Goal: Task Accomplishment & Management: Complete application form

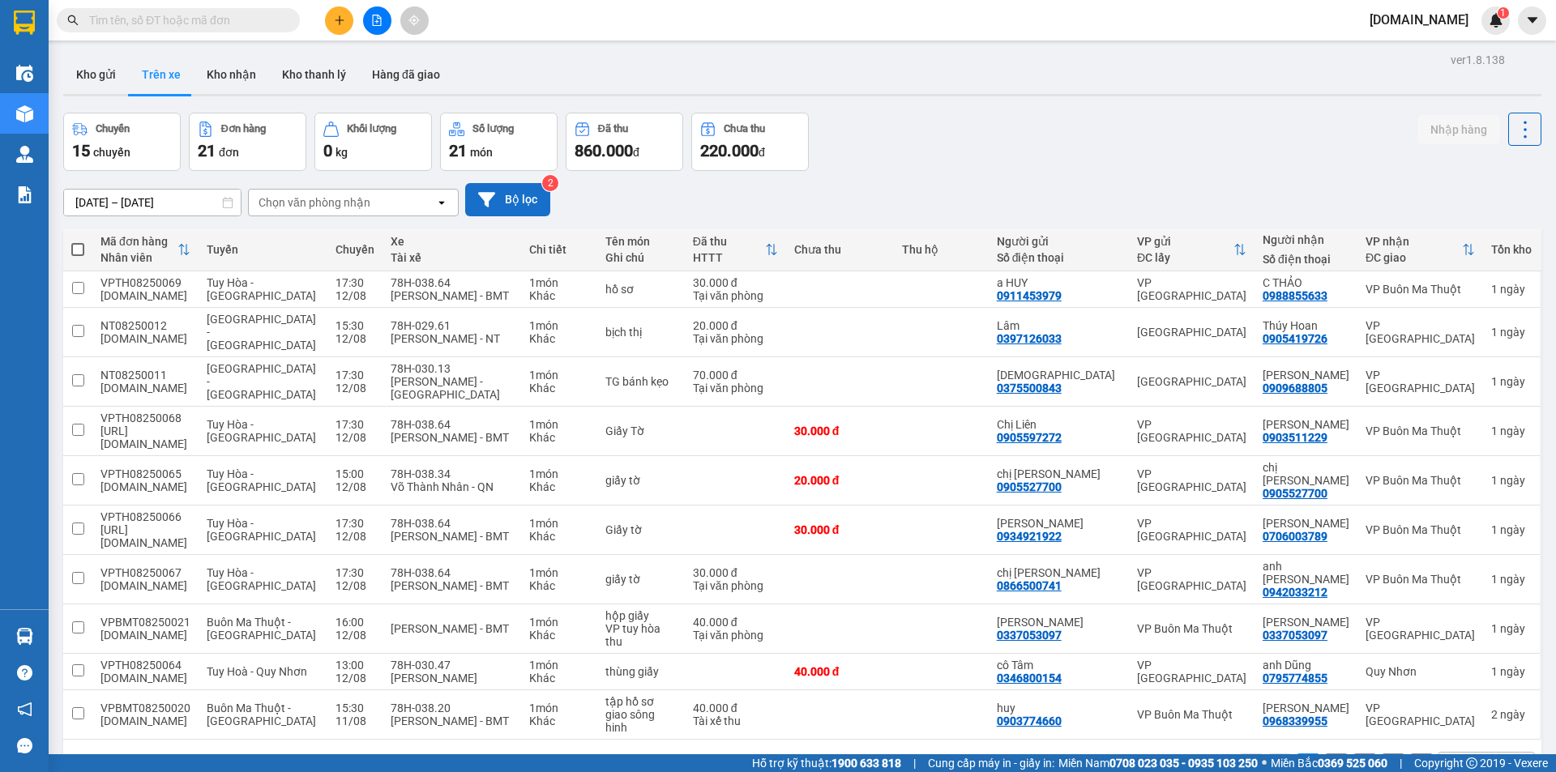
click at [499, 204] on button "Bộ lọc" at bounding box center [507, 199] width 85 height 33
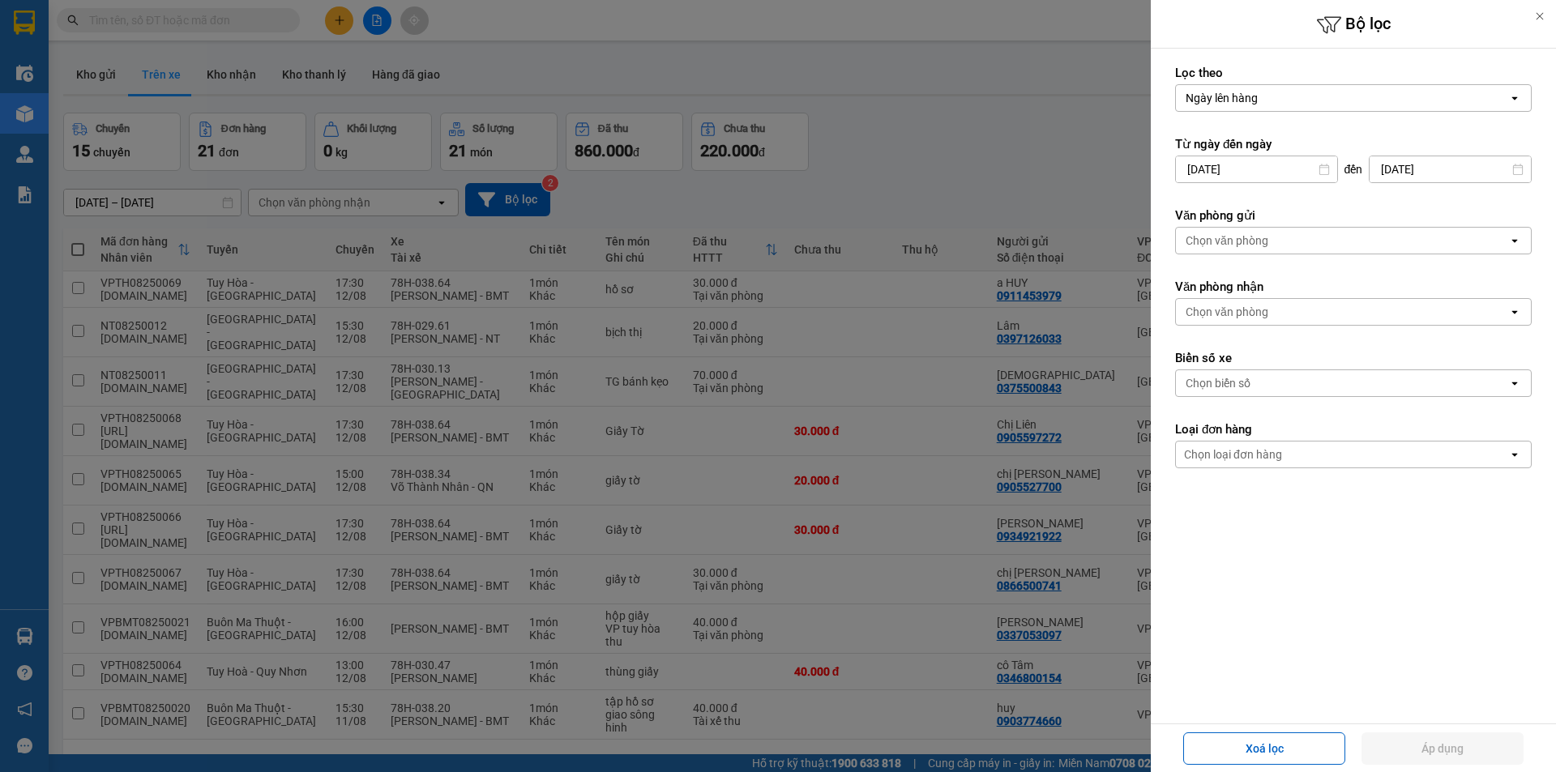
click at [1242, 238] on div "Chọn văn phòng" at bounding box center [1226, 241] width 83 height 16
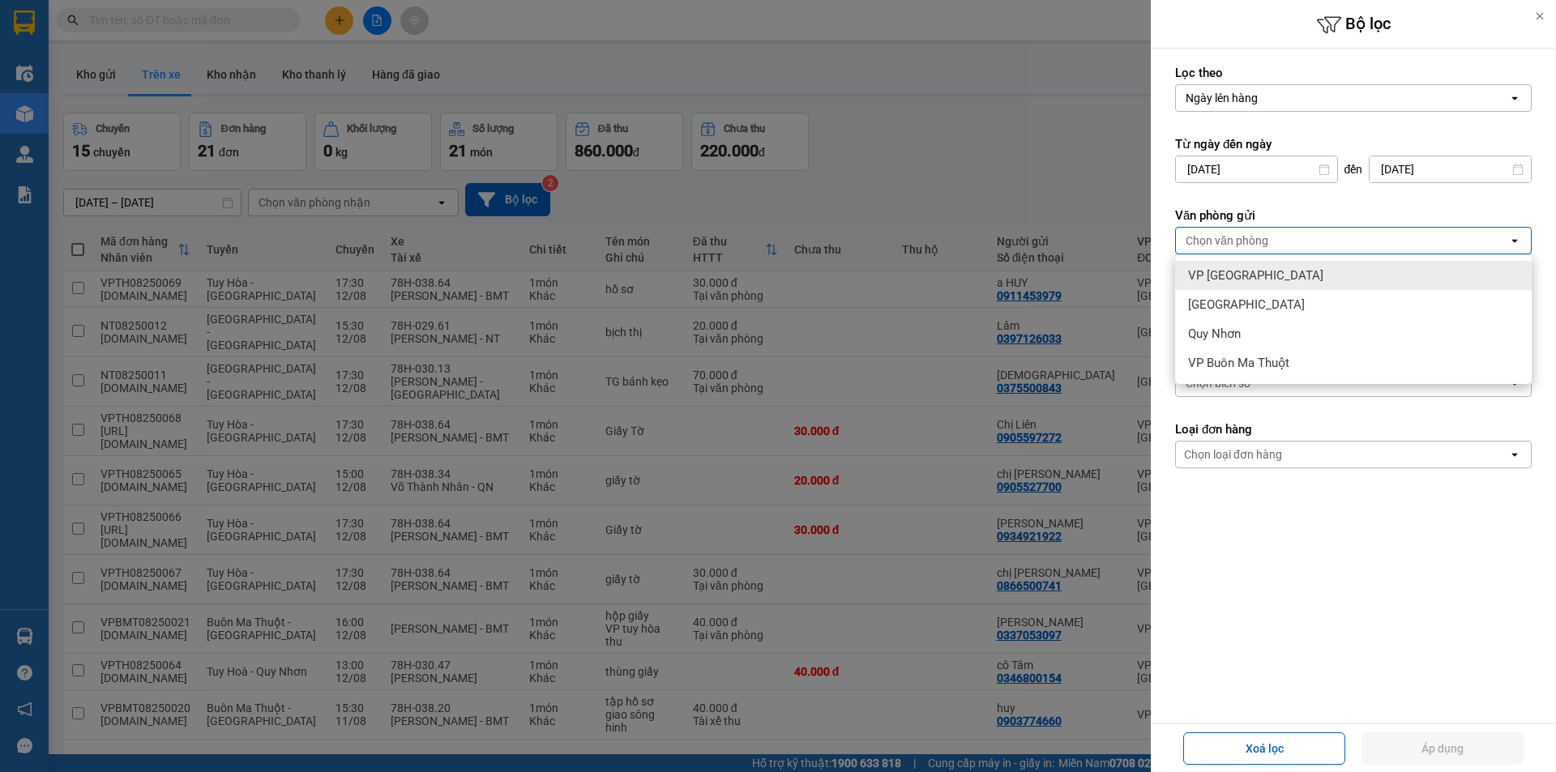
click at [1242, 271] on span "VP [GEOGRAPHIC_DATA]" at bounding box center [1255, 275] width 135 height 16
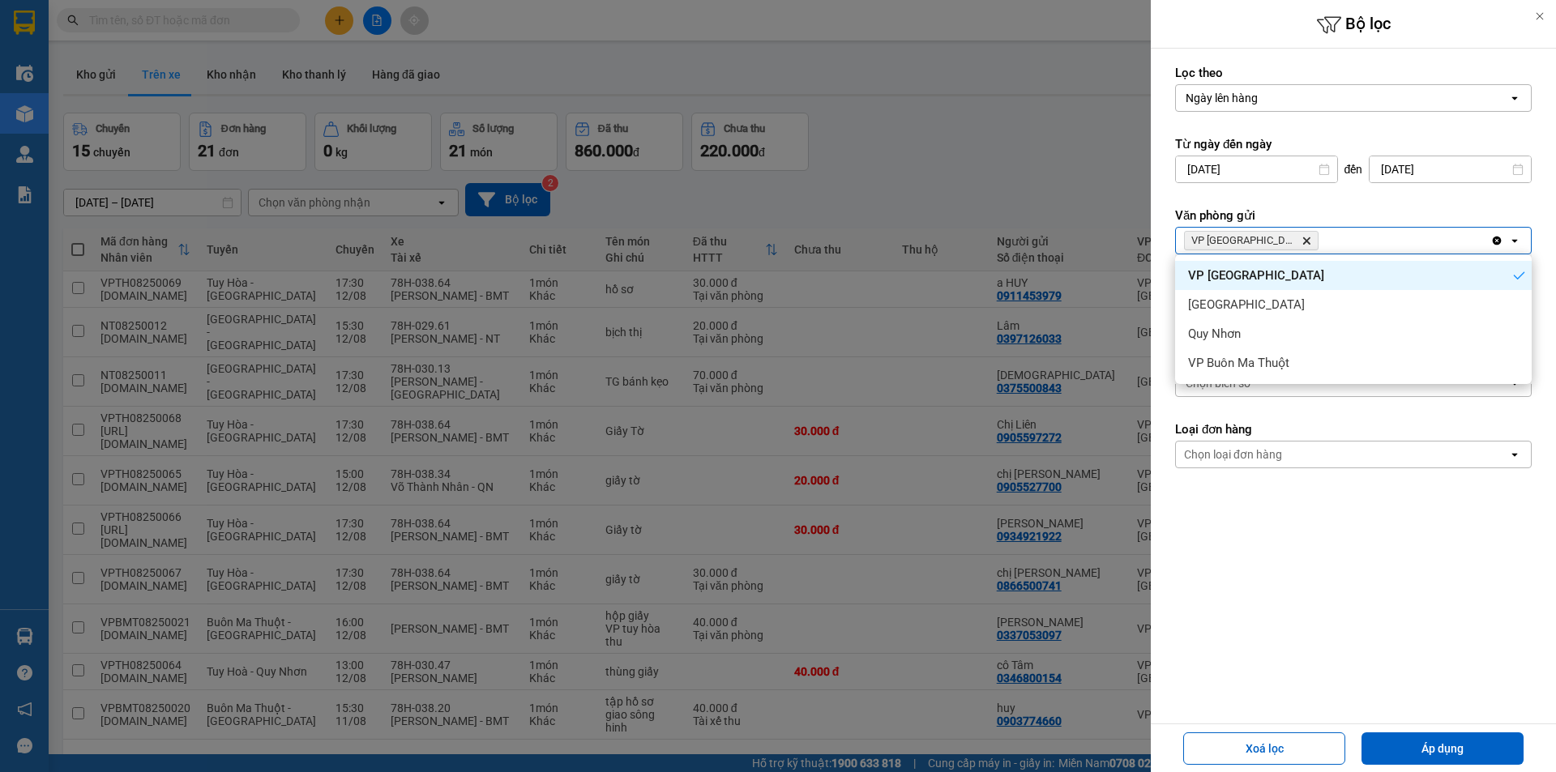
drag, startPoint x: 1301, startPoint y: 191, endPoint x: 1276, endPoint y: 244, distance: 58.4
click at [1301, 194] on form "Lọc theo Ngày lên hàng open Từ ngày đến [DATE] Press the down arrow key to inte…" at bounding box center [1353, 339] width 357 height 549
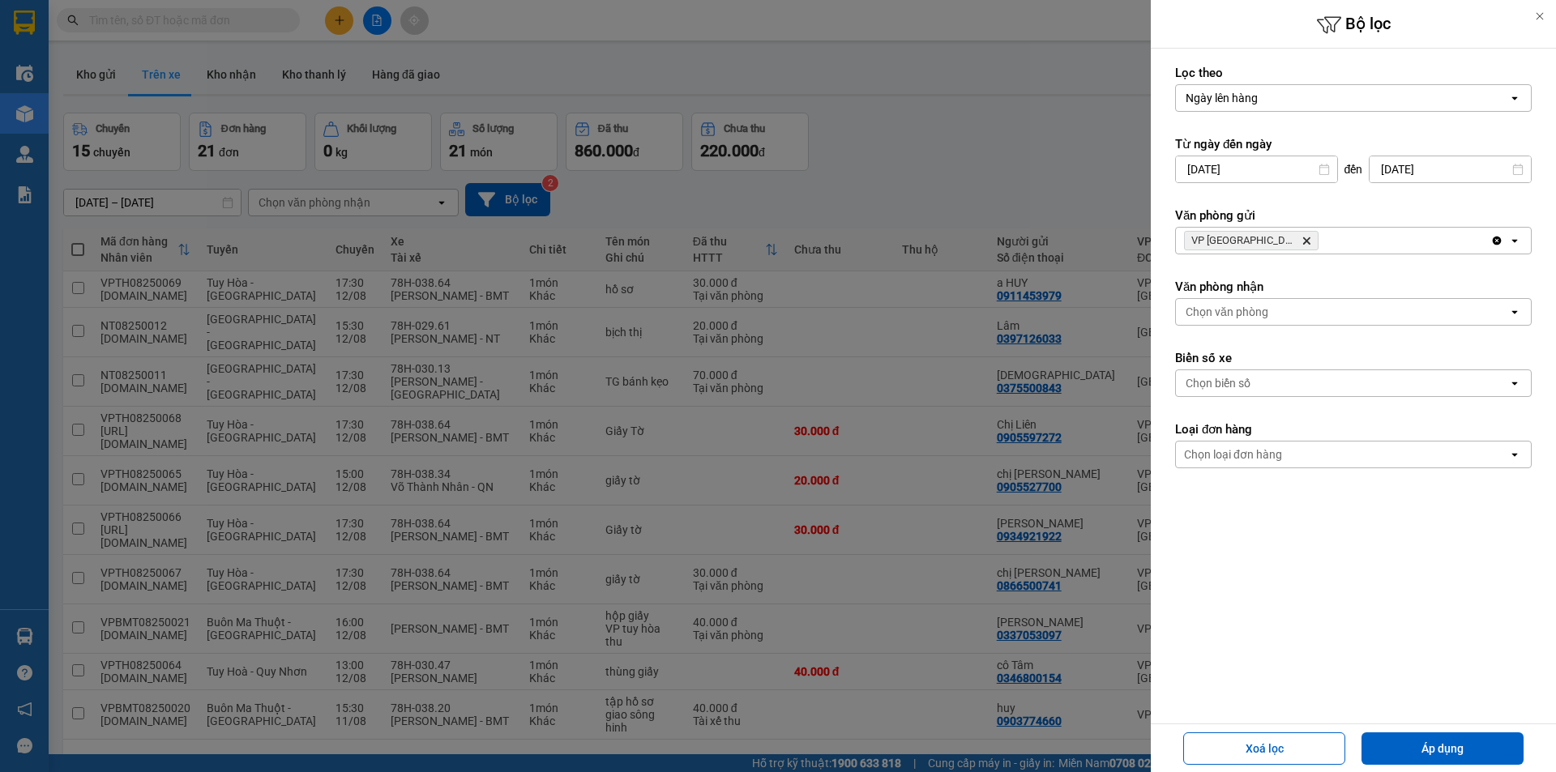
click at [1244, 313] on div "Chọn văn phòng" at bounding box center [1226, 312] width 83 height 16
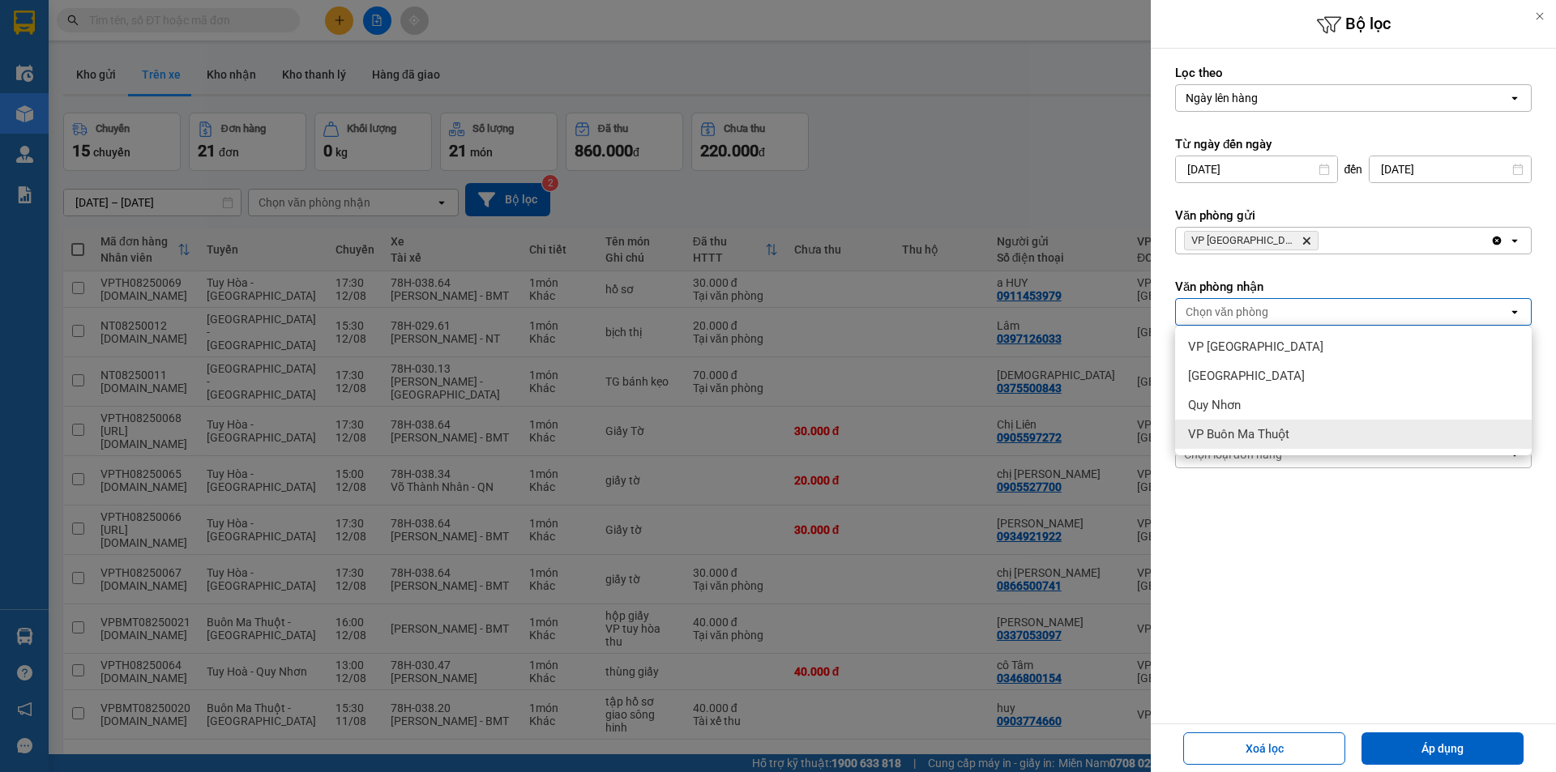
drag, startPoint x: 1238, startPoint y: 433, endPoint x: 1207, endPoint y: 451, distance: 35.6
click at [1234, 438] on span "VP Buôn Ma Thuột" at bounding box center [1238, 434] width 101 height 16
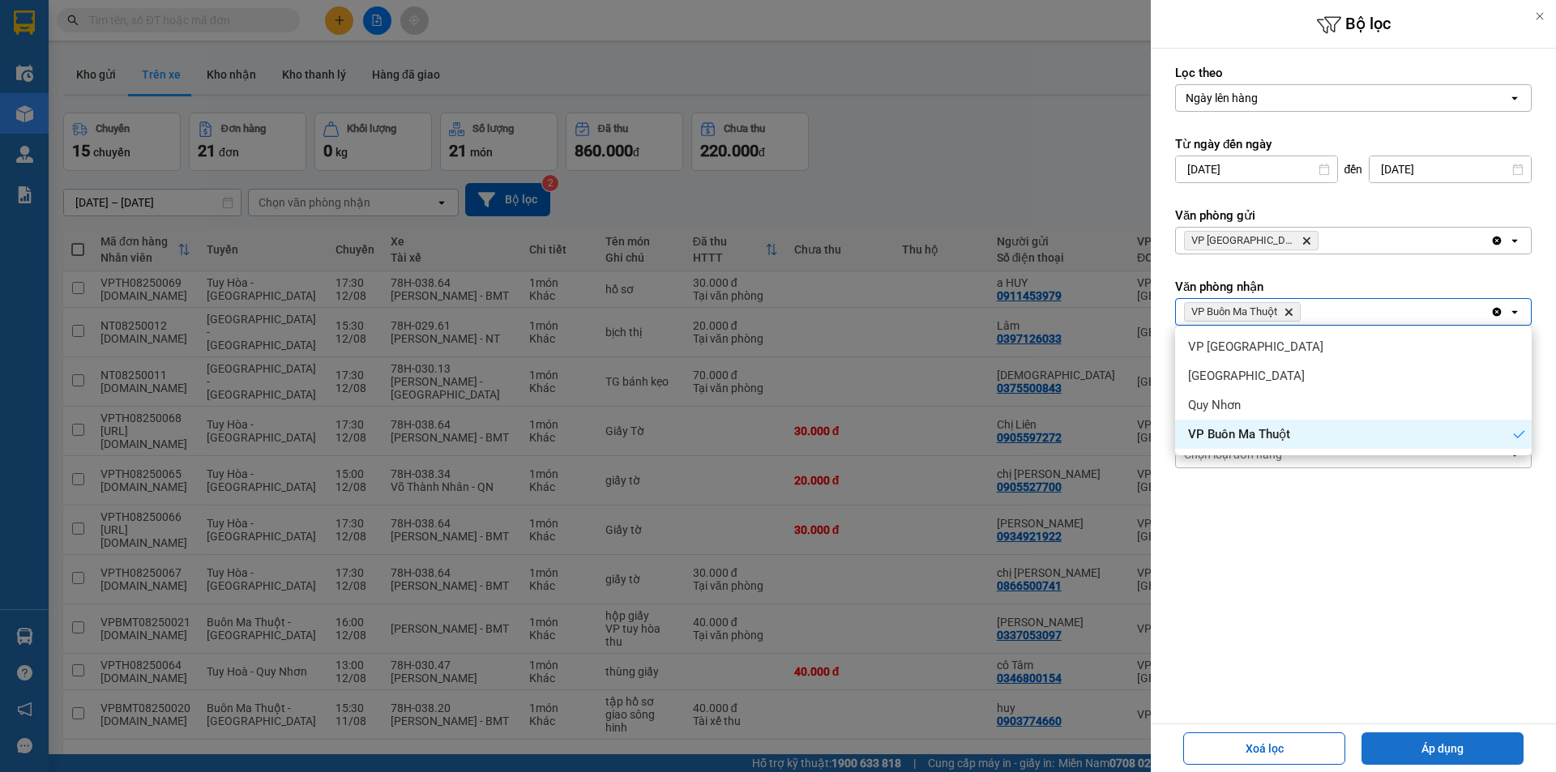
click at [1479, 746] on button "Áp dụng" at bounding box center [1442, 748] width 162 height 32
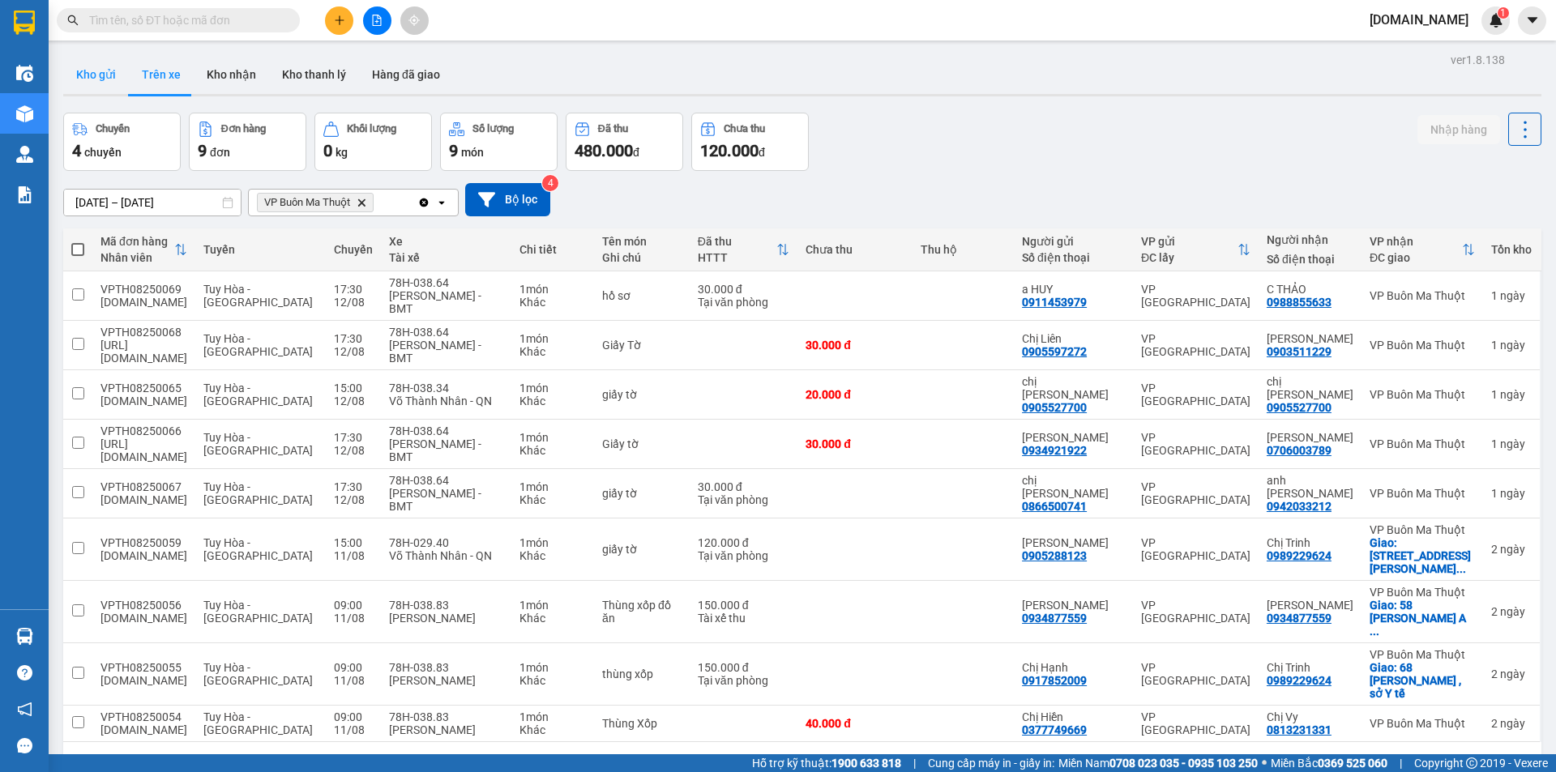
click at [96, 73] on button "Kho gửi" at bounding box center [96, 74] width 66 height 39
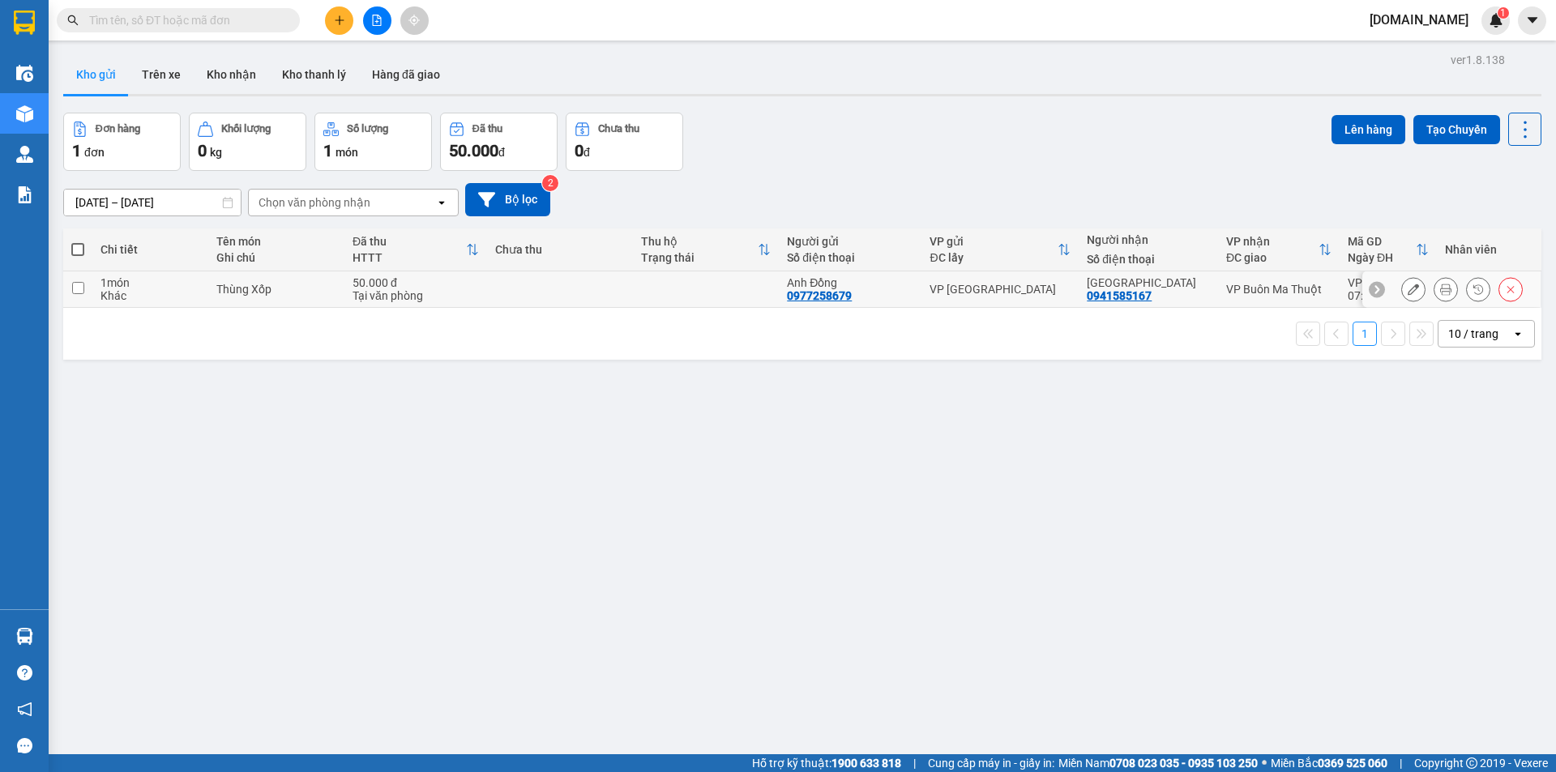
click at [82, 285] on input "checkbox" at bounding box center [78, 288] width 12 height 12
checkbox input "true"
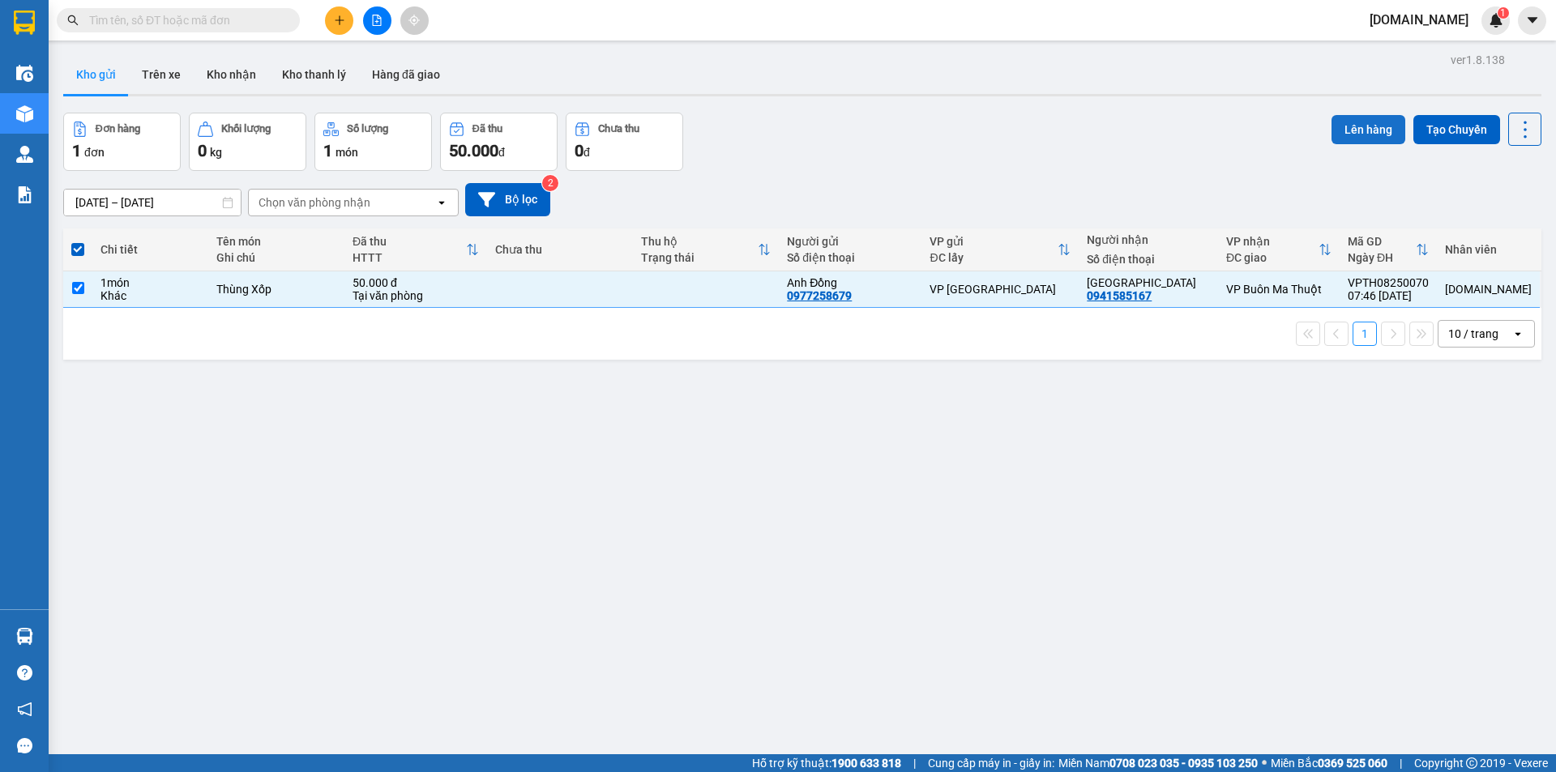
click at [1365, 130] on button "Lên hàng" at bounding box center [1368, 129] width 74 height 29
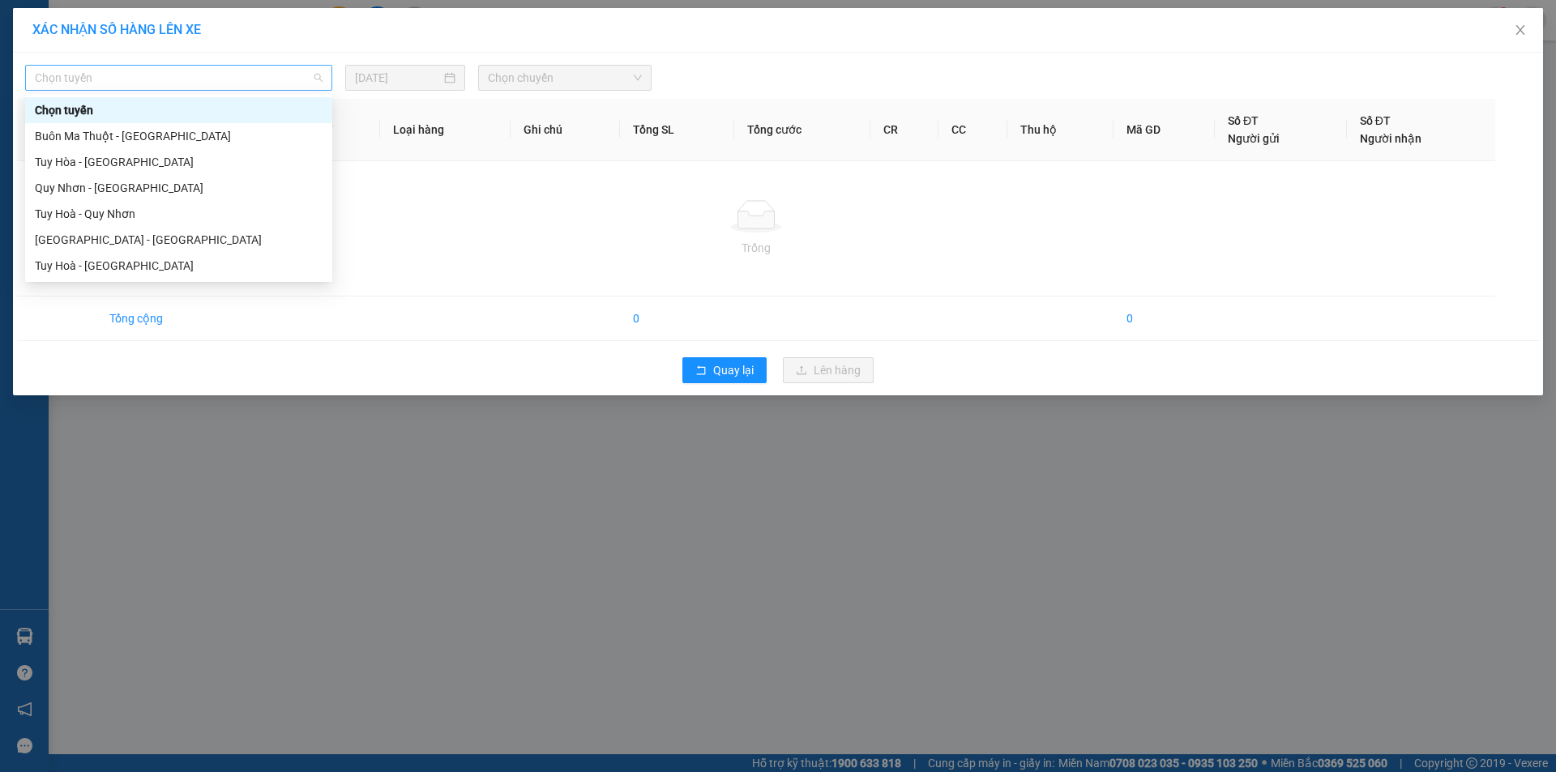
click at [280, 71] on span "Chọn tuyến" at bounding box center [179, 78] width 288 height 24
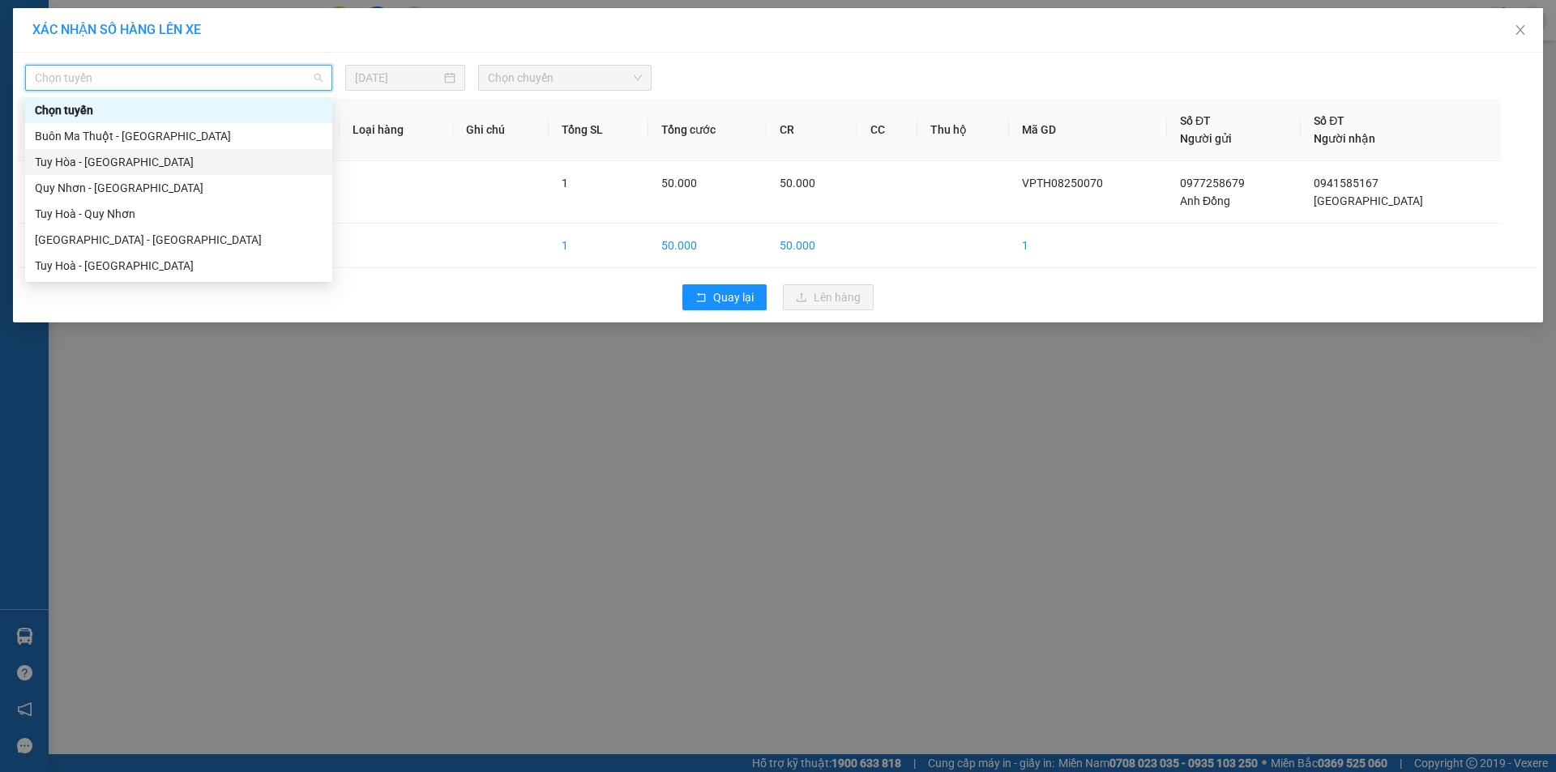
click at [232, 160] on div "Tuy Hòa - [GEOGRAPHIC_DATA]" at bounding box center [179, 162] width 288 height 18
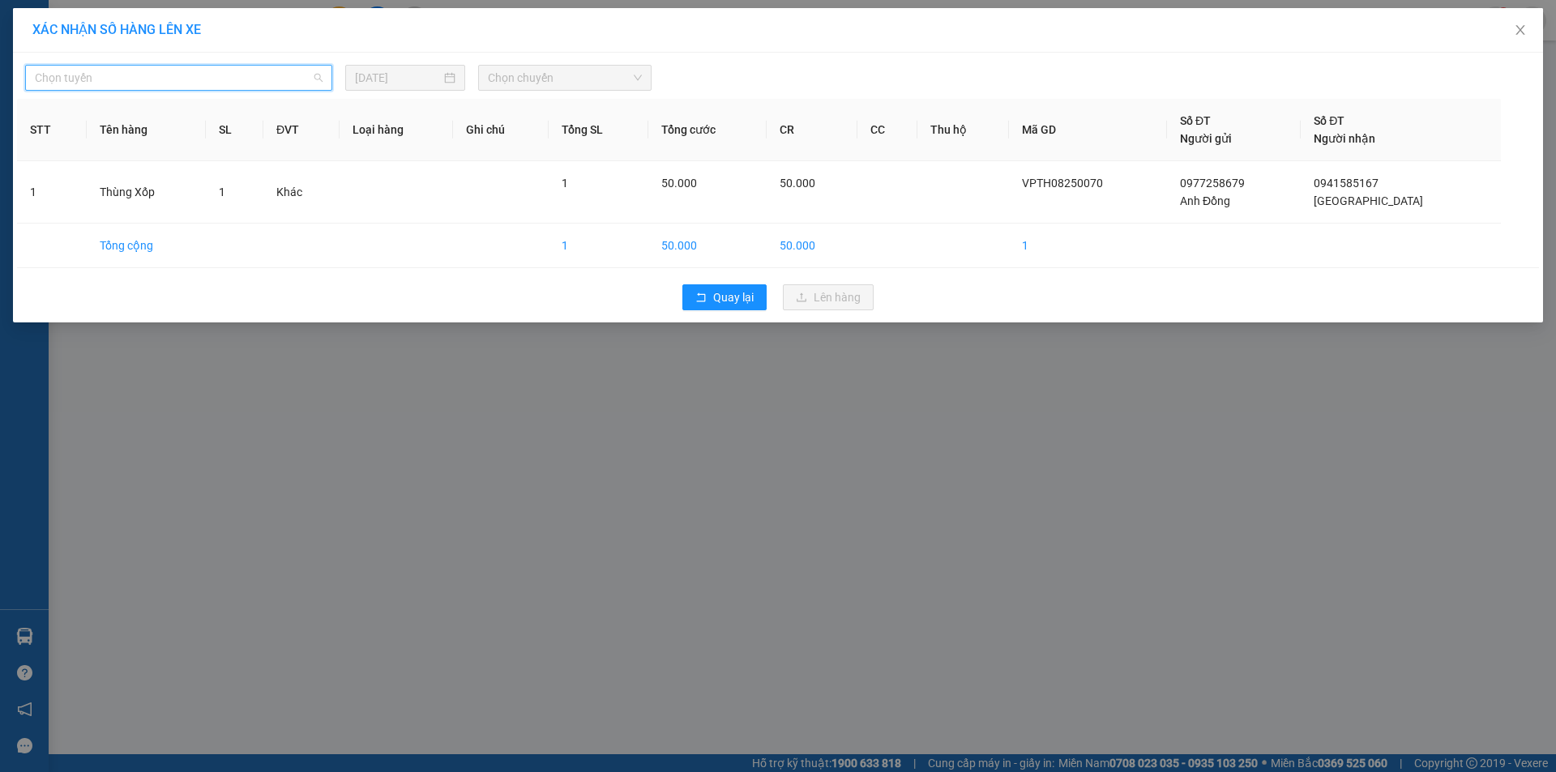
click at [320, 75] on span "Chọn tuyến" at bounding box center [179, 78] width 288 height 24
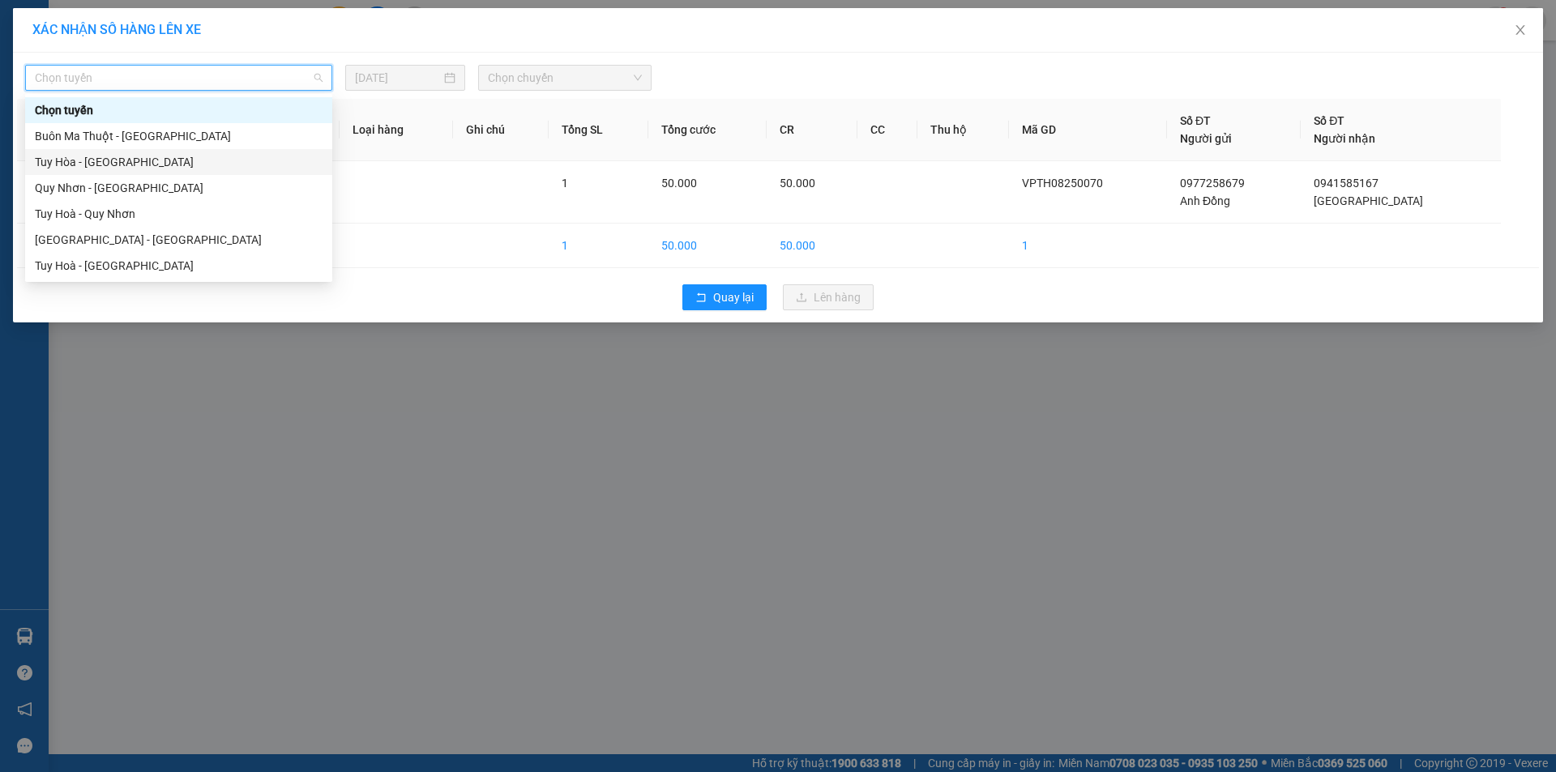
click at [194, 156] on div "Tuy Hòa - [GEOGRAPHIC_DATA]" at bounding box center [179, 162] width 288 height 18
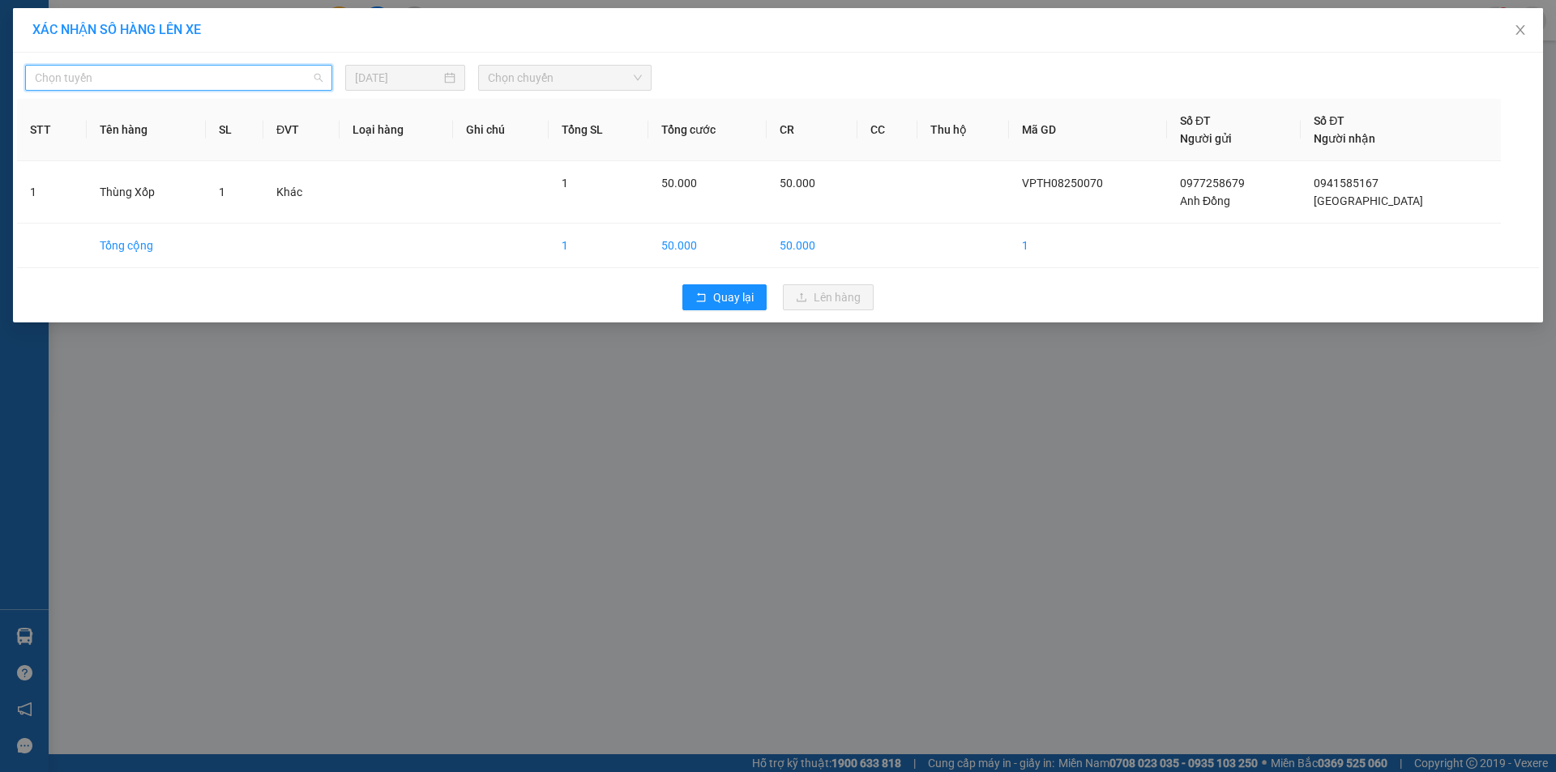
click at [280, 75] on span "Chọn tuyến" at bounding box center [179, 78] width 288 height 24
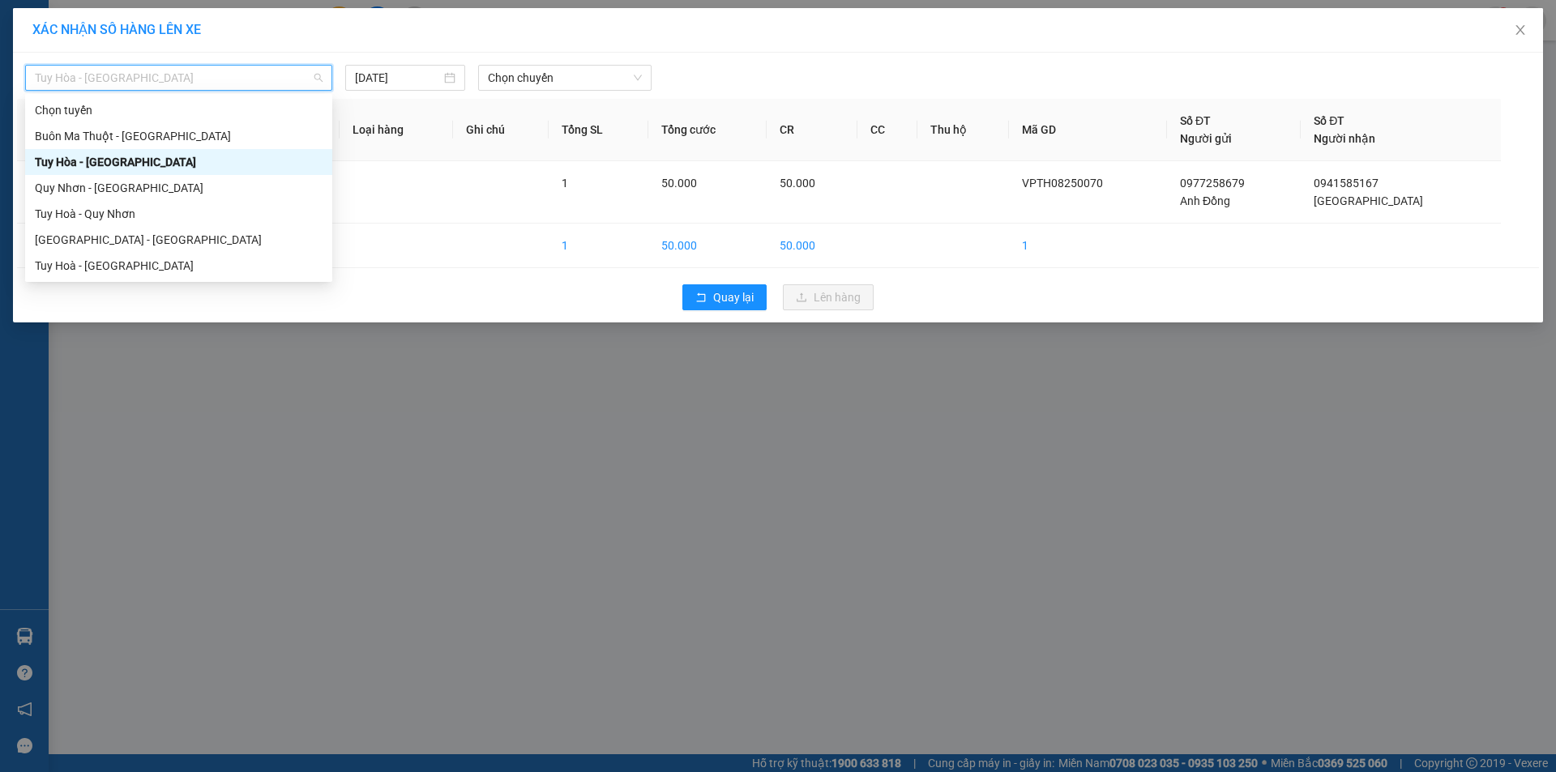
click at [236, 156] on div "Tuy Hòa - [GEOGRAPHIC_DATA]" at bounding box center [179, 162] width 288 height 18
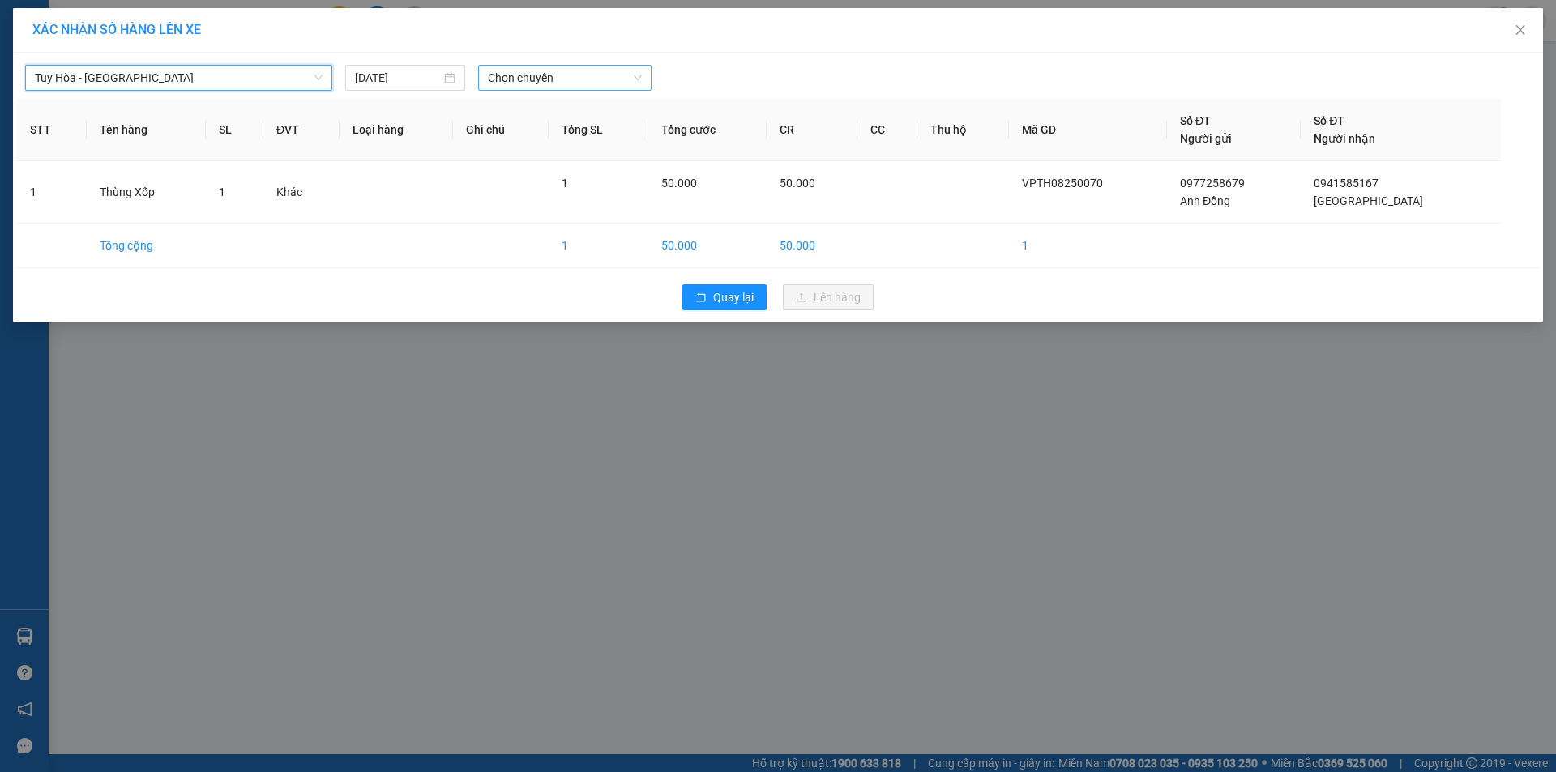
click at [607, 79] on span "Chọn chuyến" at bounding box center [565, 78] width 154 height 24
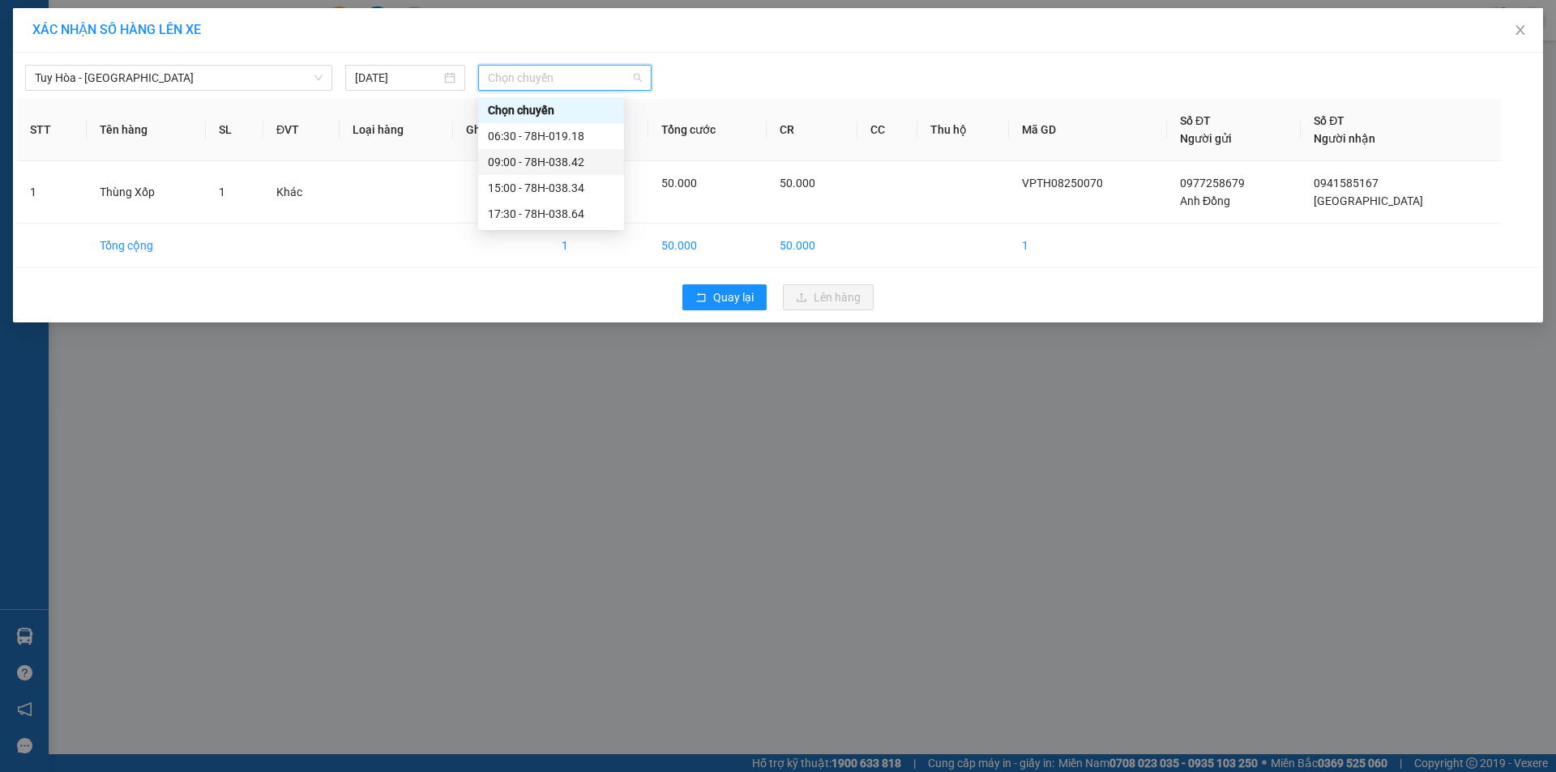
click at [531, 159] on div "09:00 - 78H-038.42" at bounding box center [551, 162] width 126 height 18
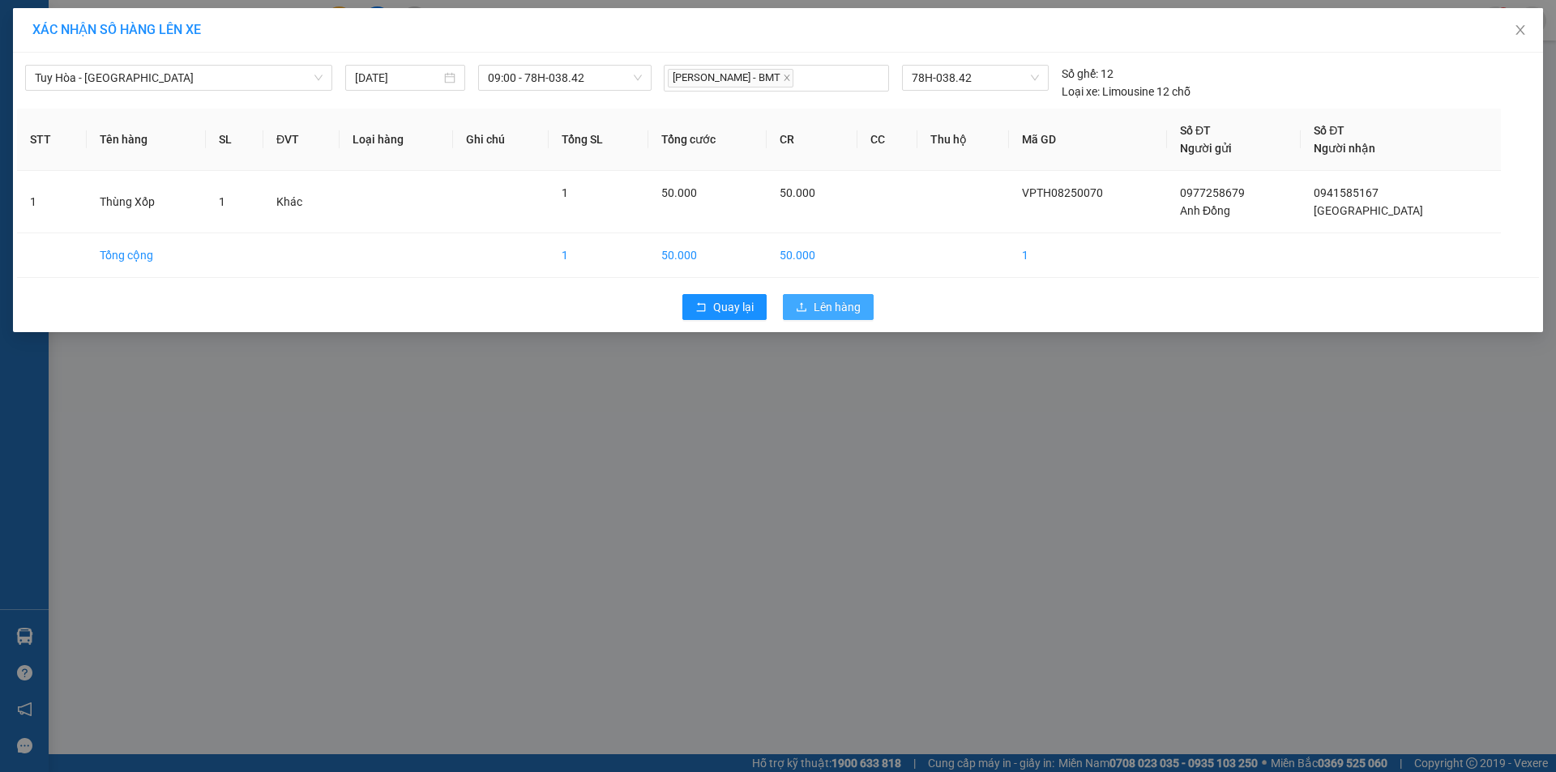
click at [844, 307] on span "Lên hàng" at bounding box center [837, 307] width 47 height 18
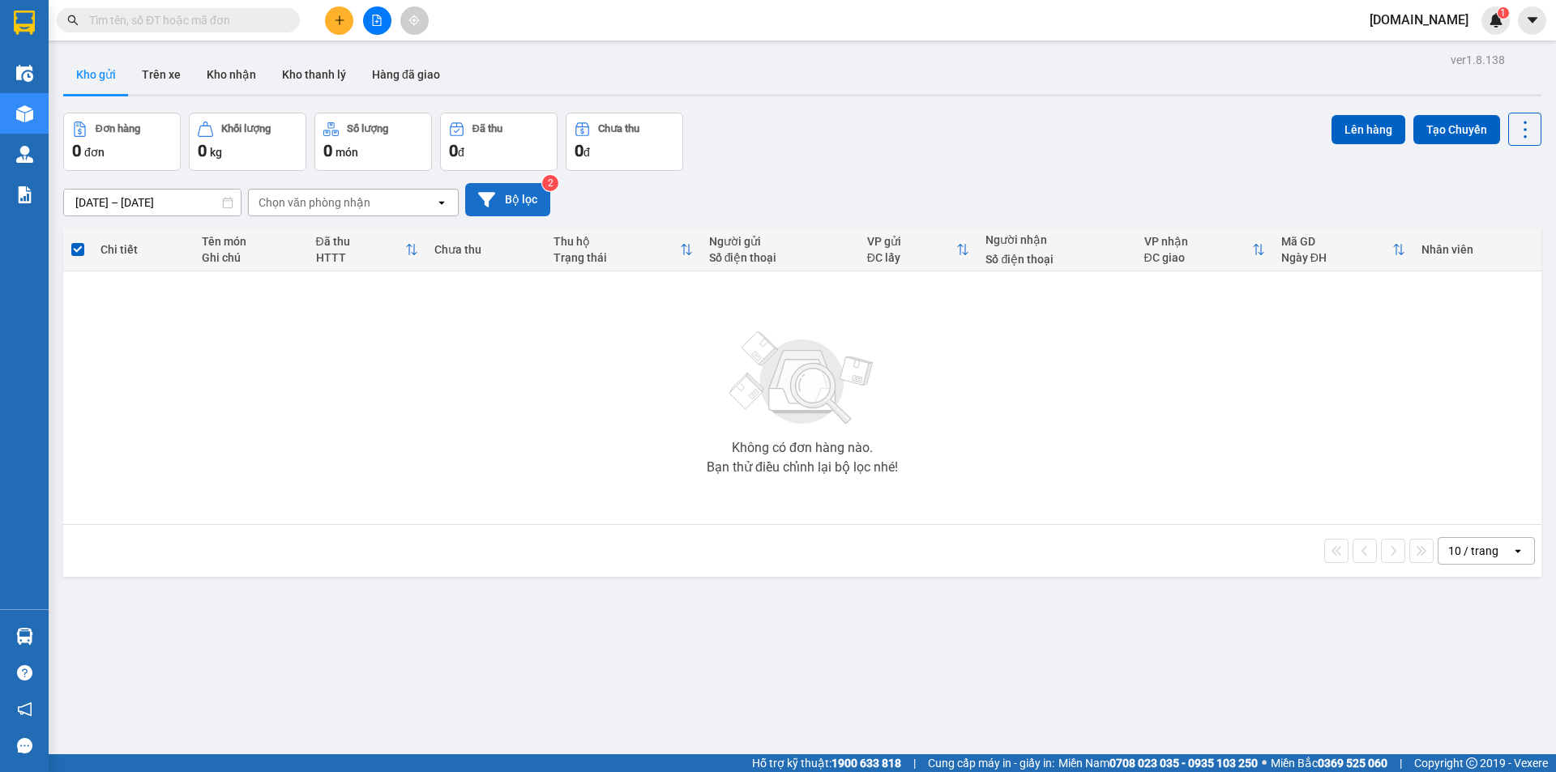
click at [525, 198] on button "Bộ lọc" at bounding box center [507, 199] width 85 height 33
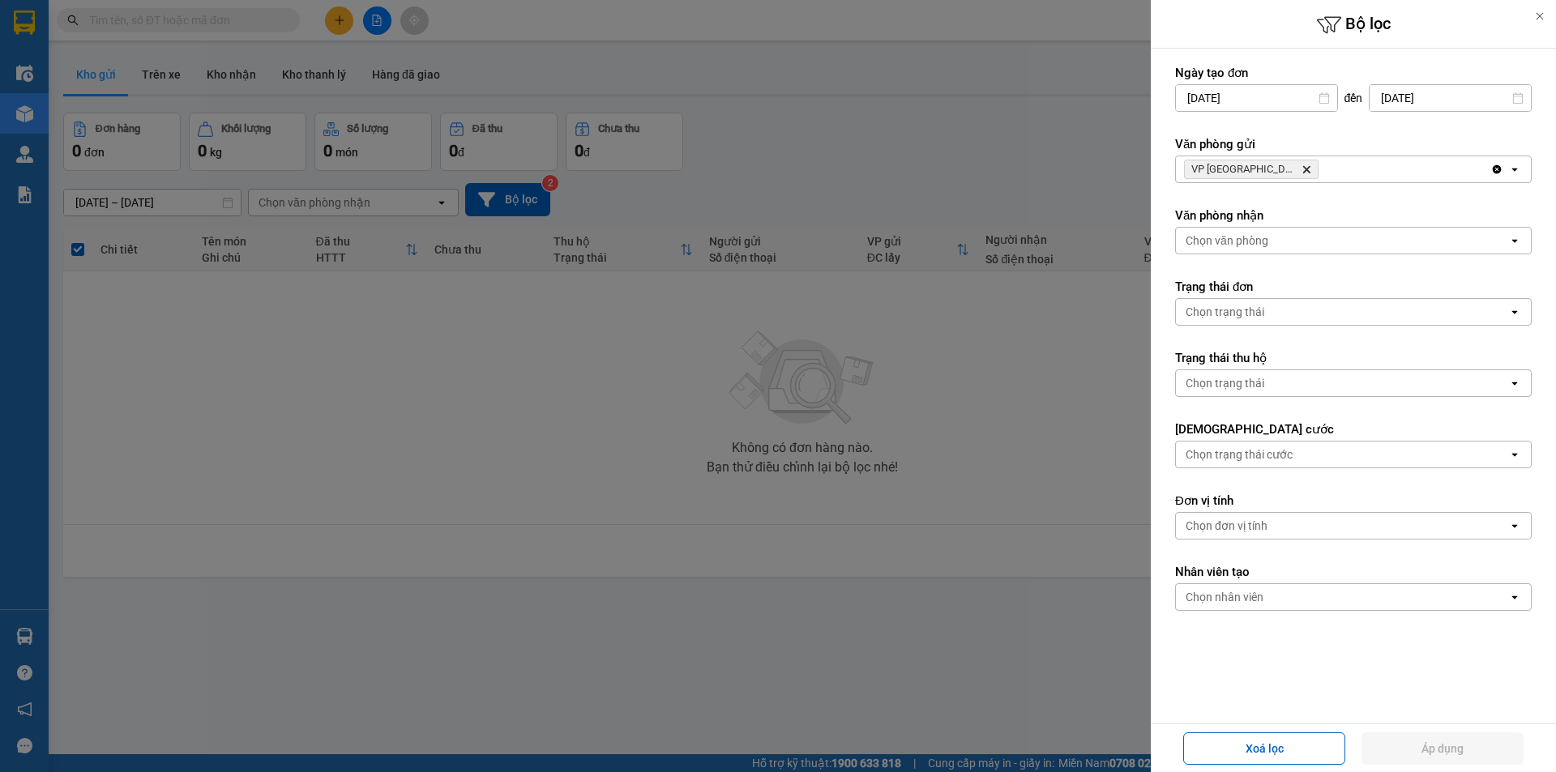
click at [1283, 249] on div "Chọn văn phòng" at bounding box center [1342, 241] width 332 height 26
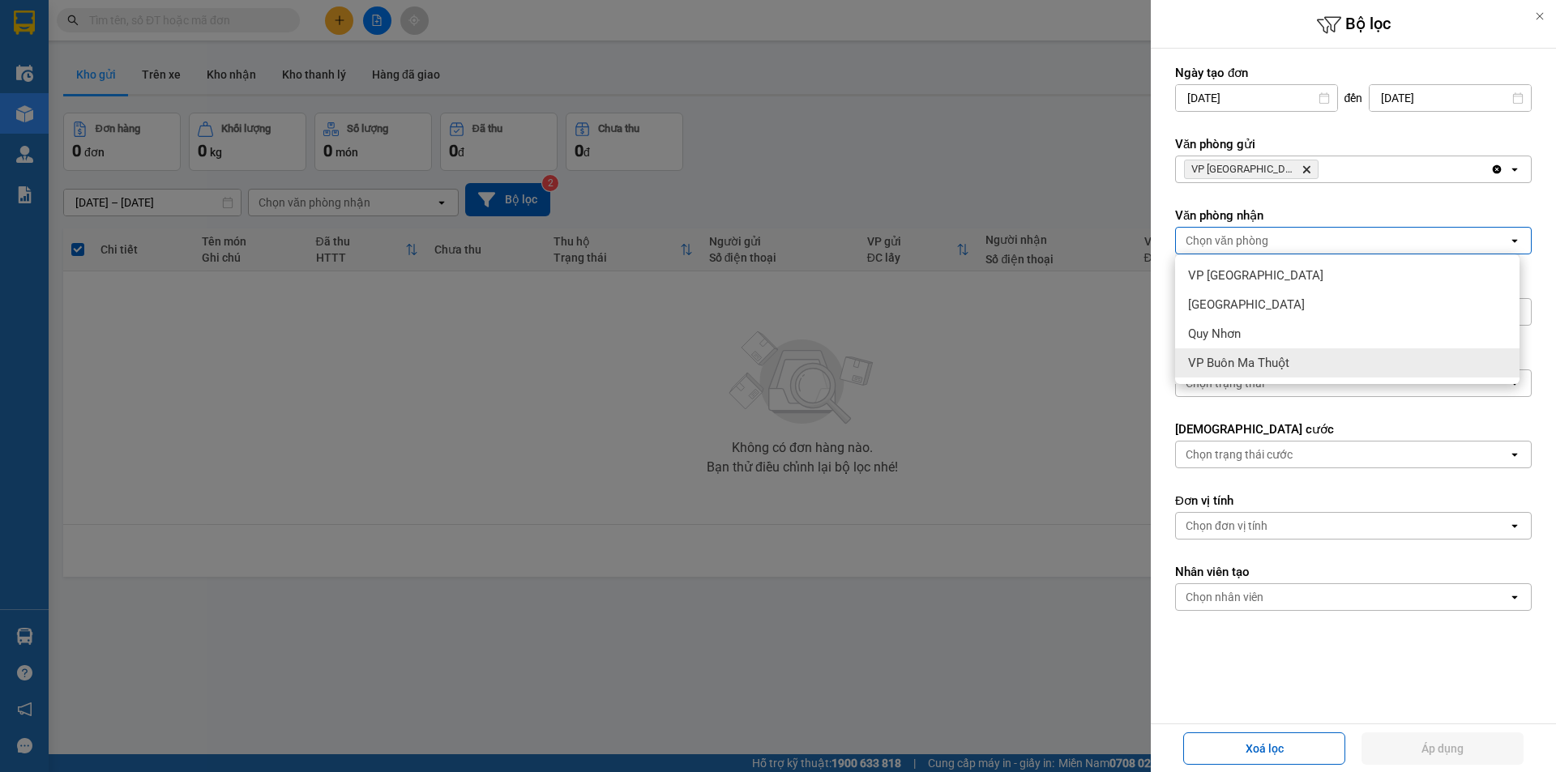
click at [1263, 365] on span "VP Buôn Ma Thuột" at bounding box center [1238, 363] width 101 height 16
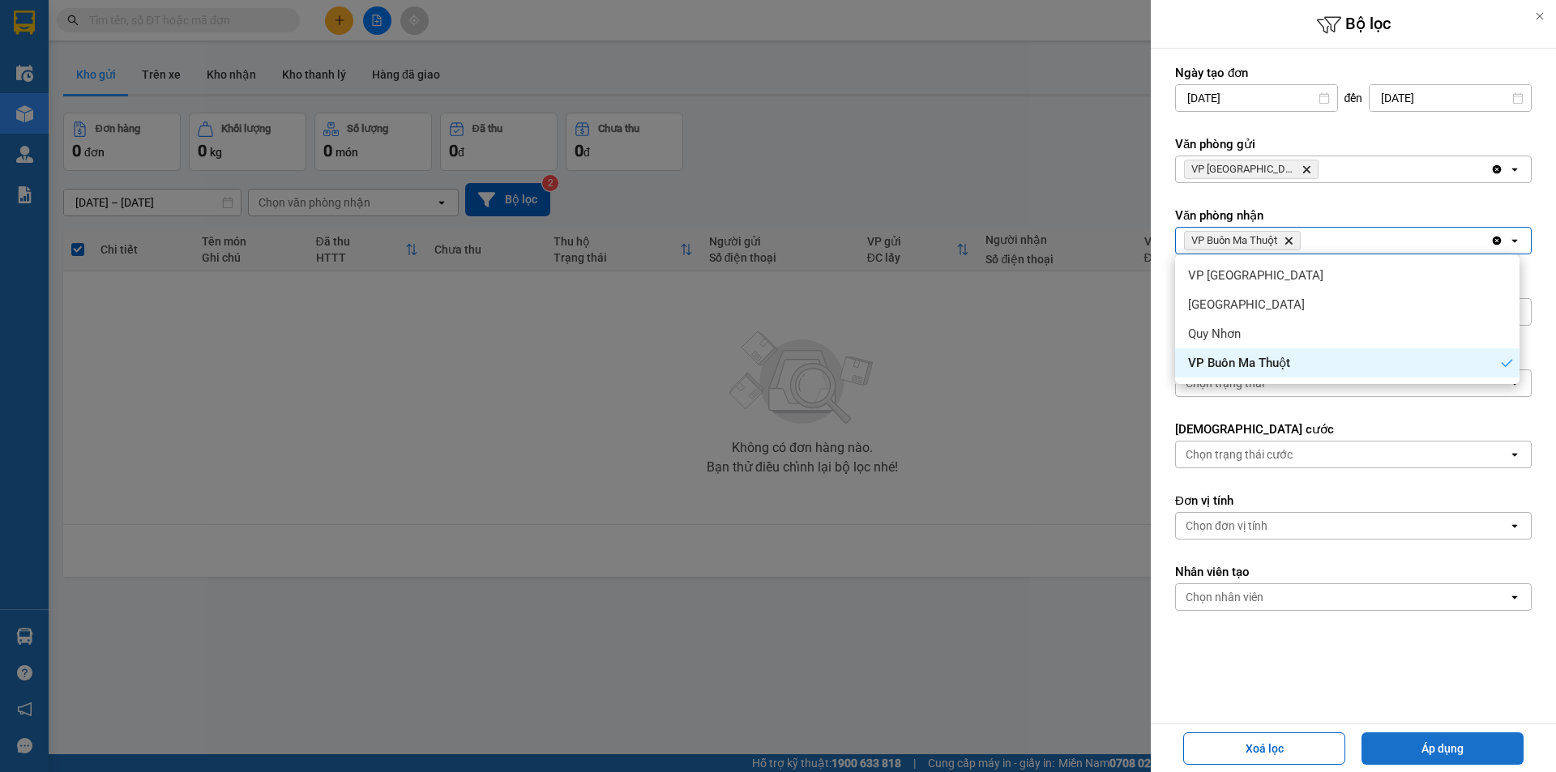
click at [1476, 750] on button "Áp dụng" at bounding box center [1442, 748] width 162 height 32
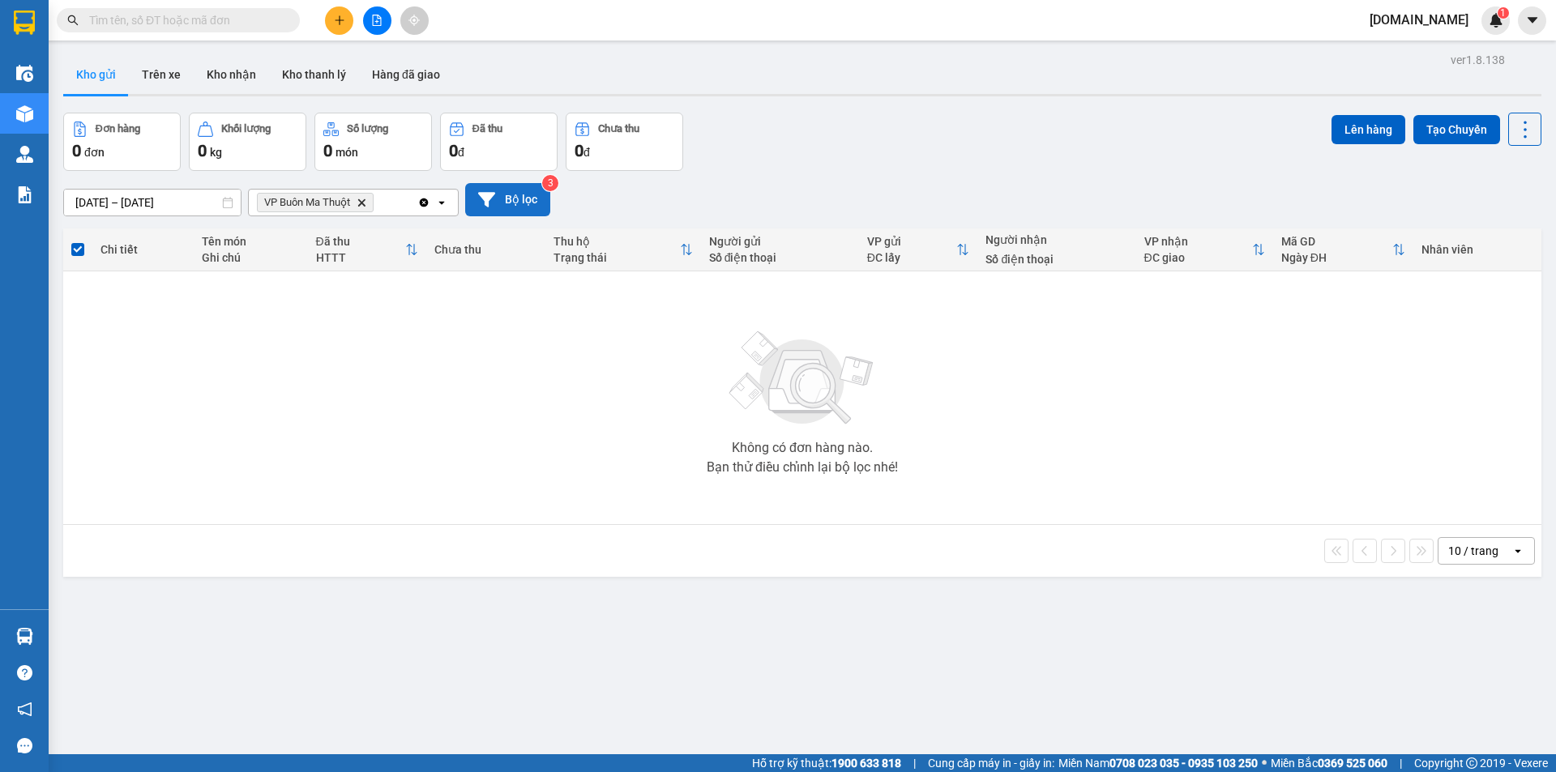
click at [489, 194] on icon at bounding box center [486, 199] width 17 height 15
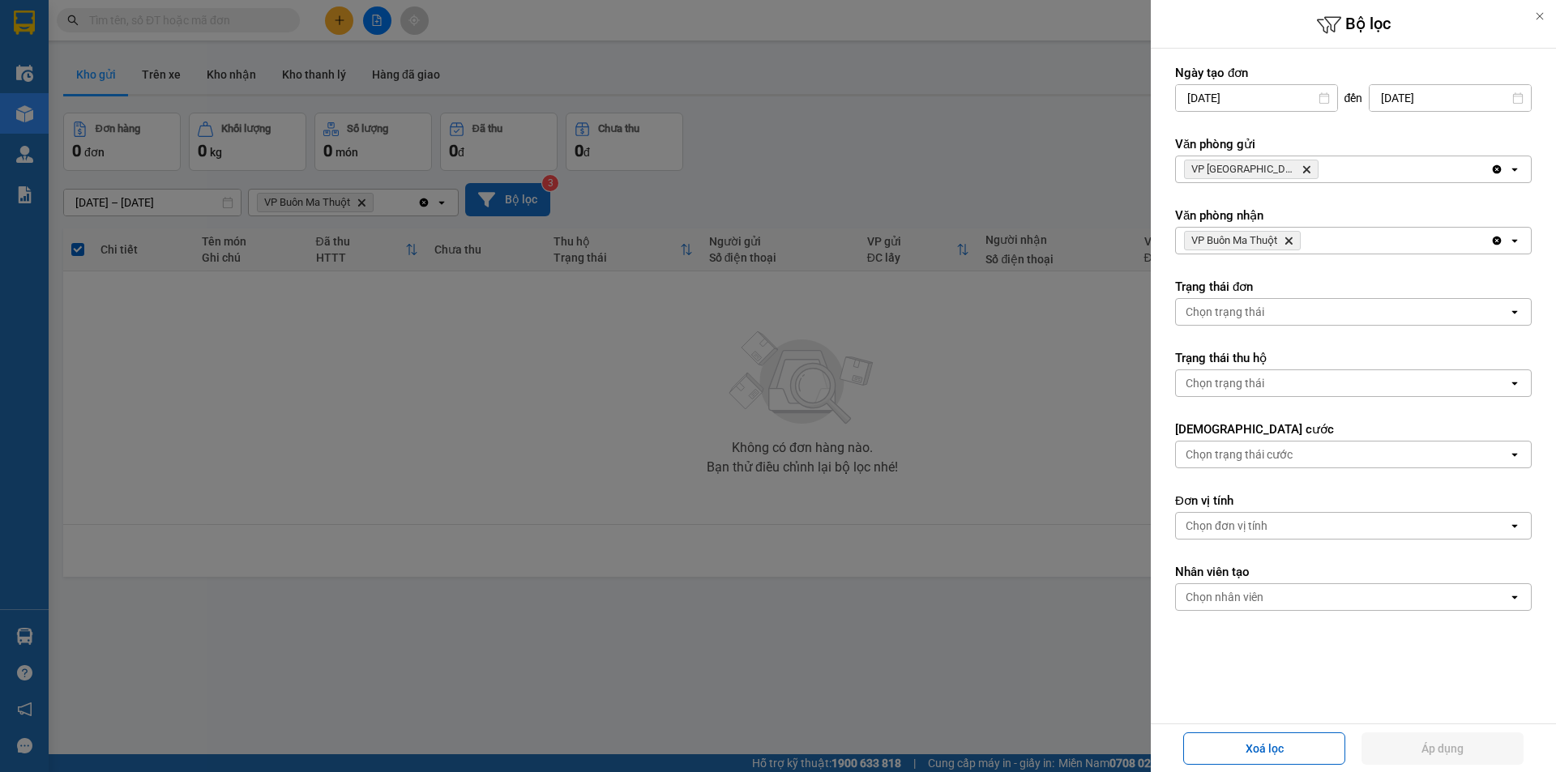
click at [1301, 169] on icon "Delete" at bounding box center [1306, 169] width 10 height 10
click at [1267, 166] on div "Chọn văn phòng" at bounding box center [1342, 169] width 332 height 26
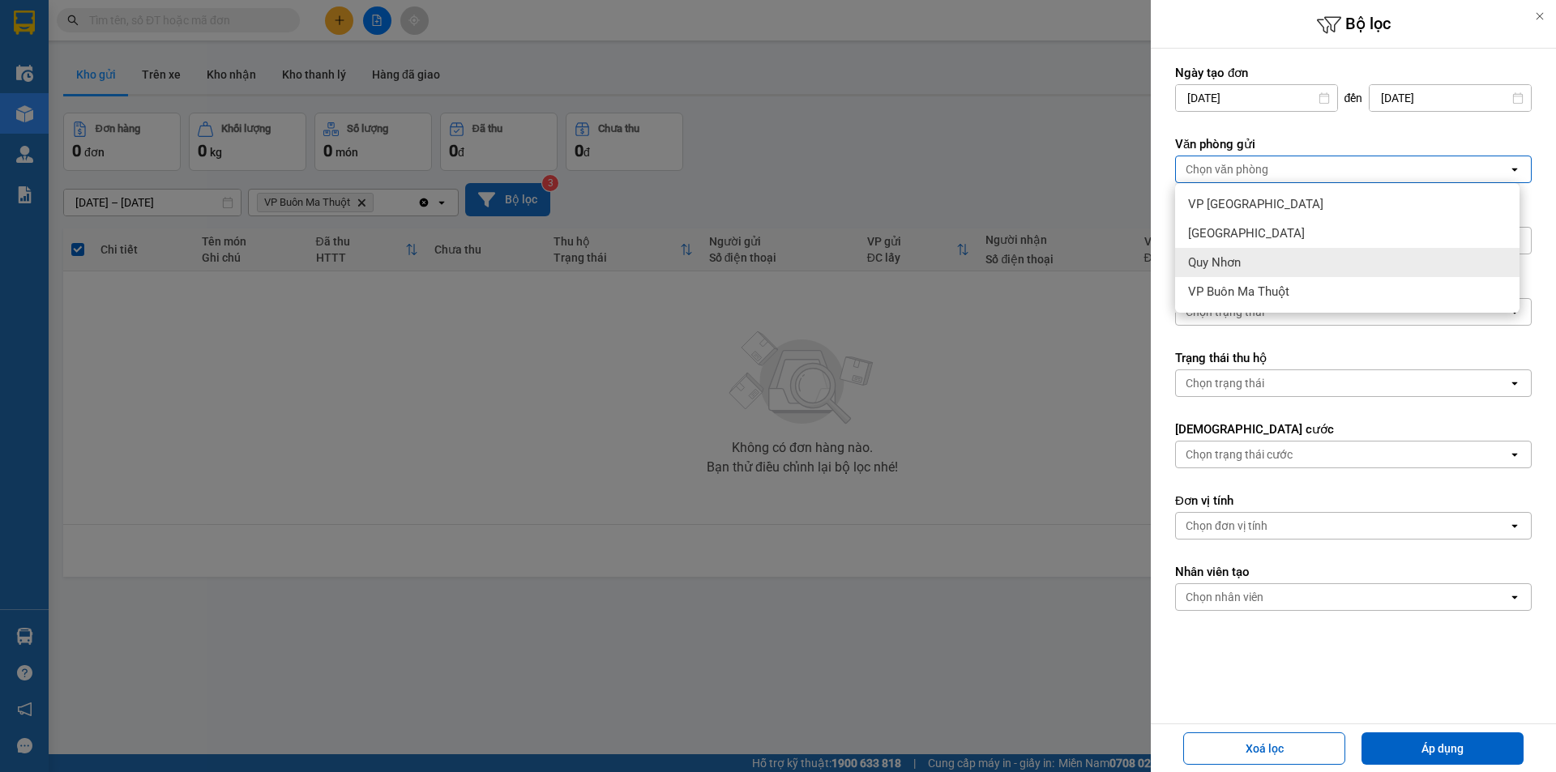
click at [1244, 258] on div "Quy Nhơn" at bounding box center [1347, 262] width 344 height 29
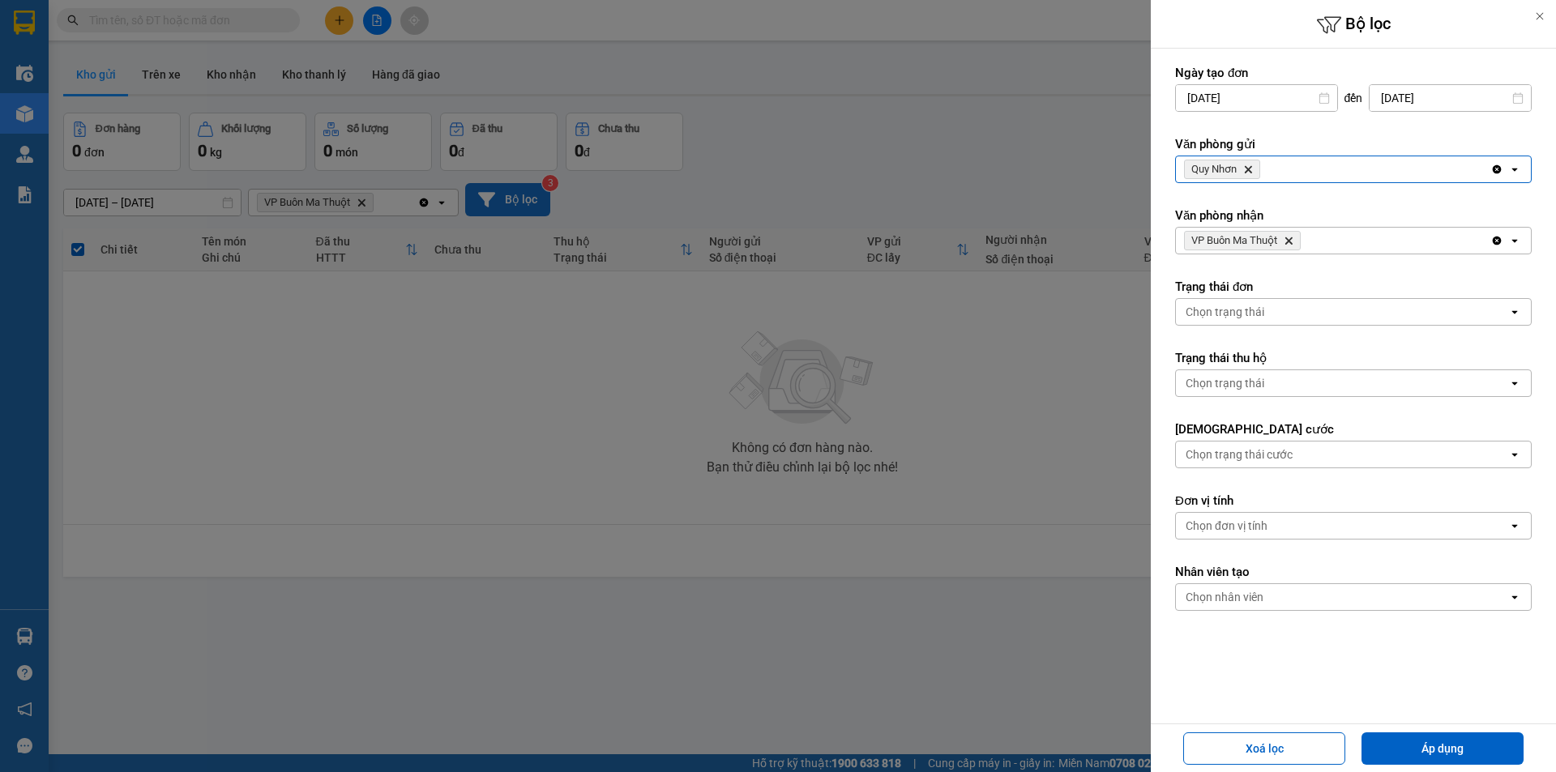
click at [1287, 241] on icon "Delete" at bounding box center [1288, 241] width 10 height 10
click at [1293, 239] on div "Chọn văn phòng" at bounding box center [1342, 241] width 332 height 26
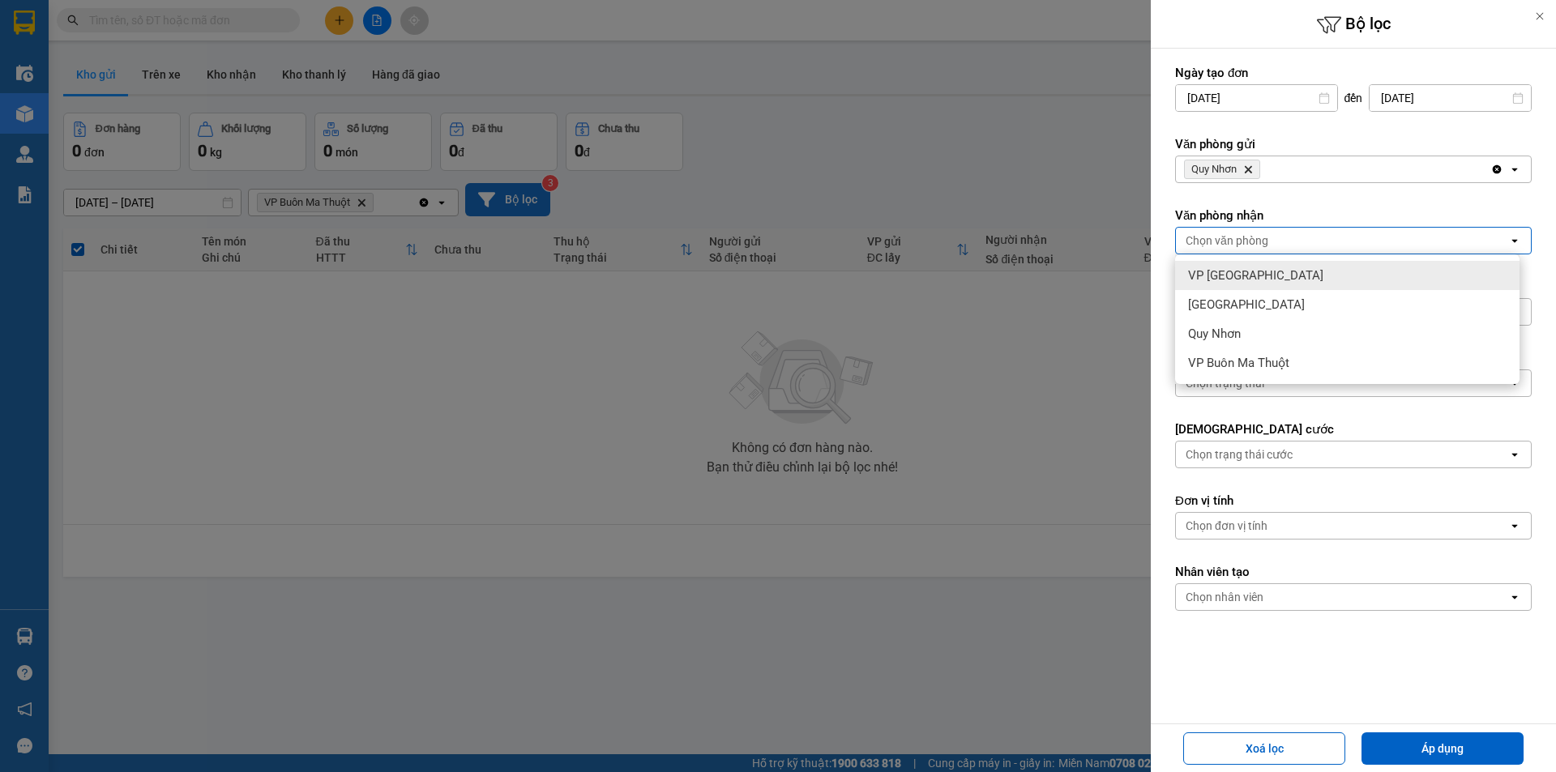
click at [1258, 275] on div "VP [GEOGRAPHIC_DATA]" at bounding box center [1347, 275] width 344 height 29
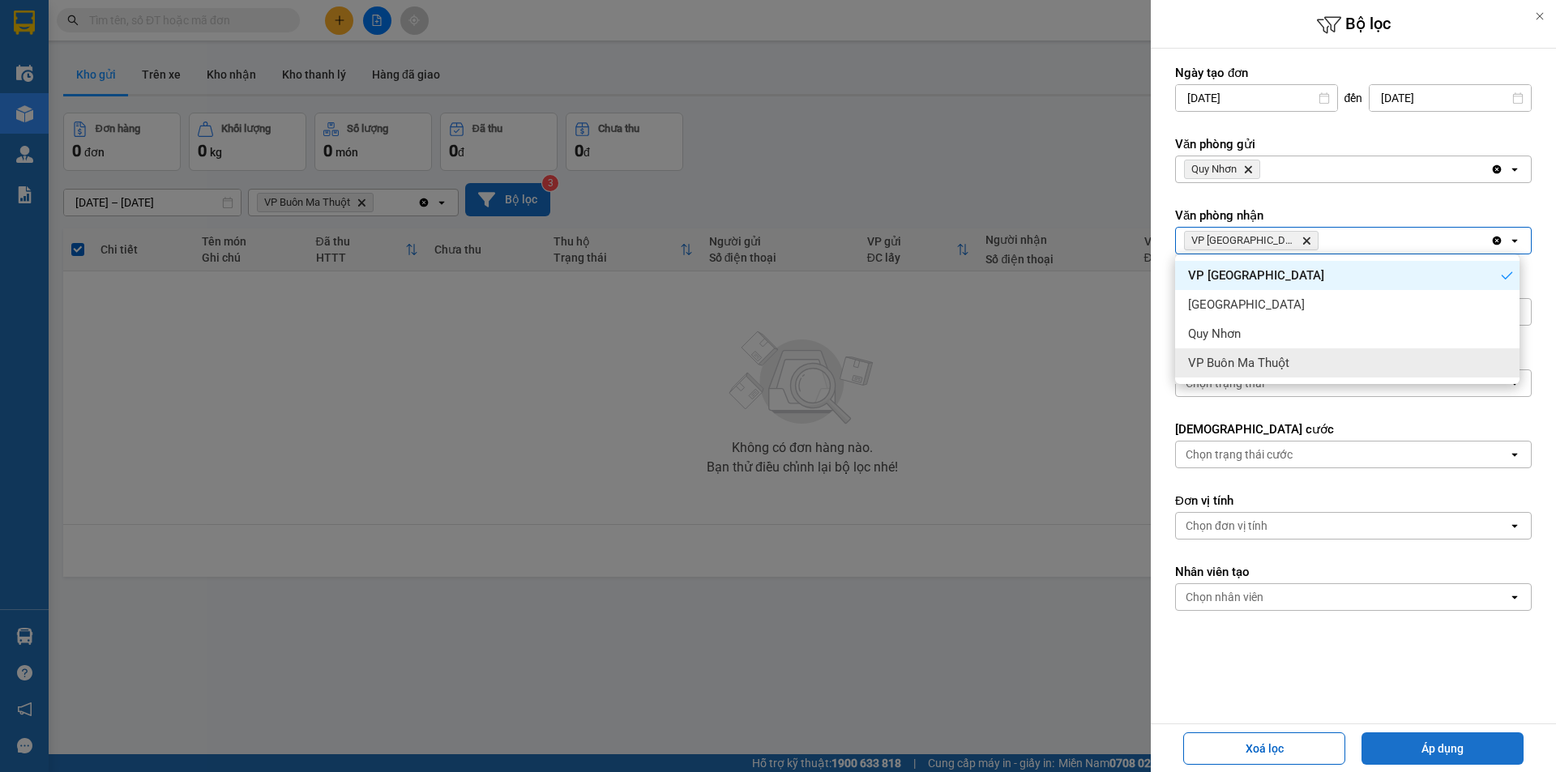
click at [1434, 756] on button "Áp dụng" at bounding box center [1442, 748] width 162 height 32
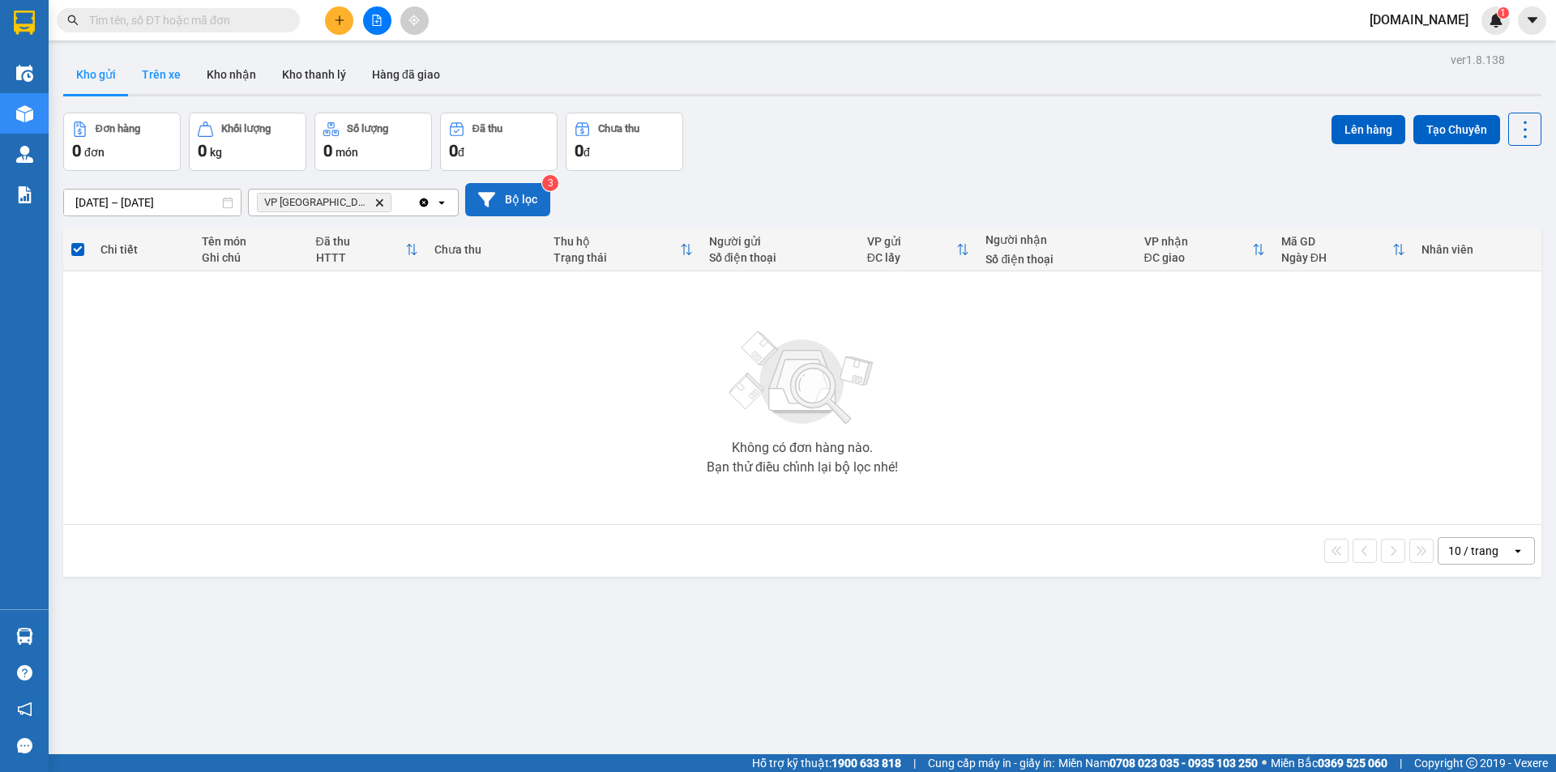
click at [185, 71] on button "Trên xe" at bounding box center [161, 74] width 65 height 39
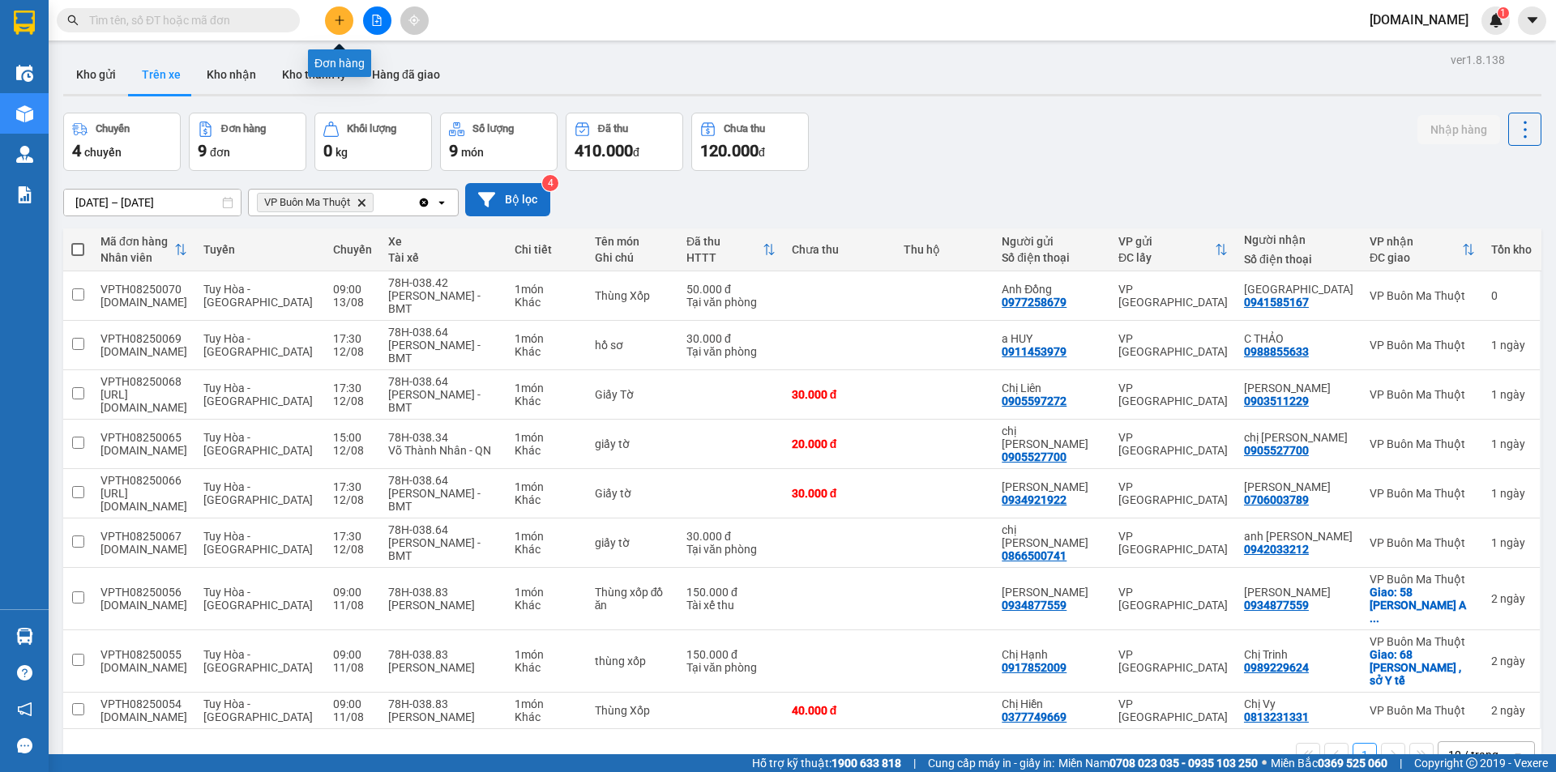
click at [334, 23] on icon "plus" at bounding box center [339, 20] width 11 height 11
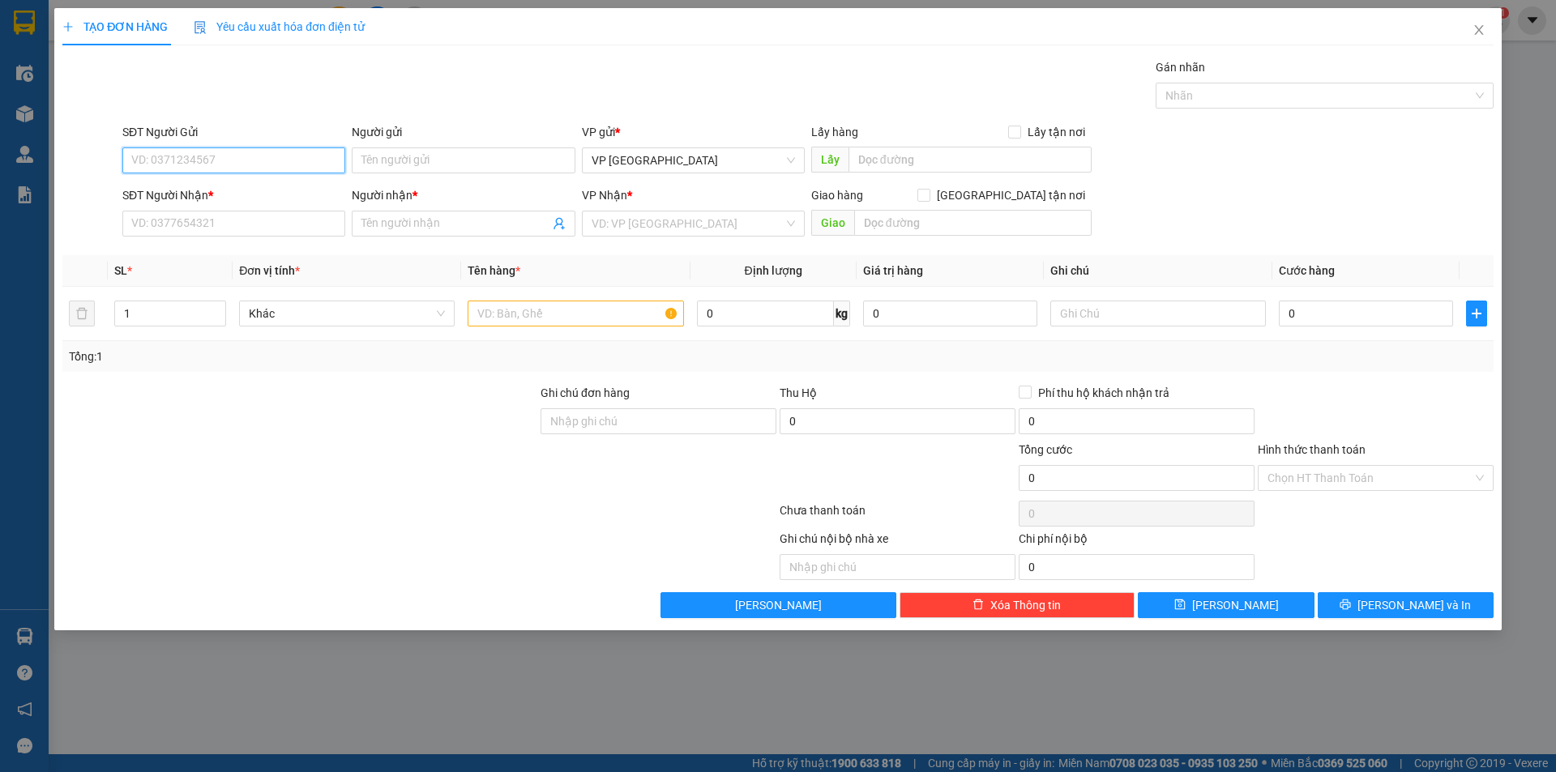
paste input "0935415153"
type input "0935415153"
click at [275, 186] on div "0935415153 - anh Phải" at bounding box center [233, 193] width 203 height 18
type input "anh Phải"
type input "0935415153"
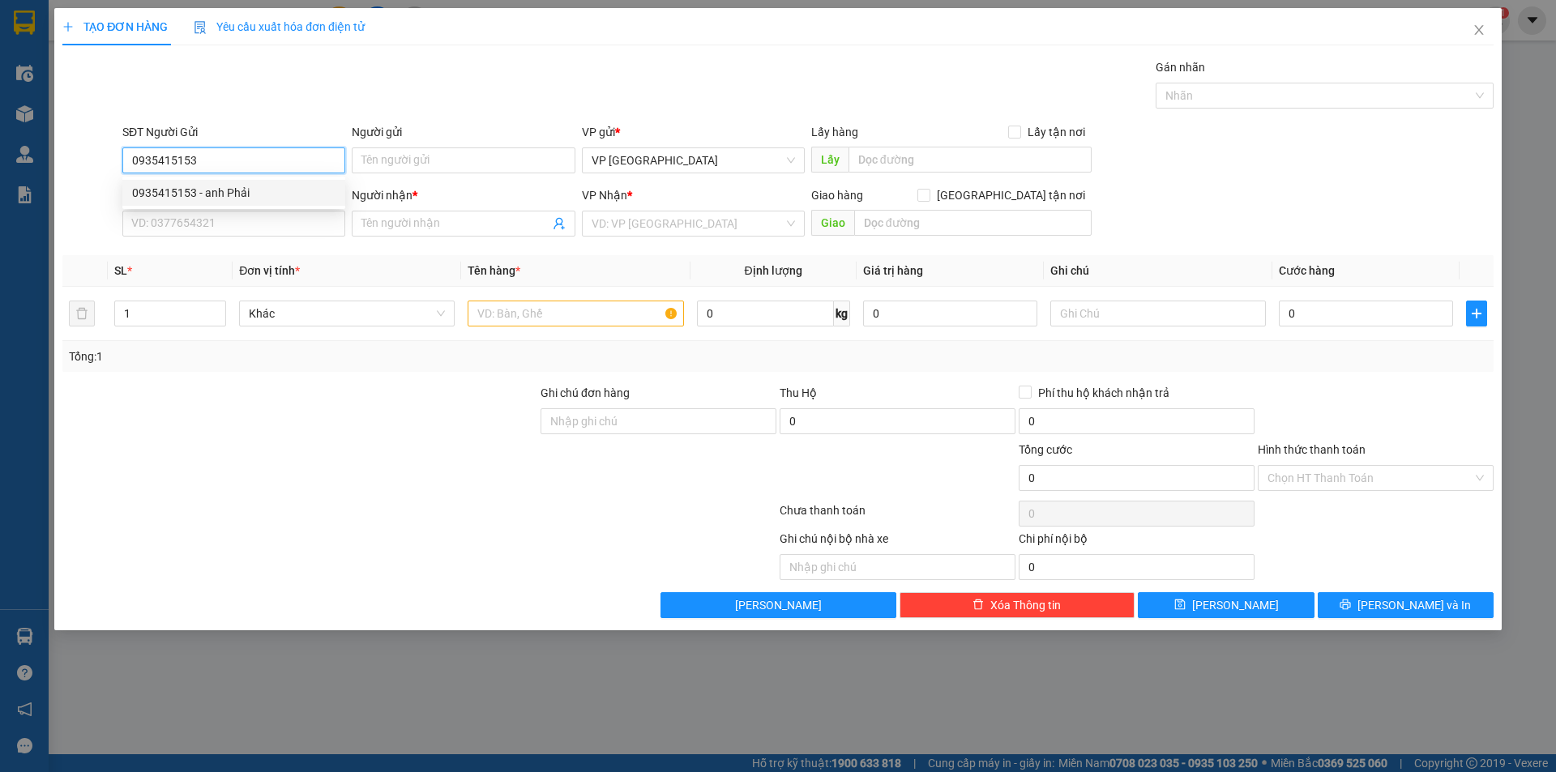
type input "anh Phải"
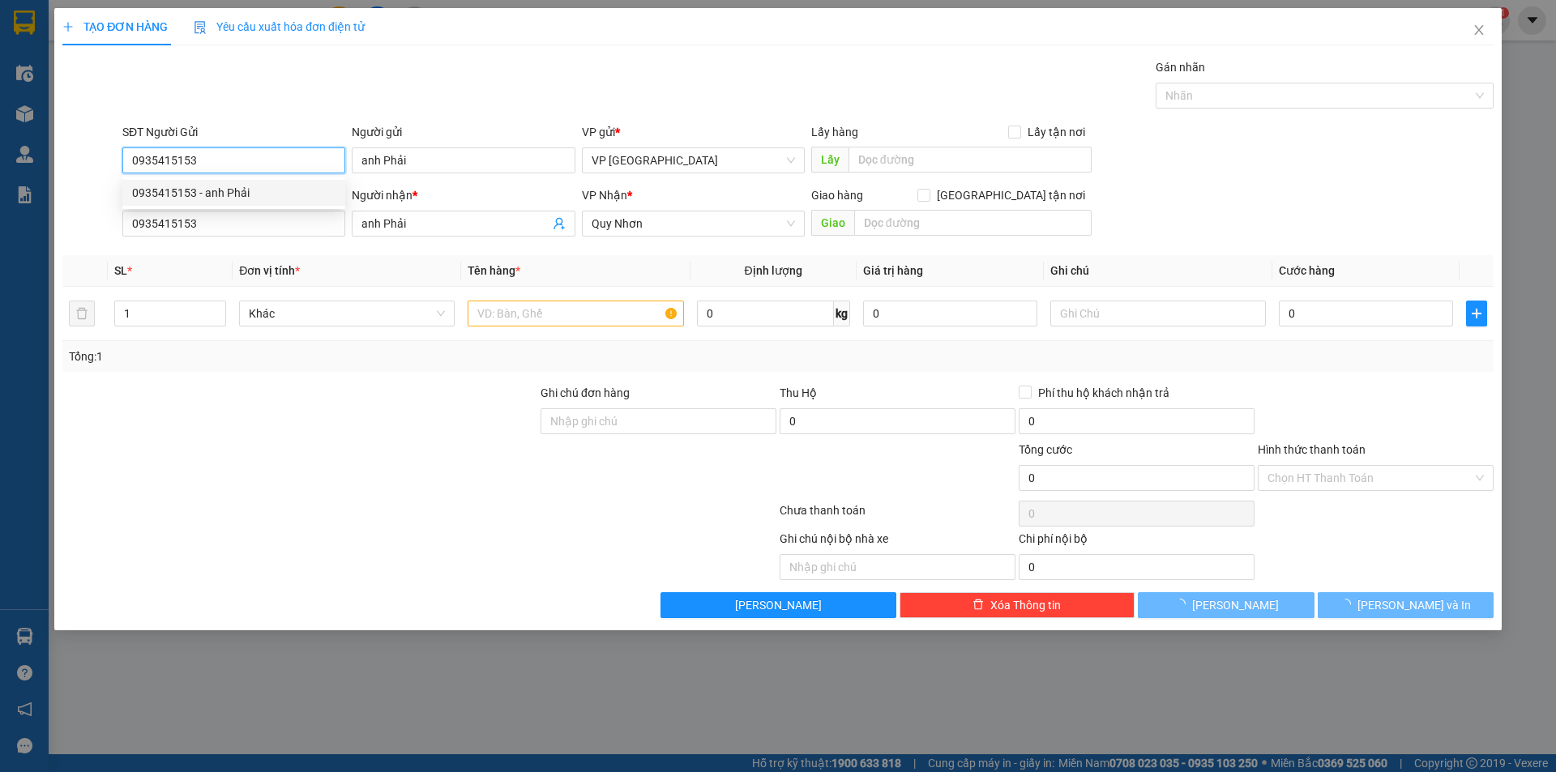
type input "30.000"
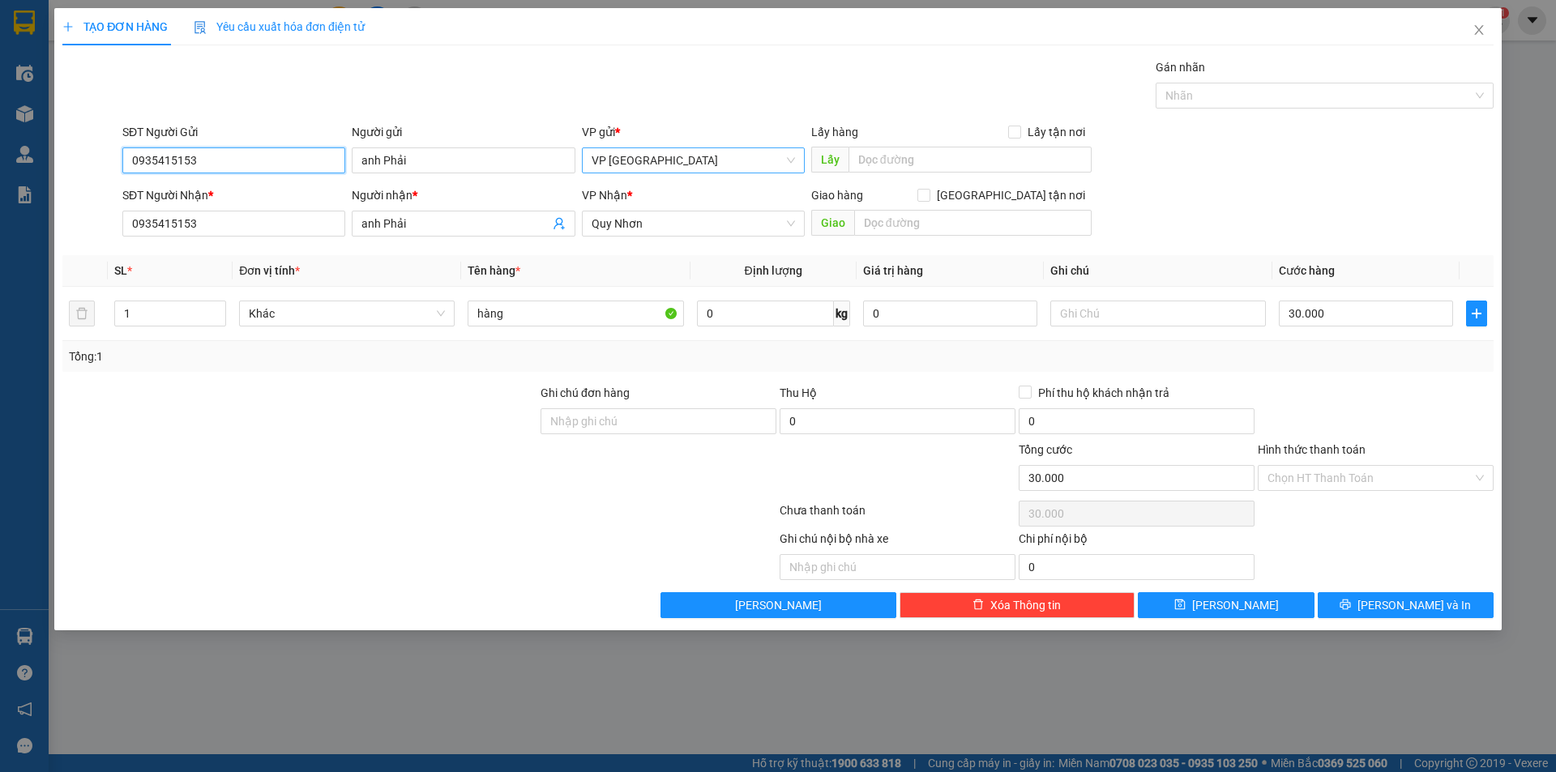
click at [791, 162] on span "VP [GEOGRAPHIC_DATA]" at bounding box center [693, 160] width 203 height 24
type input "0935415153"
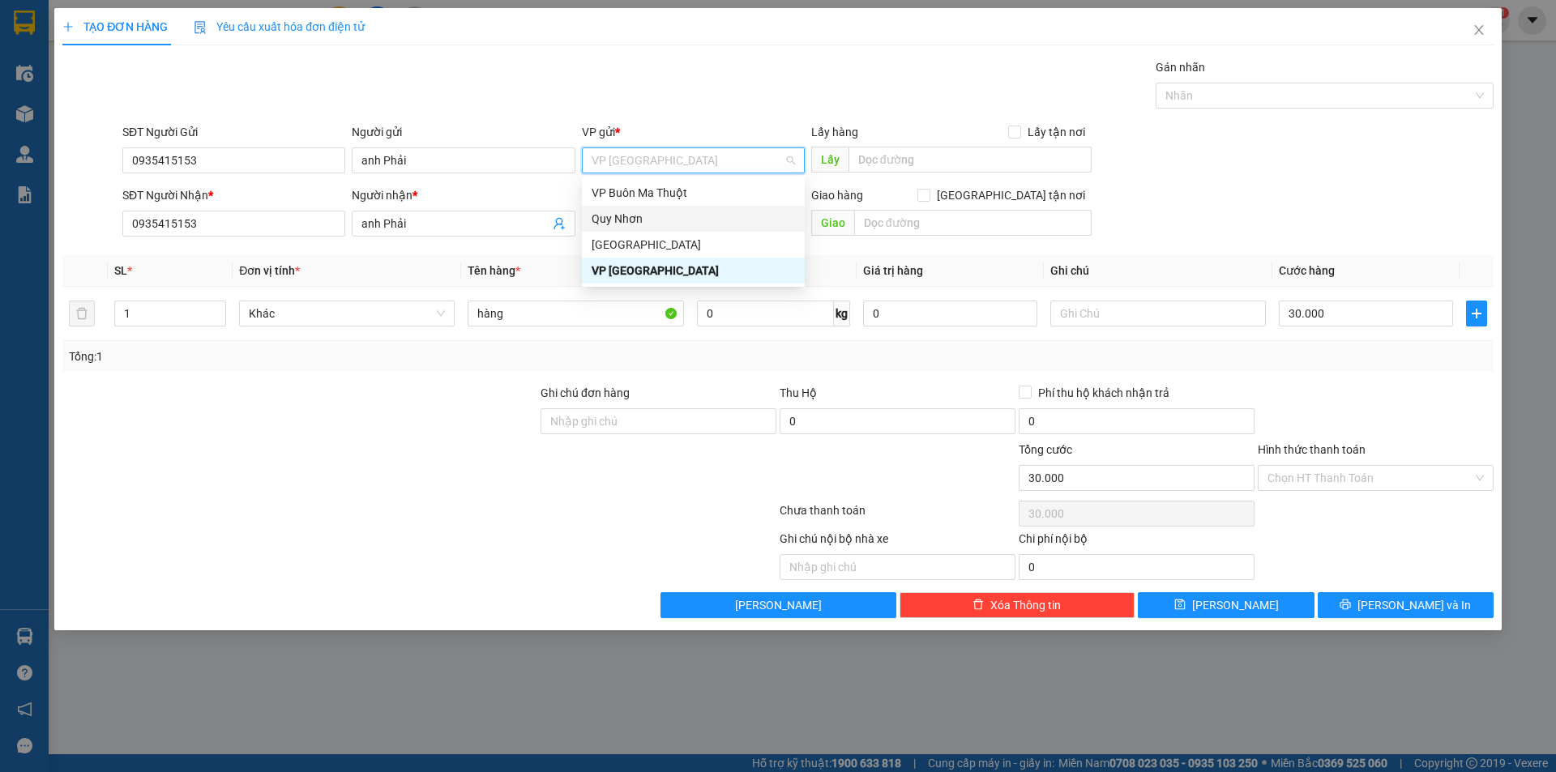
click at [653, 213] on div "Quy Nhơn" at bounding box center [693, 219] width 203 height 18
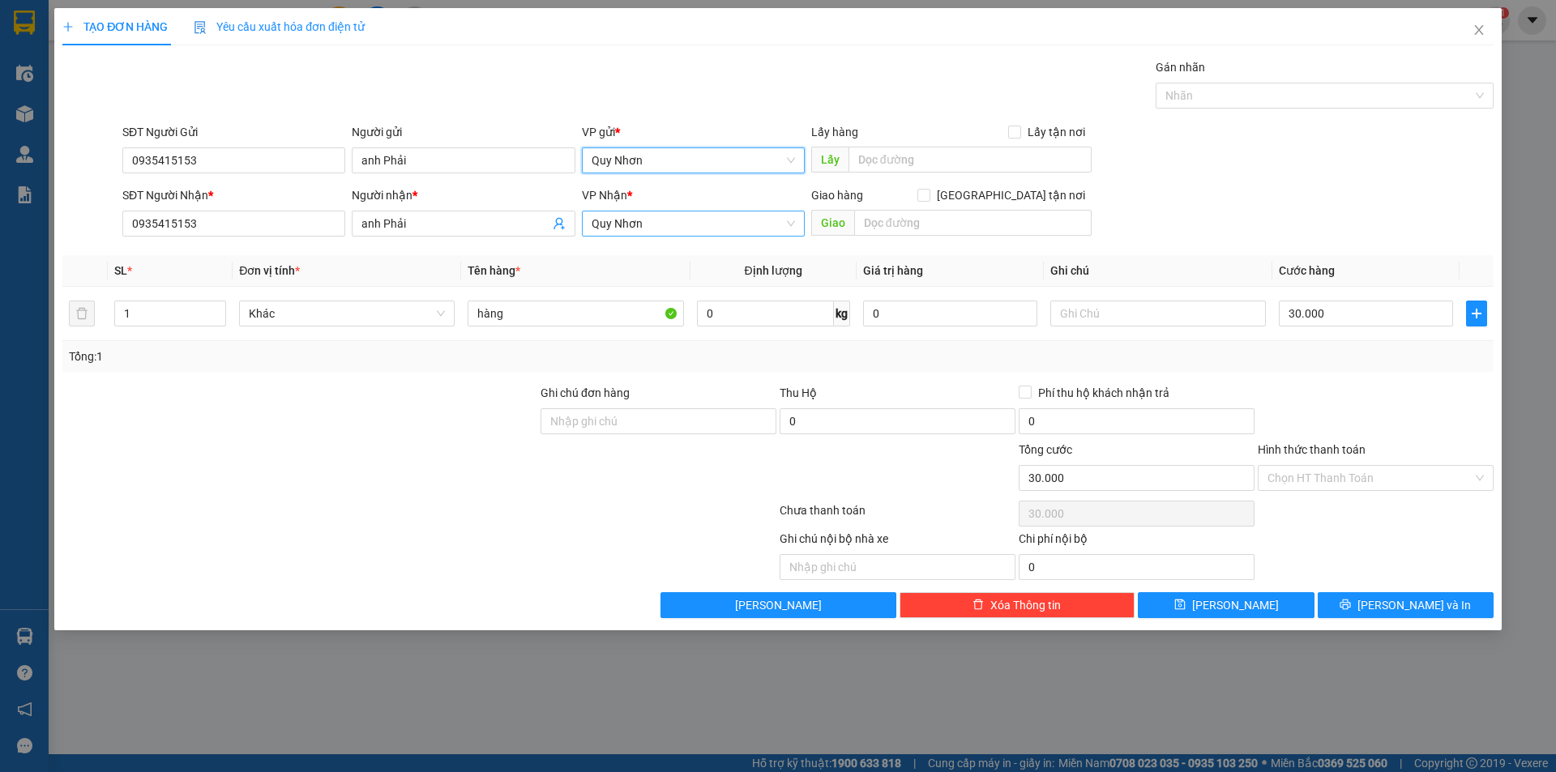
click at [668, 228] on span "Quy Nhơn" at bounding box center [693, 223] width 203 height 24
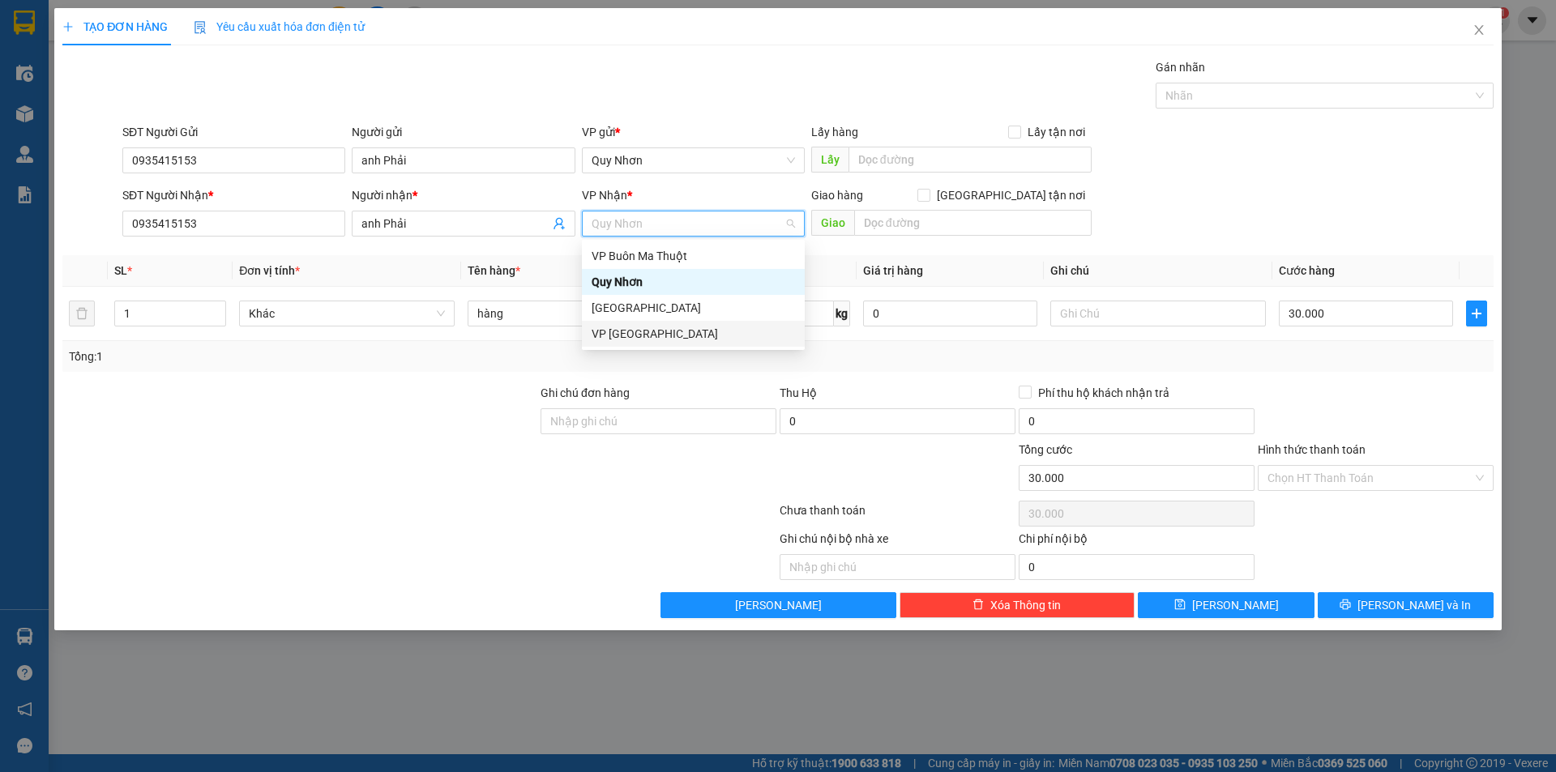
click at [630, 333] on div "VP [GEOGRAPHIC_DATA]" at bounding box center [693, 334] width 203 height 18
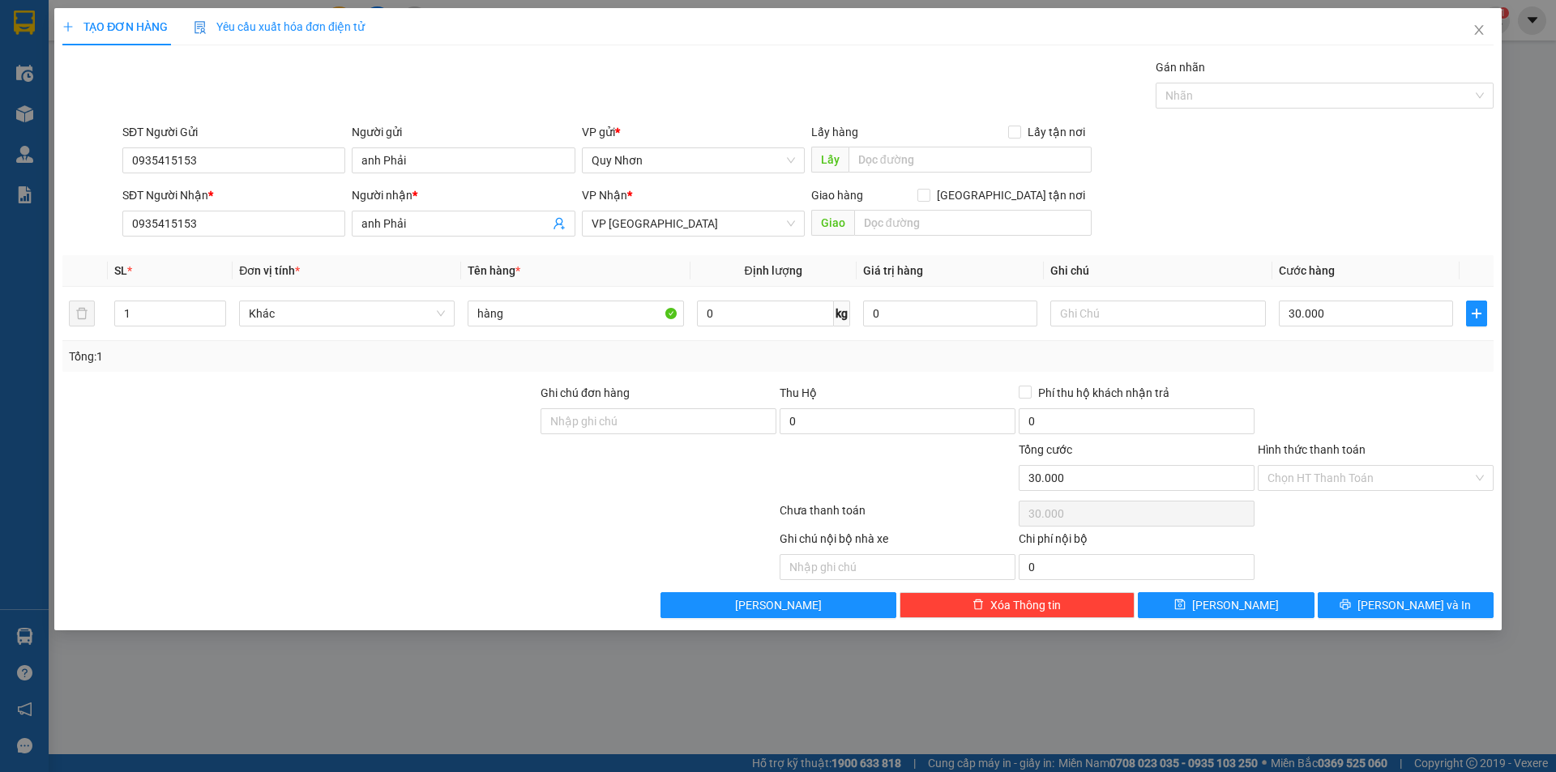
click at [473, 480] on div at bounding box center [300, 469] width 478 height 57
drag, startPoint x: 542, startPoint y: 310, endPoint x: 419, endPoint y: 344, distance: 127.6
click at [419, 344] on div "SL * Đơn vị tính * Tên hàng * Định lượng Giá trị hàng Ghi chú Cước hàng 1 Khác …" at bounding box center [777, 313] width 1431 height 117
type input "Giấy Tròn"
click at [1343, 314] on input "30.000" at bounding box center [1366, 314] width 174 height 26
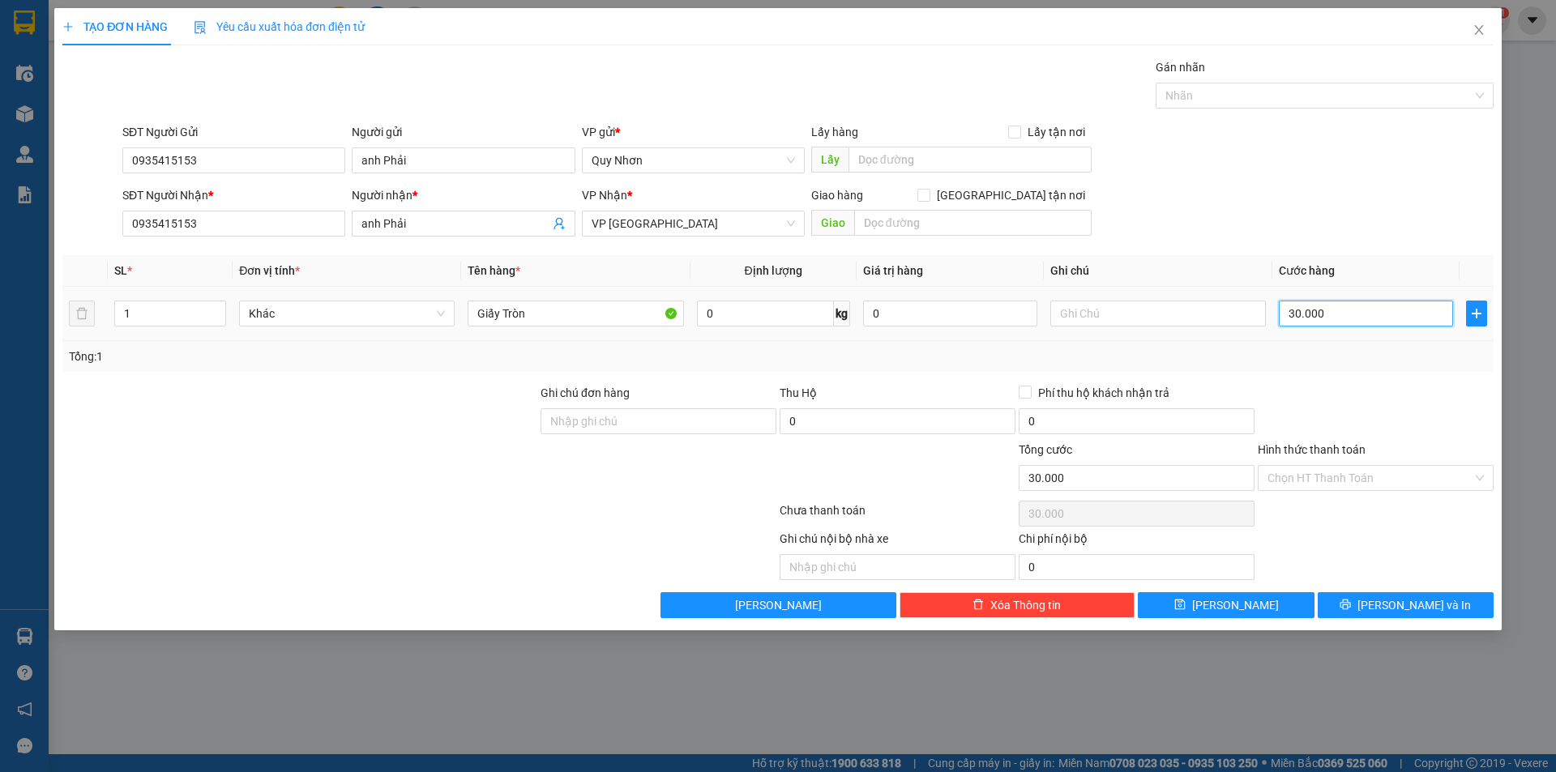
type input "0"
type input "5"
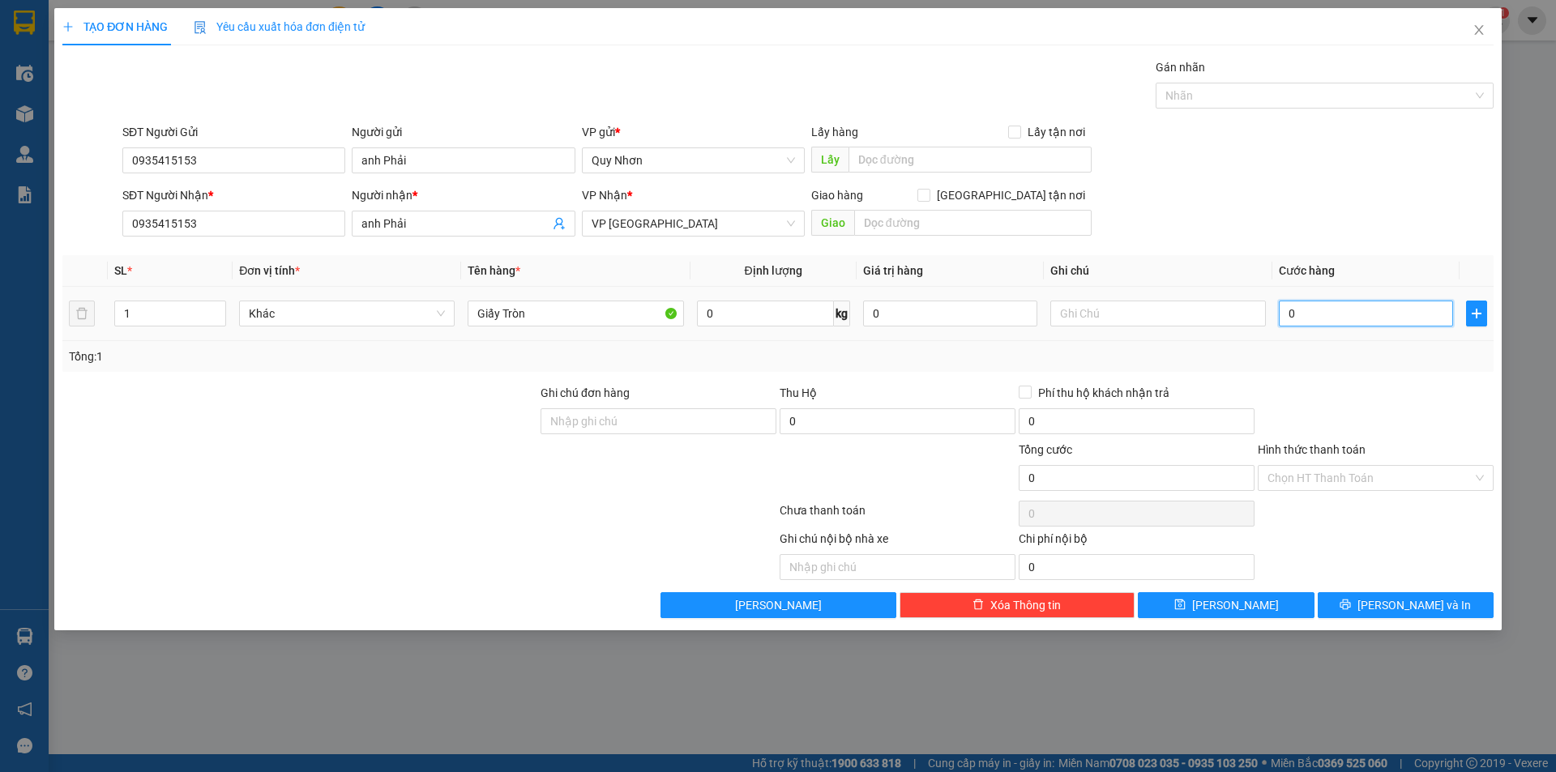
type input "05"
type input "50"
type input "050"
type input "500"
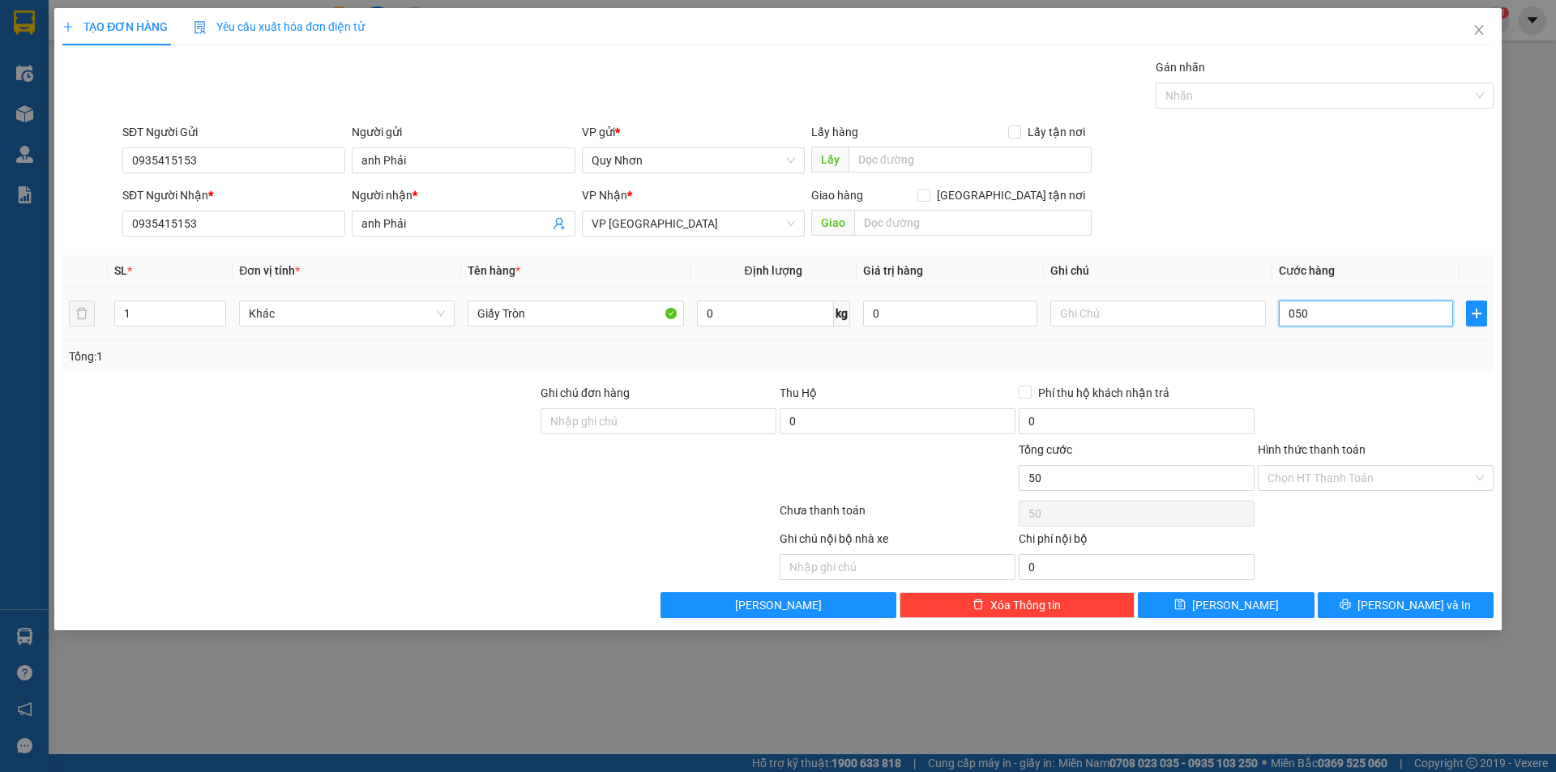
type input "500"
type input "0.500"
type input "5.000"
type input "05.000"
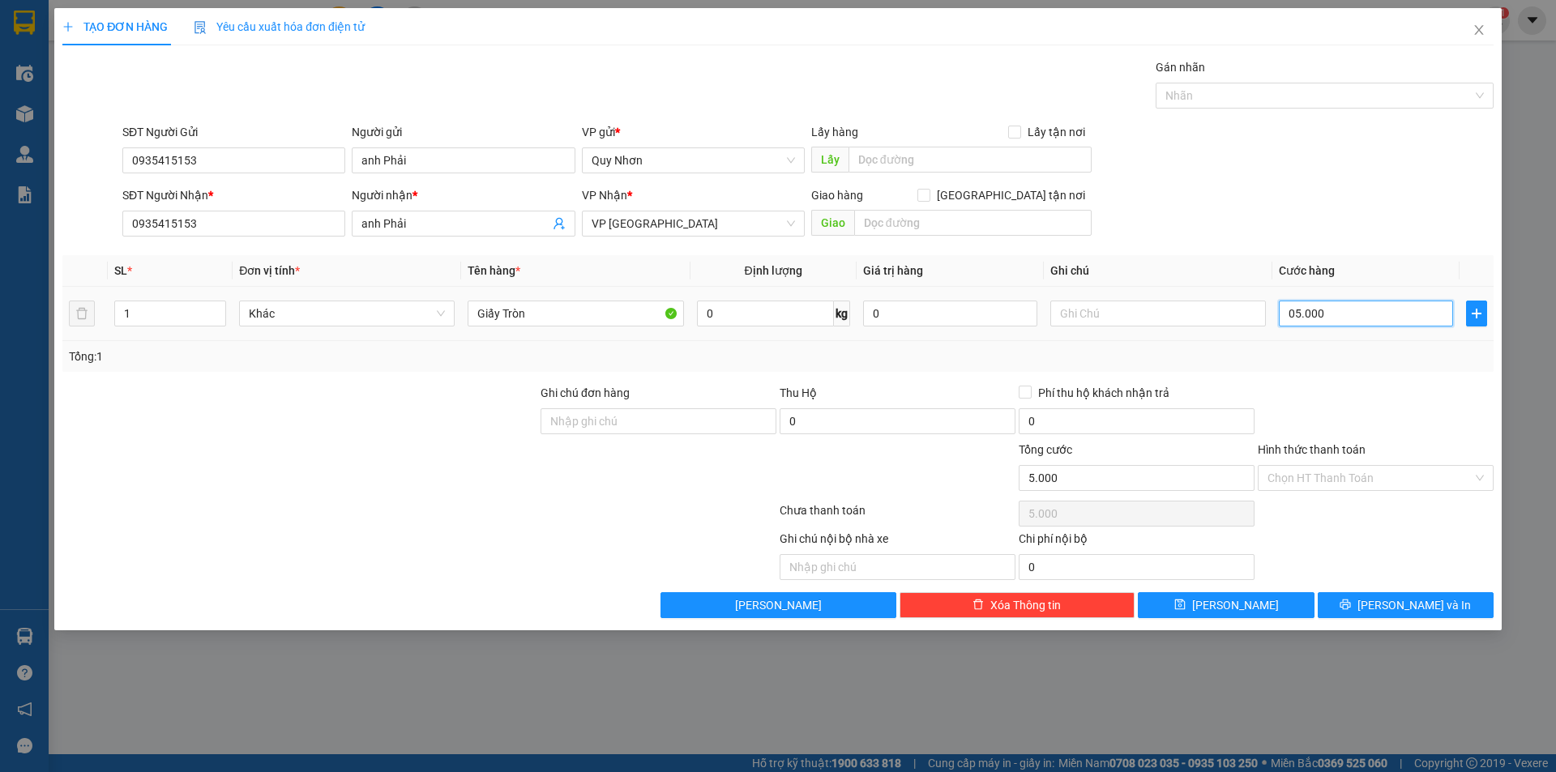
type input "50.000"
click at [1319, 482] on input "Hình thức thanh toán" at bounding box center [1369, 478] width 205 height 24
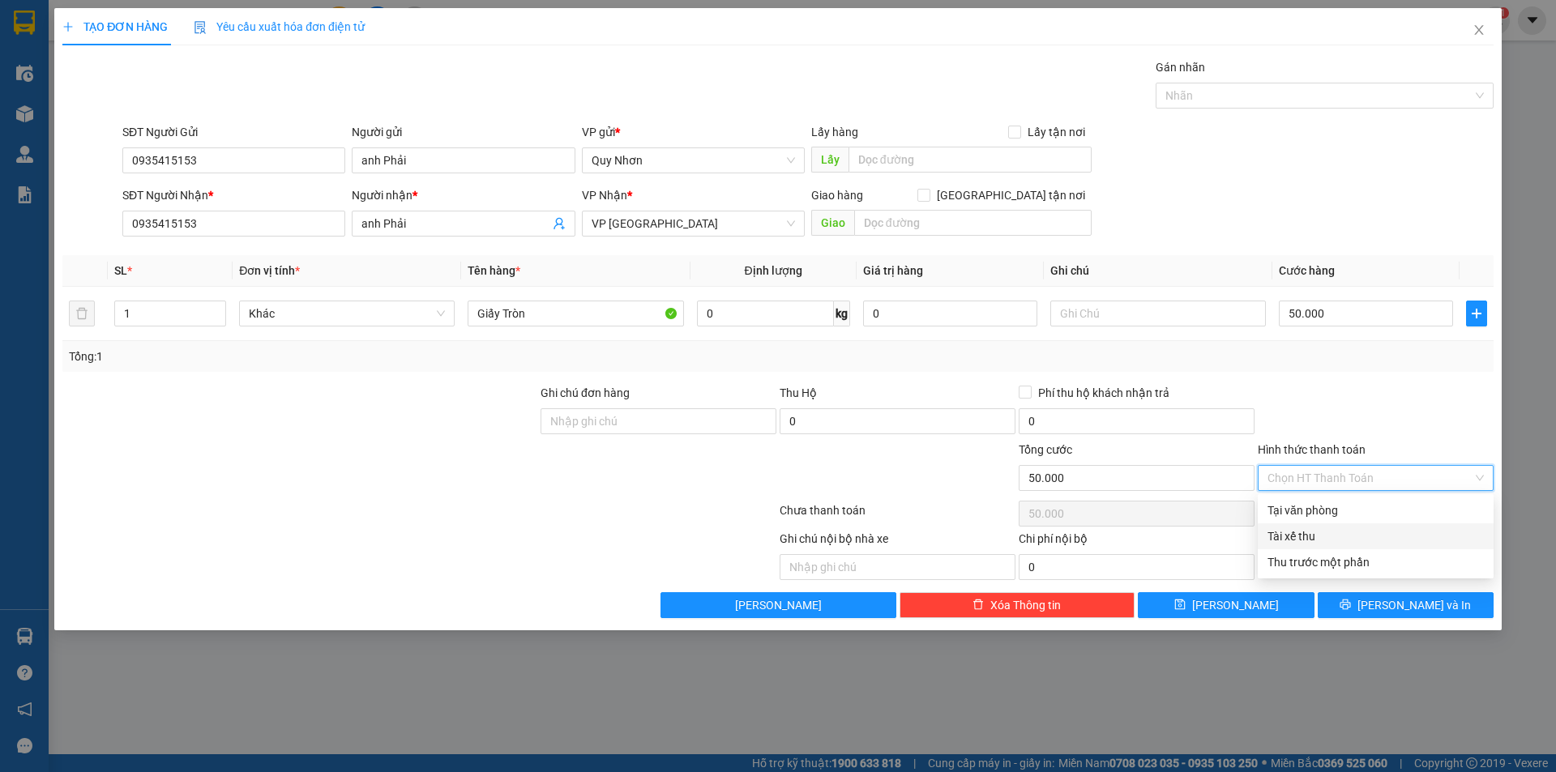
click at [1313, 540] on div "Tài xế thu" at bounding box center [1375, 536] width 216 height 18
type input "0"
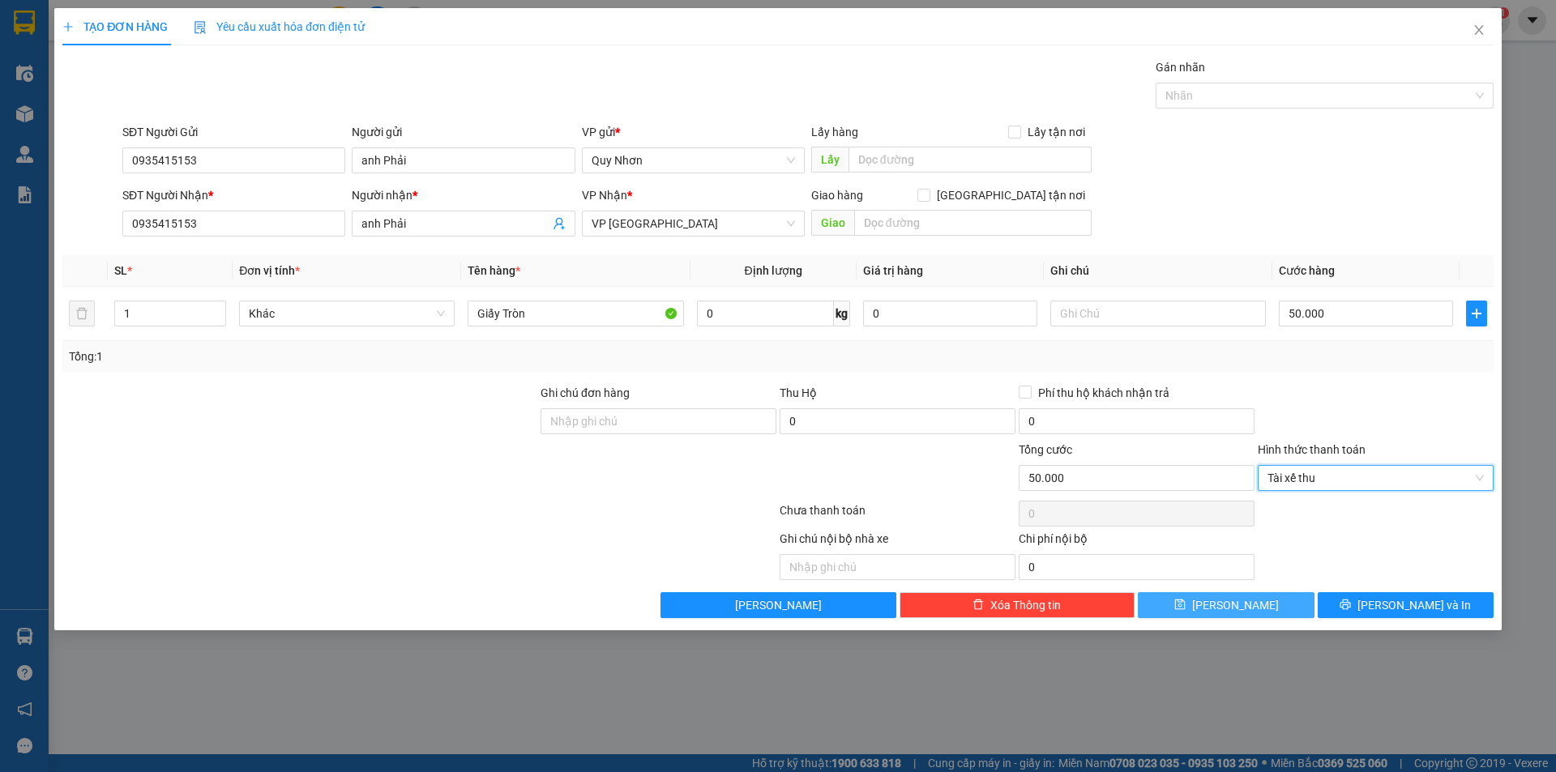
click at [1248, 606] on button "[PERSON_NAME]" at bounding box center [1226, 605] width 176 height 26
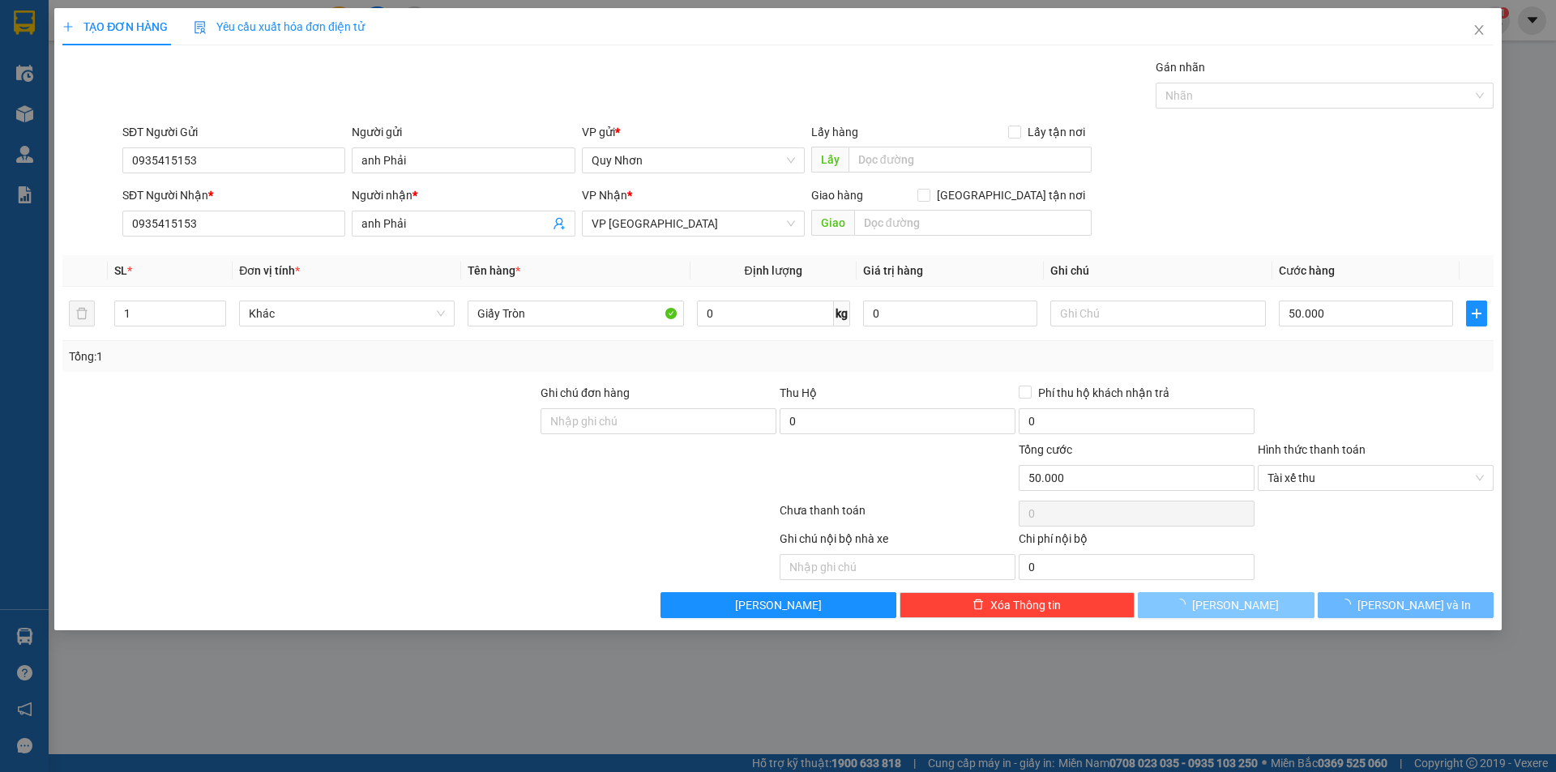
type input "0"
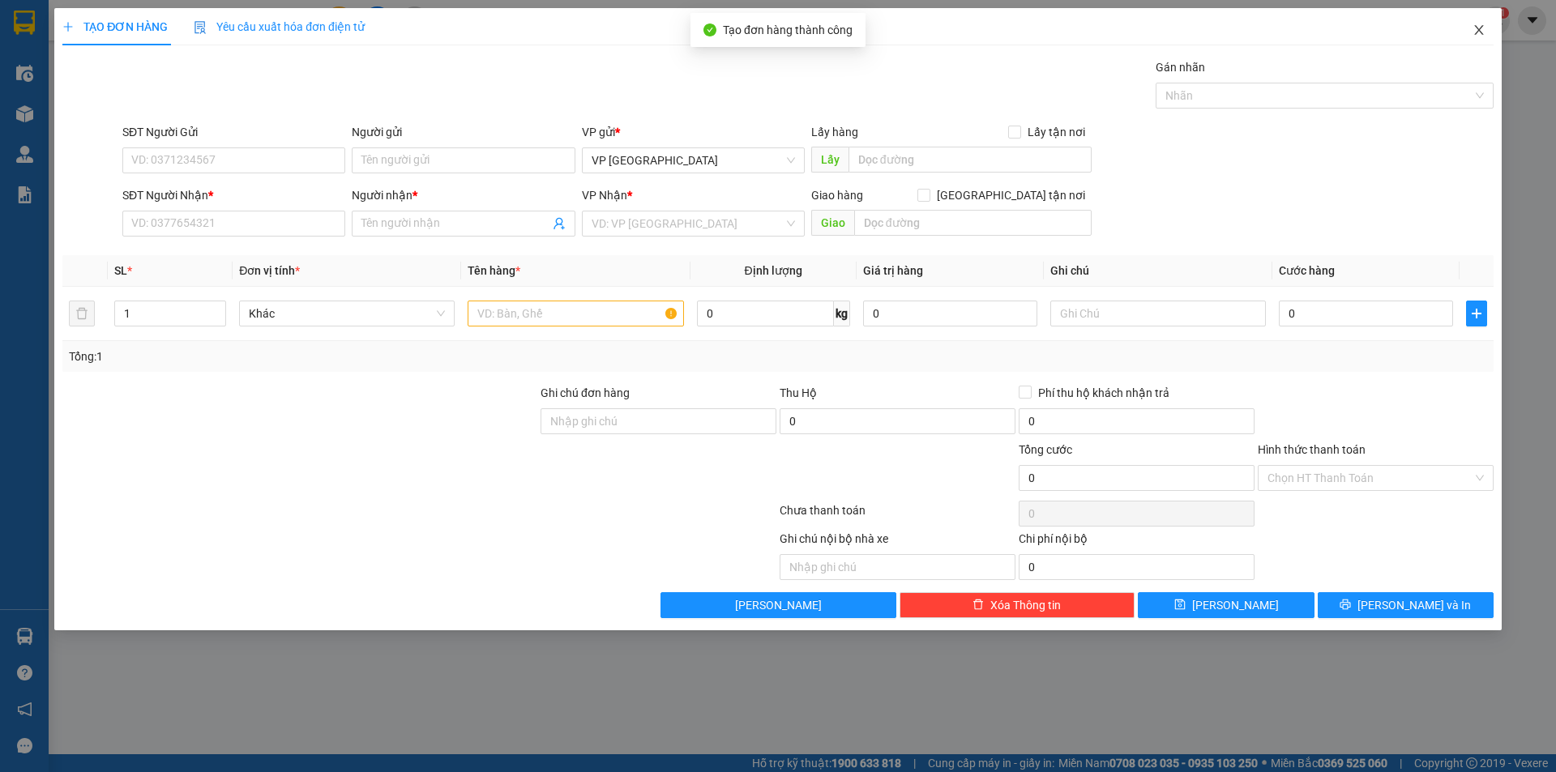
click at [1482, 25] on icon "close" at bounding box center [1478, 29] width 13 height 13
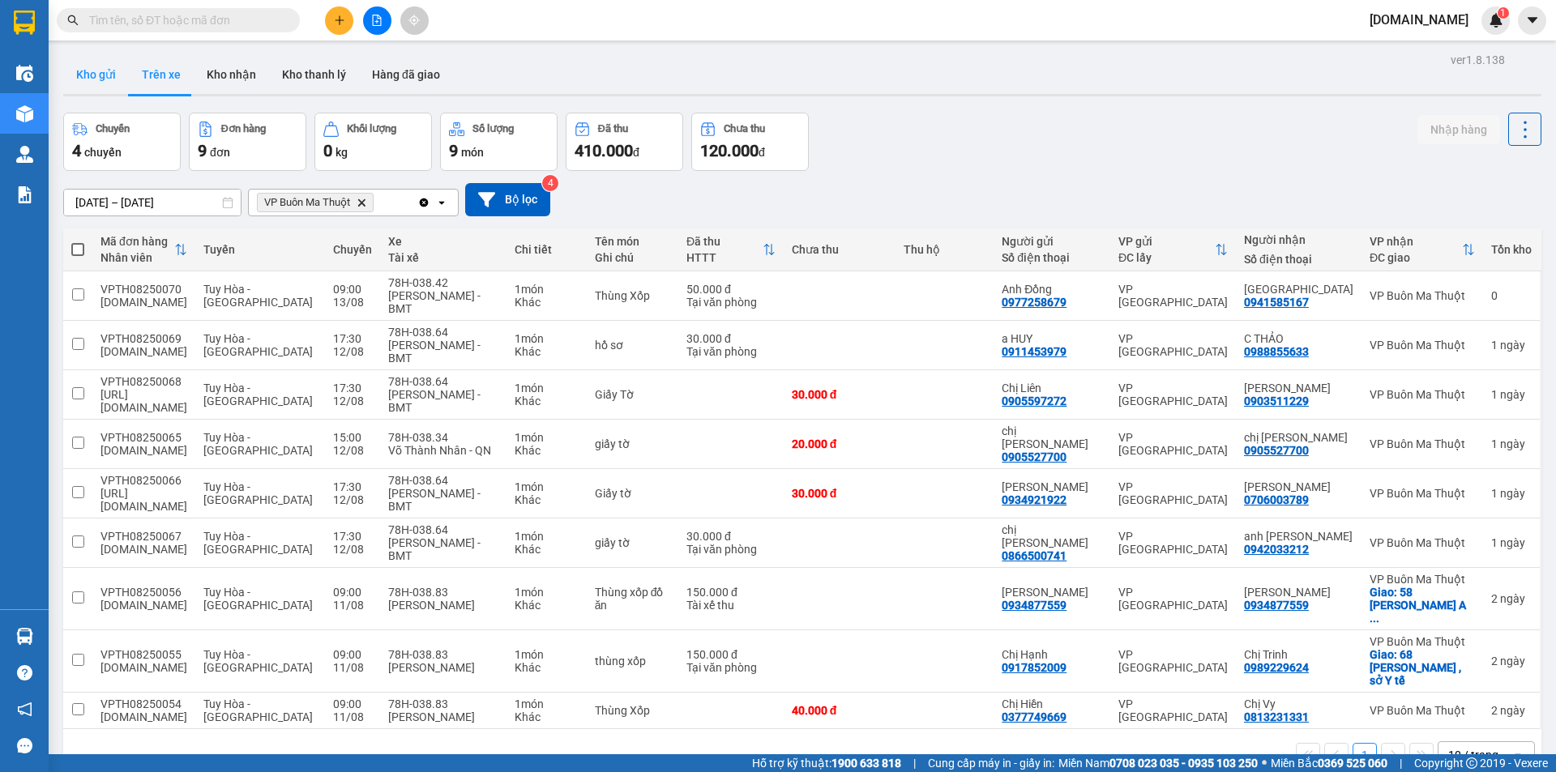
click at [105, 70] on button "Kho gửi" at bounding box center [96, 74] width 66 height 39
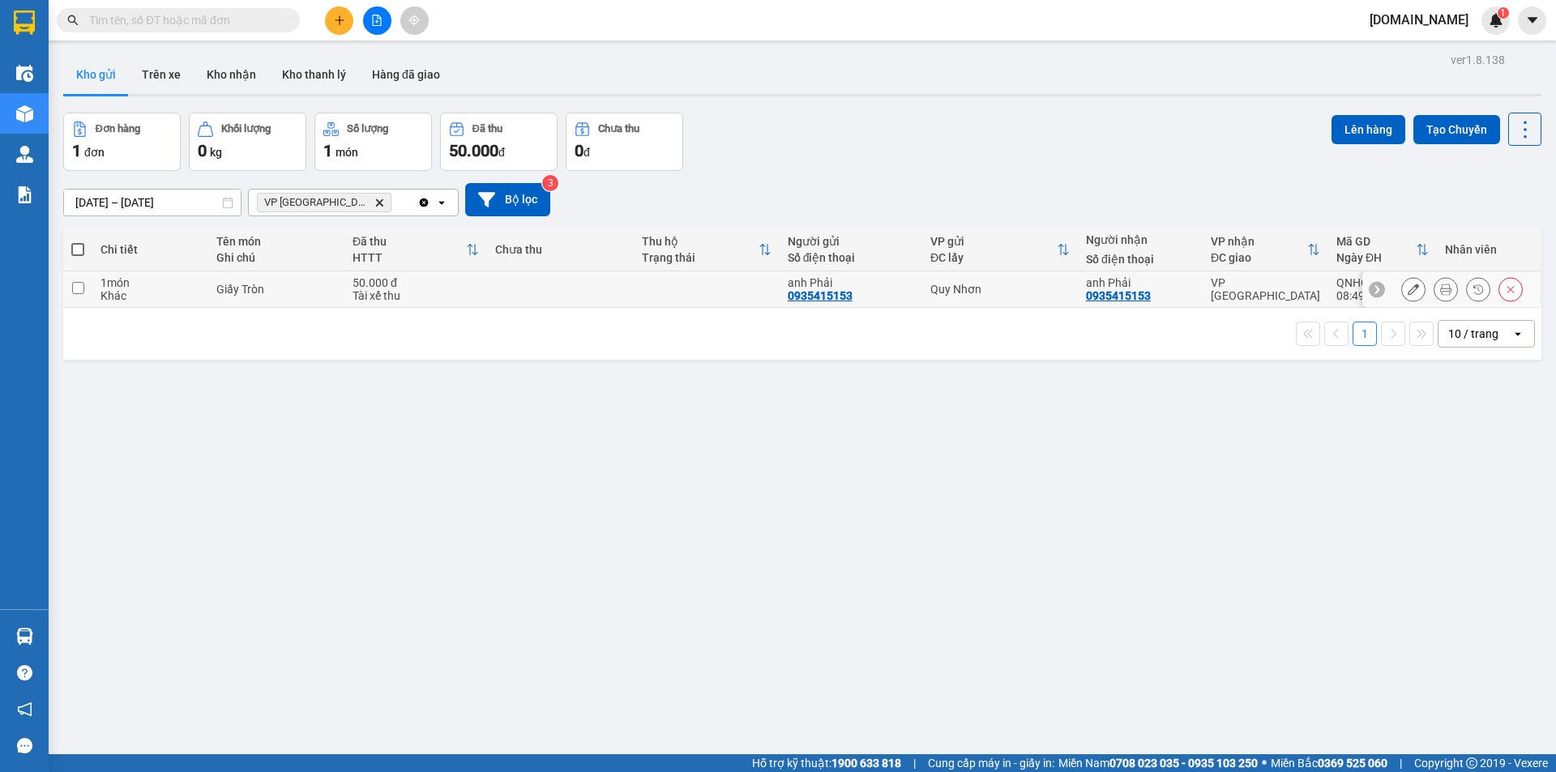
click at [77, 282] on input "checkbox" at bounding box center [78, 288] width 12 height 12
checkbox input "true"
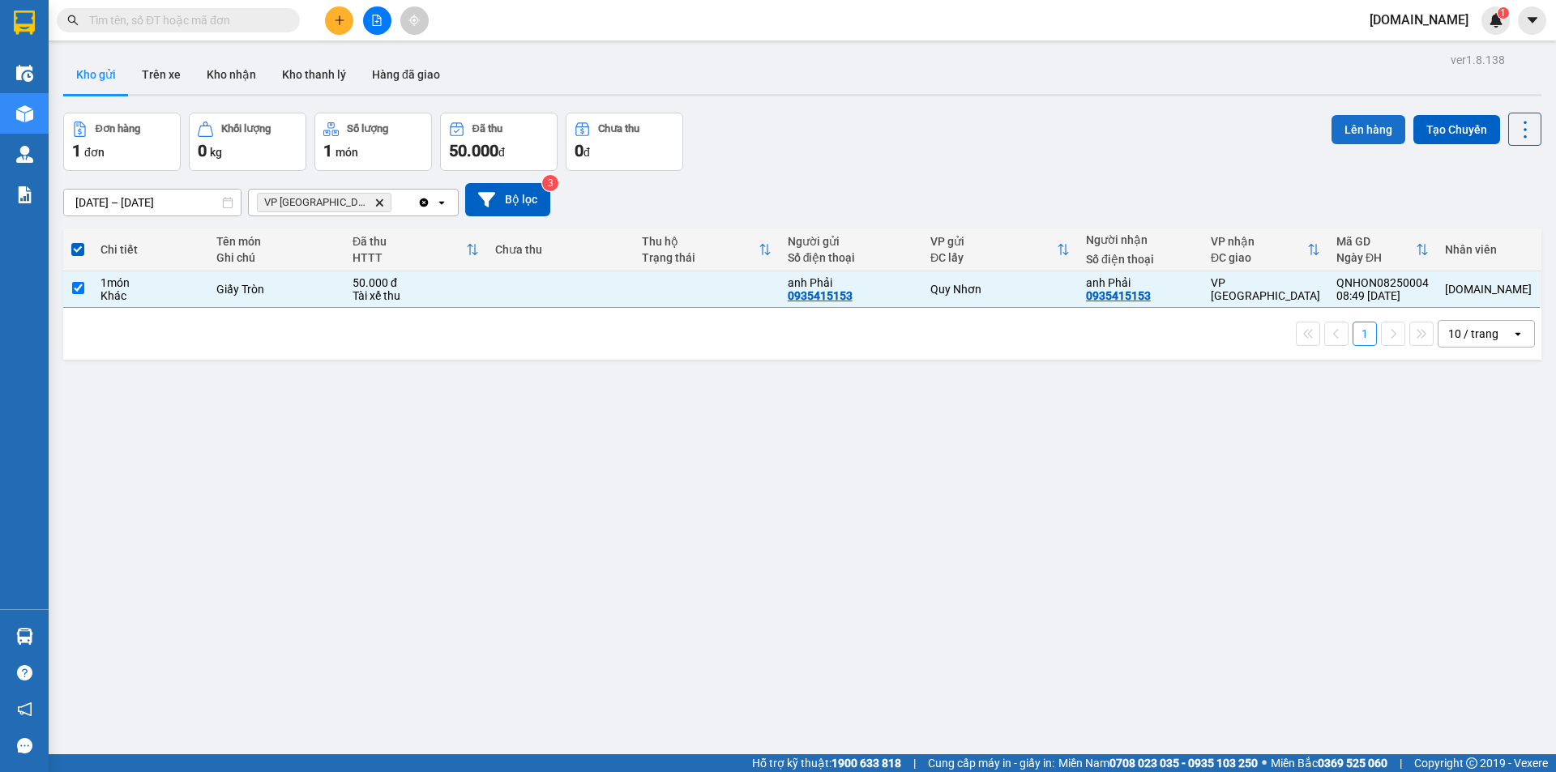
click at [1353, 130] on button "Lên hàng" at bounding box center [1368, 129] width 74 height 29
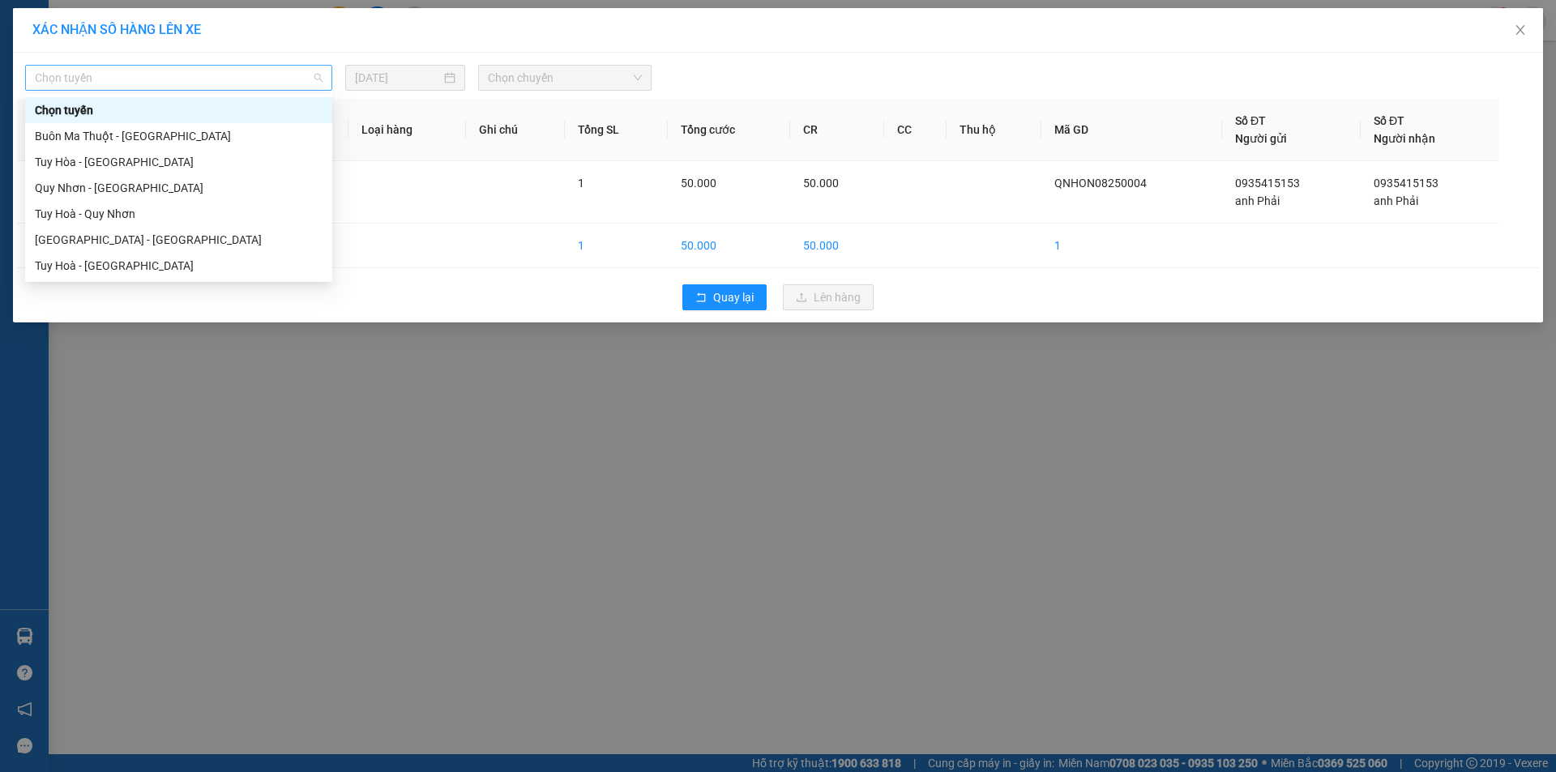
click at [301, 80] on span "Chọn tuyến" at bounding box center [179, 78] width 288 height 24
click at [170, 189] on div "Quy Nhơn - [GEOGRAPHIC_DATA]" at bounding box center [179, 188] width 288 height 18
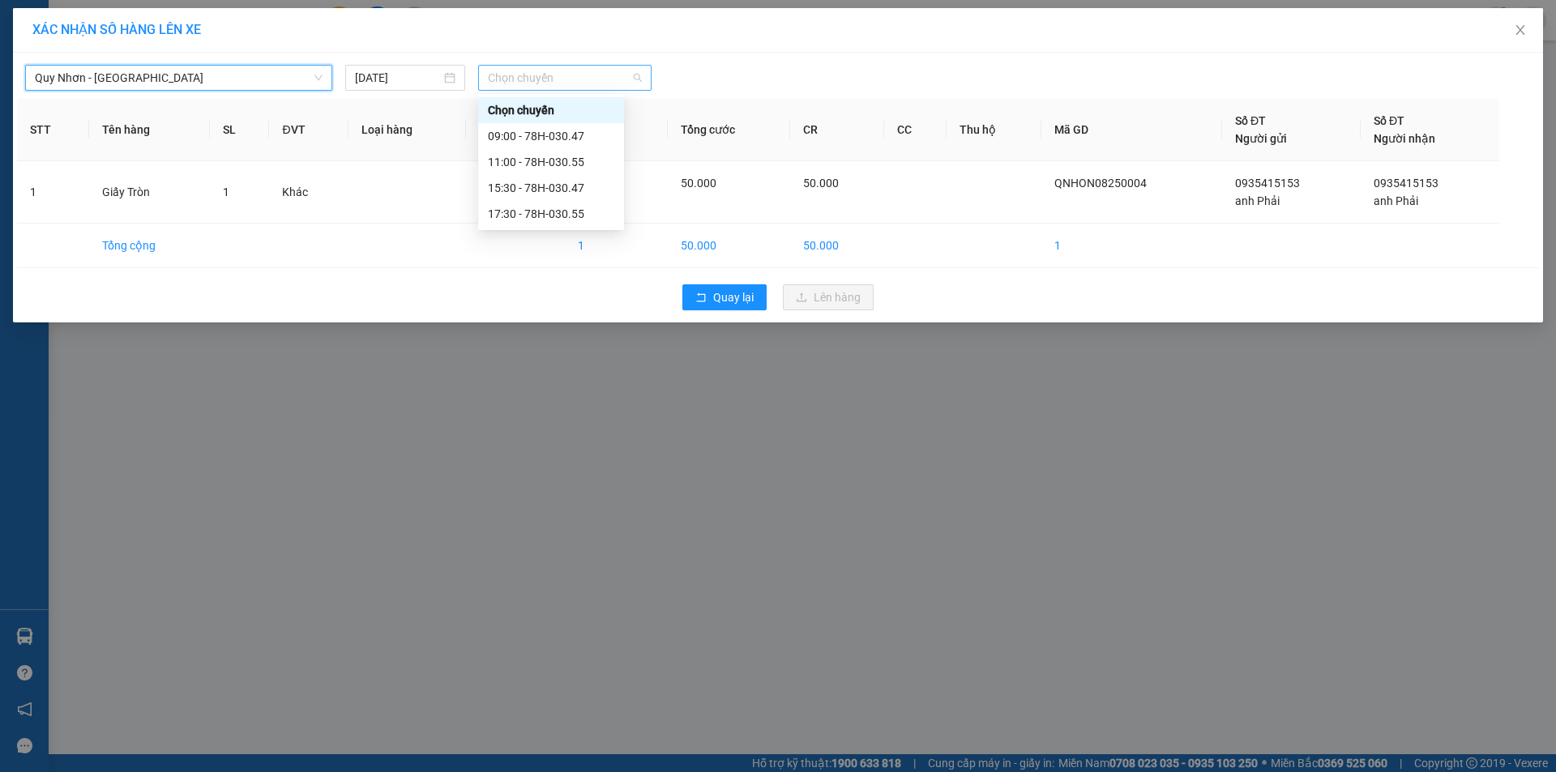
click at [520, 77] on span "Chọn chuyến" at bounding box center [565, 78] width 154 height 24
click at [517, 133] on div "09:00 - 78H-030.47" at bounding box center [551, 136] width 126 height 18
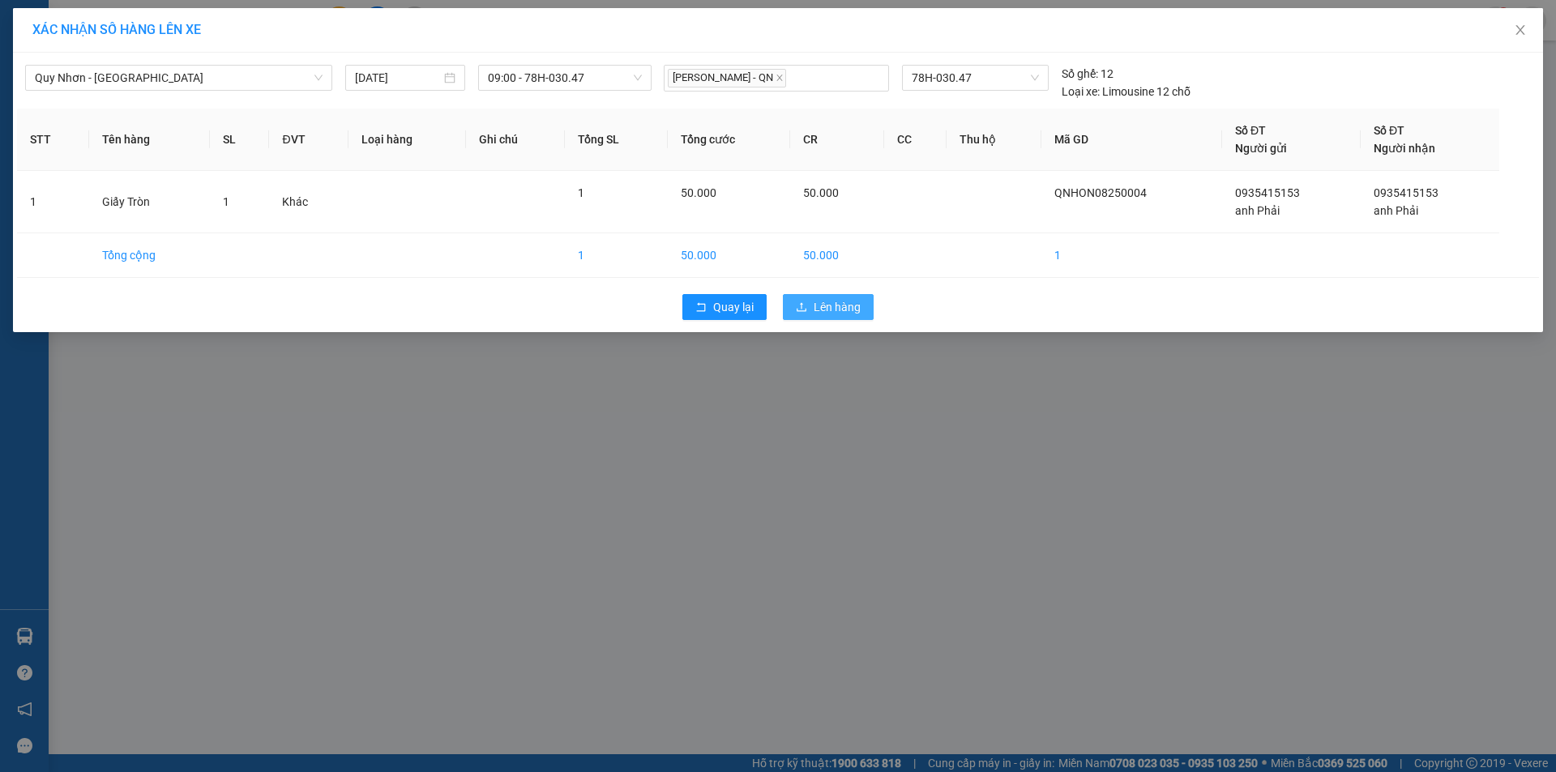
click at [822, 300] on span "Lên hàng" at bounding box center [837, 307] width 47 height 18
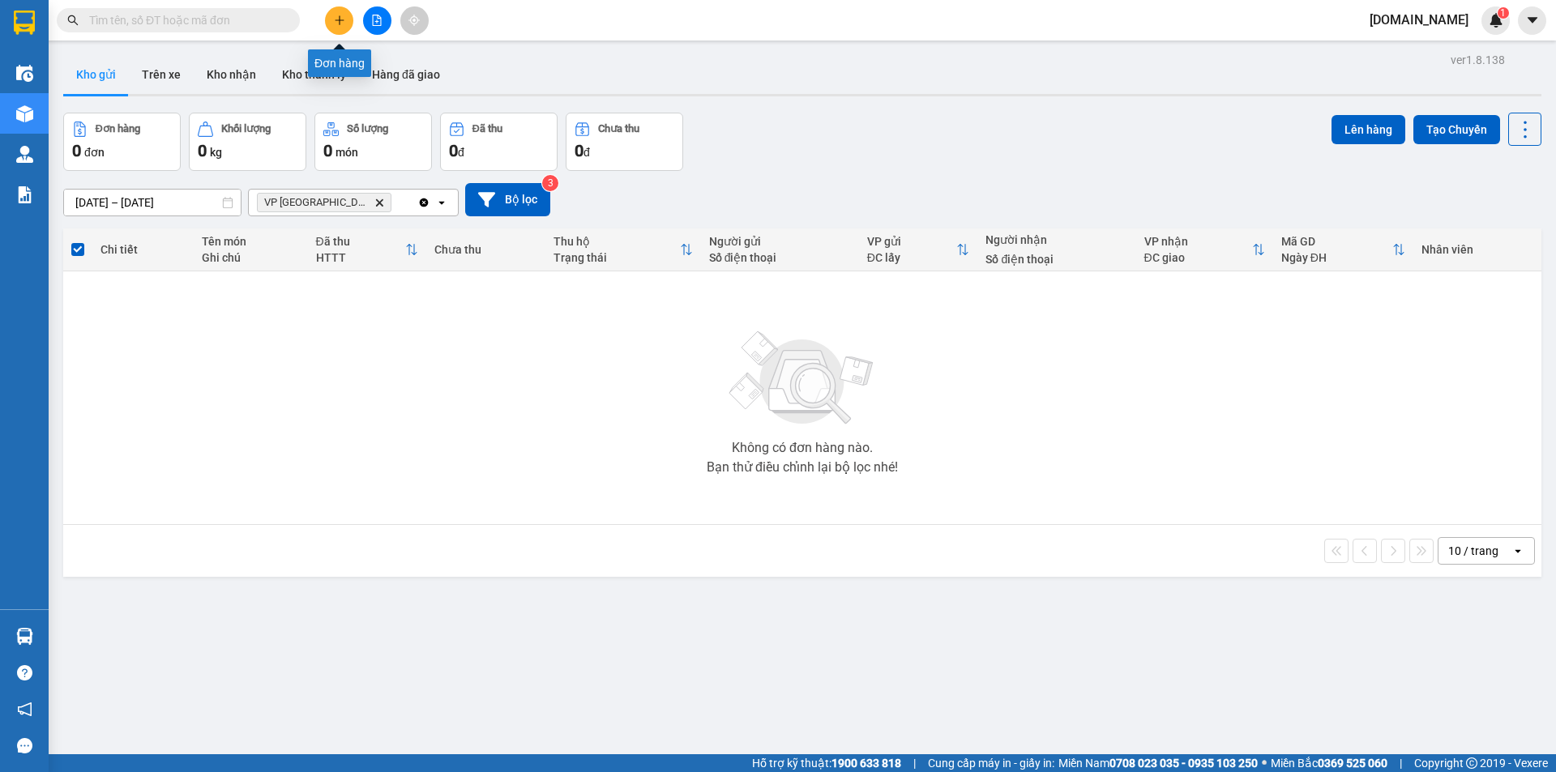
click at [351, 17] on button at bounding box center [339, 20] width 28 height 28
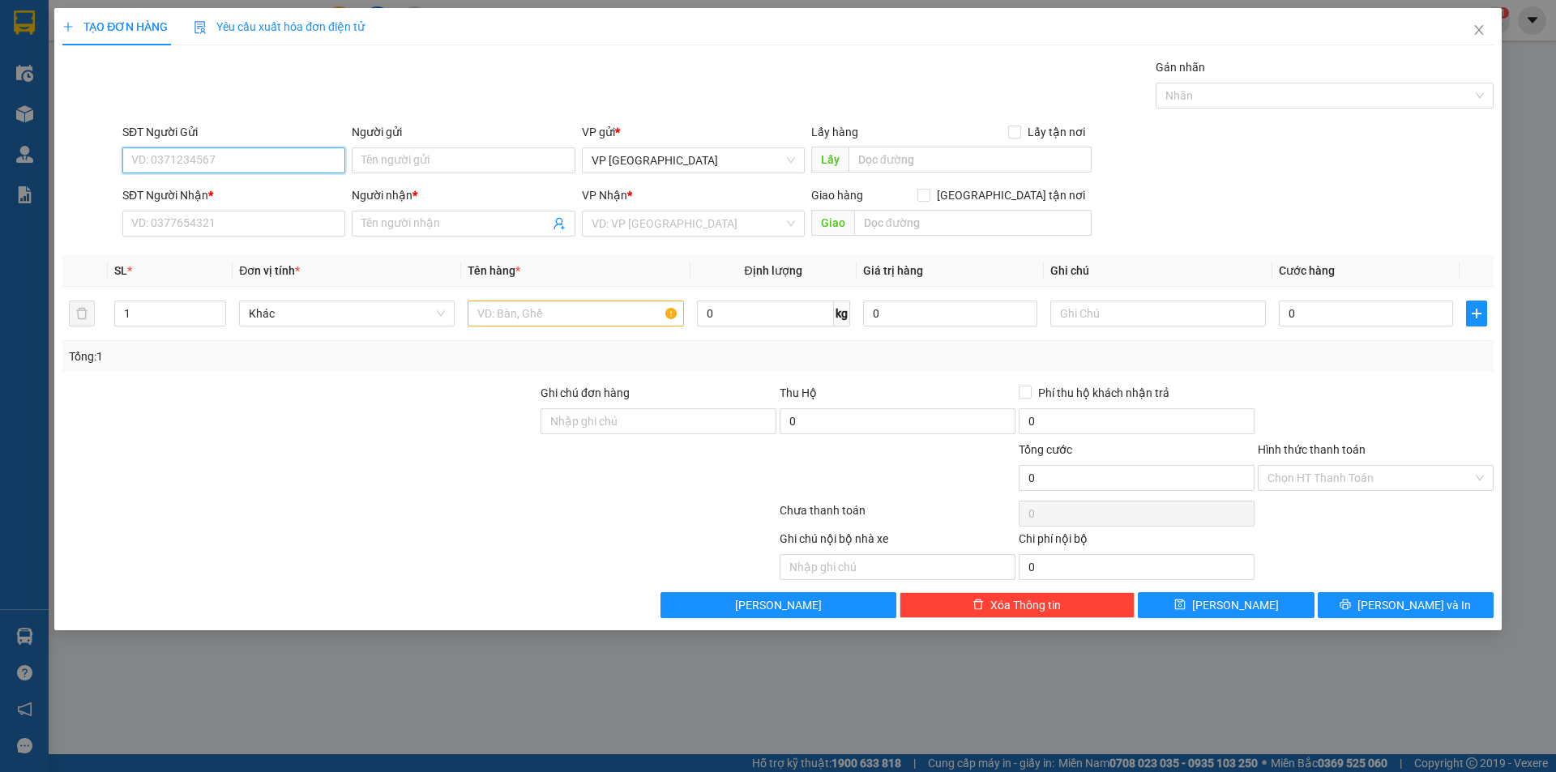
click at [229, 153] on input "SĐT Người Gửi" at bounding box center [233, 160] width 223 height 26
type input "0913475256"
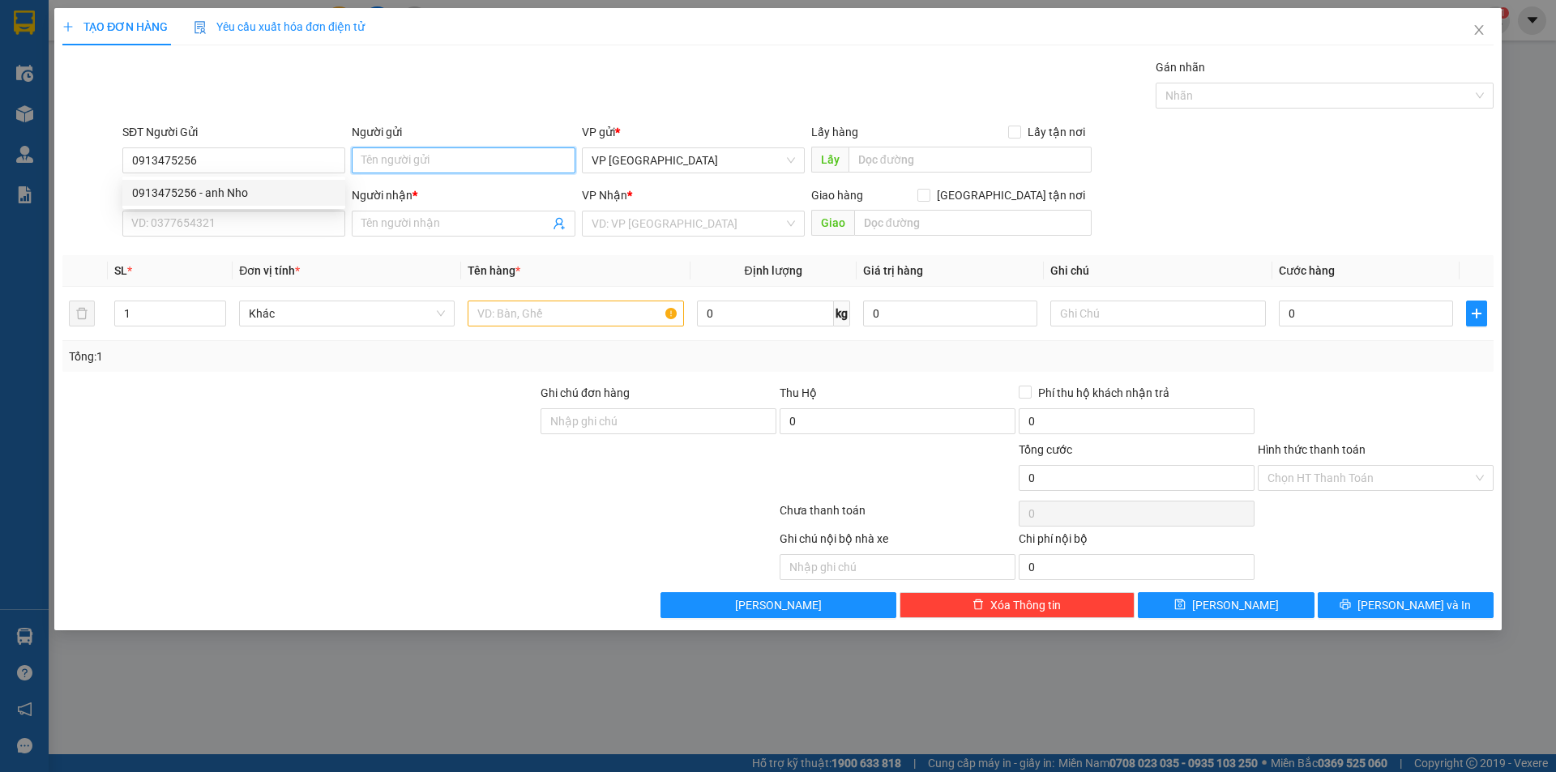
click at [497, 167] on input "Người gửi" at bounding box center [463, 160] width 223 height 26
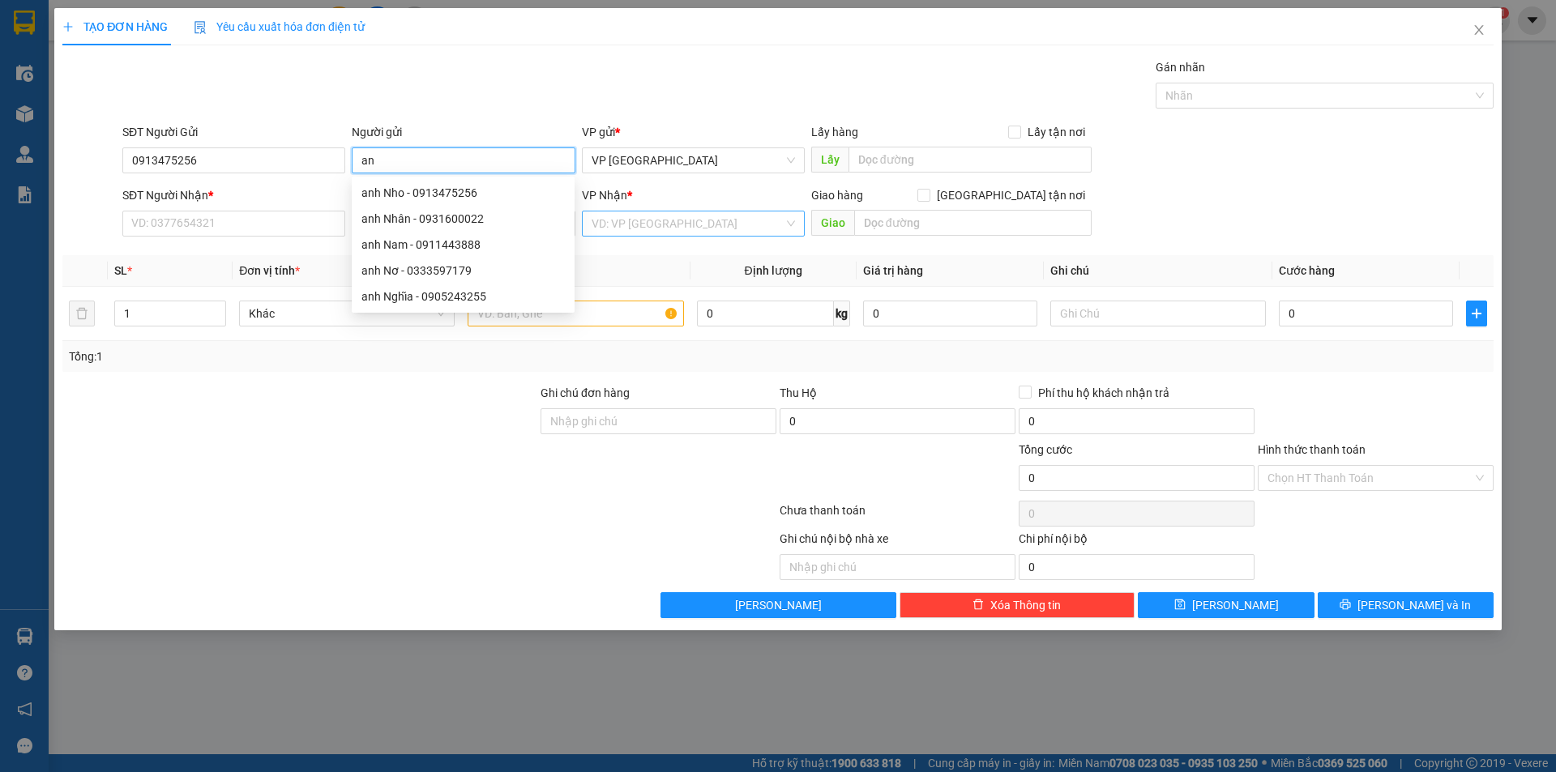
type input "a"
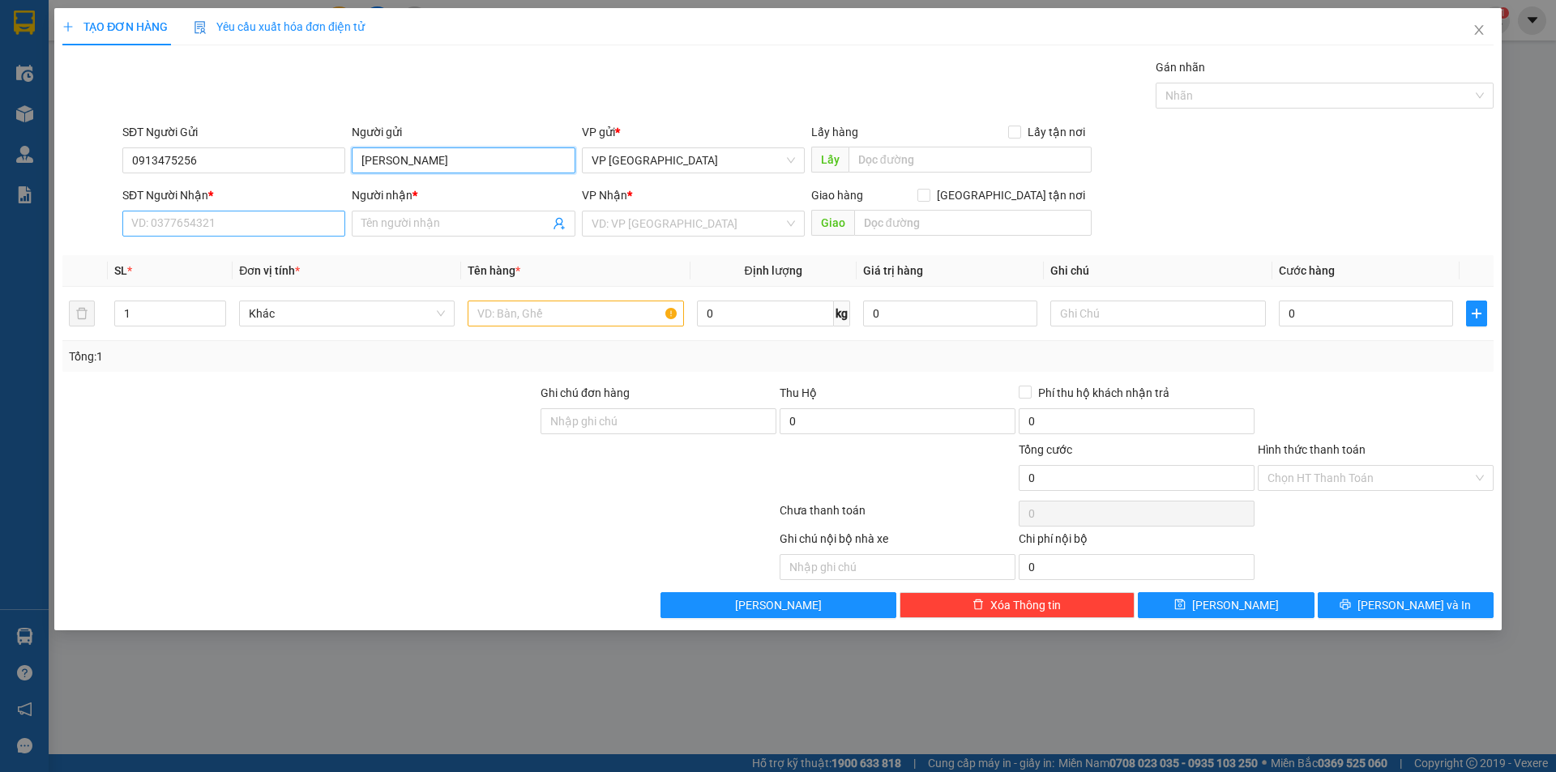
type input "[PERSON_NAME]"
click at [161, 225] on input "SĐT Người Nhận *" at bounding box center [233, 224] width 223 height 26
type input "0393724426"
click at [396, 212] on span at bounding box center [463, 224] width 223 height 26
type input "[PERSON_NAME]"
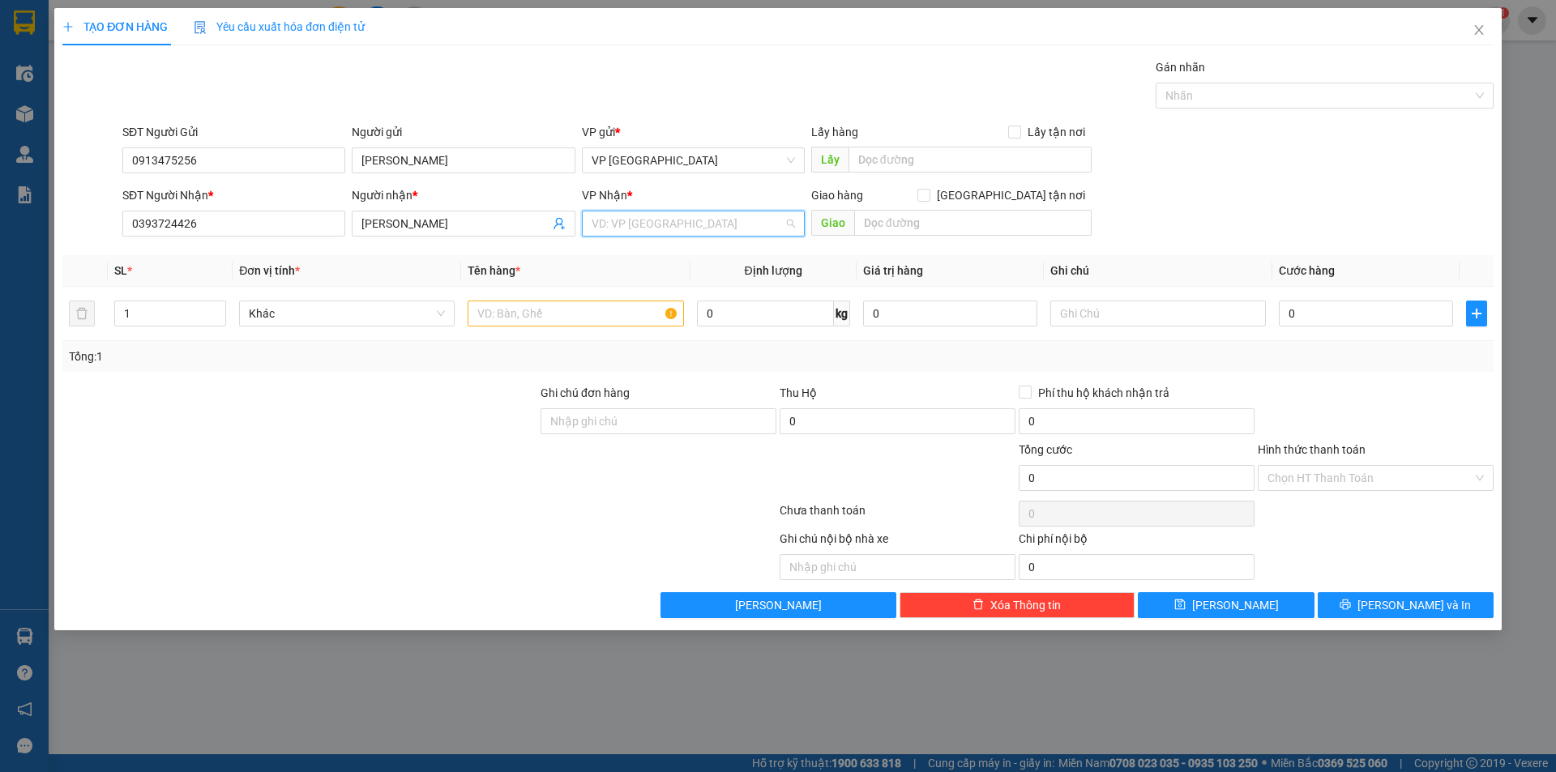
click at [632, 222] on input "search" at bounding box center [688, 223] width 192 height 24
click at [703, 264] on div "VP Buôn Ma Thuột" at bounding box center [693, 256] width 203 height 18
click at [890, 220] on input "text" at bounding box center [972, 223] width 237 height 26
type input "sở khoa học và công nghệ [GEOGRAPHIC_DATA],08 Lí Thái Tổ"
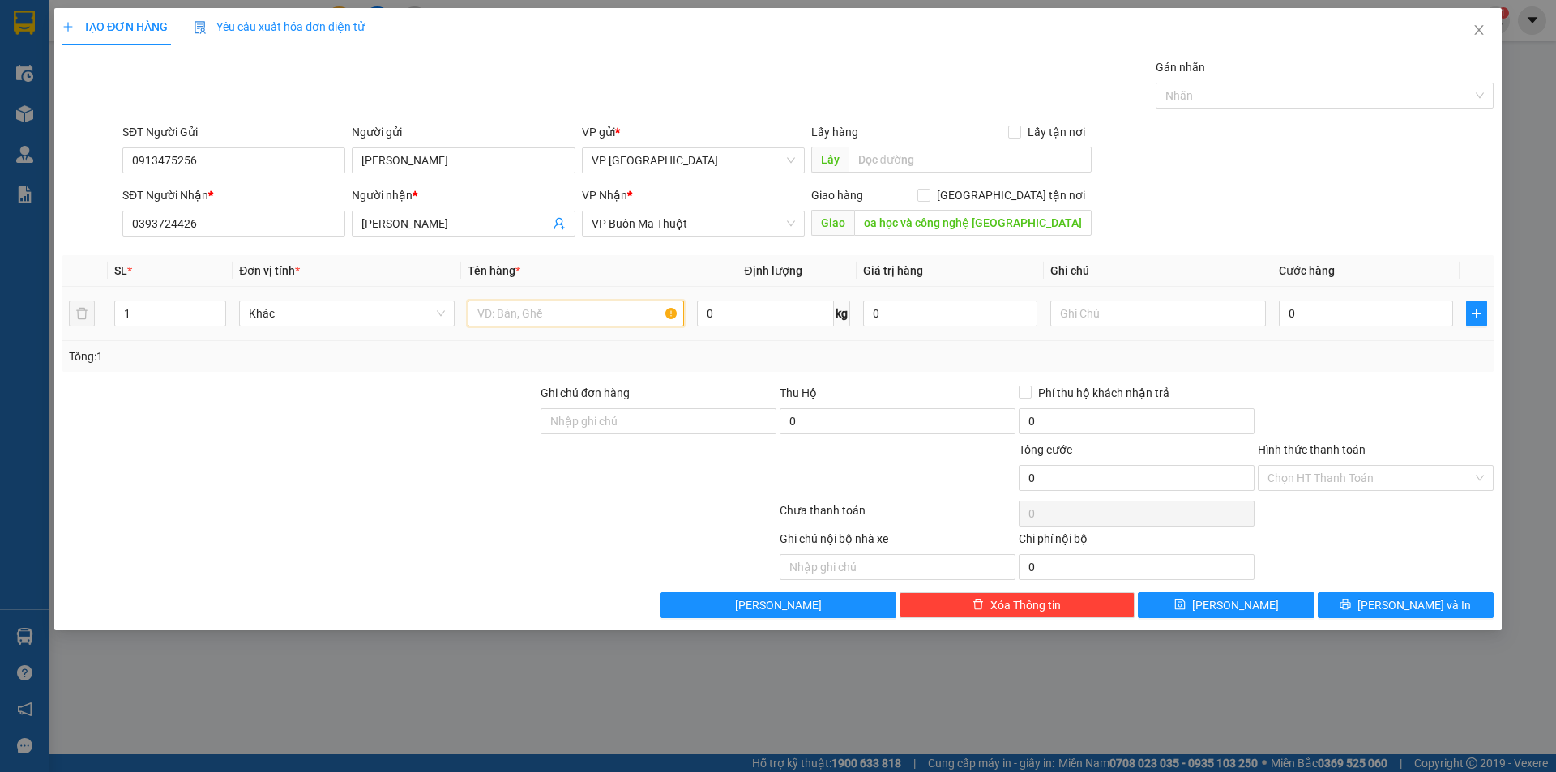
scroll to position [0, 0]
click at [541, 311] on input "text" at bounding box center [576, 314] width 216 height 26
click at [1018, 198] on span "[GEOGRAPHIC_DATA] tận nơi" at bounding box center [1010, 195] width 161 height 18
click at [929, 198] on input "[GEOGRAPHIC_DATA] tận nơi" at bounding box center [922, 194] width 11 height 11
checkbox input "true"
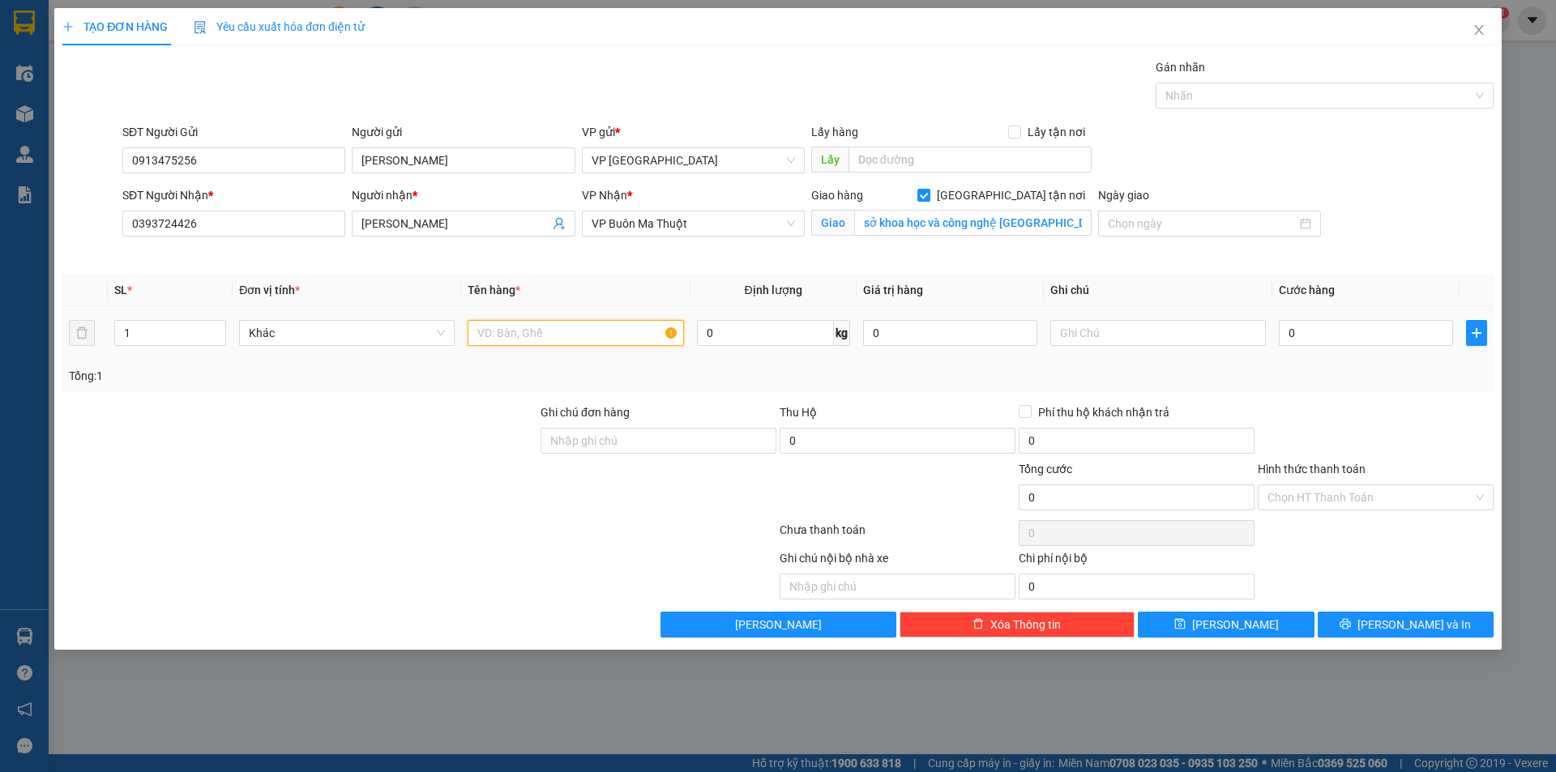
click at [513, 345] on input "text" at bounding box center [576, 333] width 216 height 26
type input "giấy tờ"
click at [1357, 335] on input "0" at bounding box center [1366, 333] width 174 height 26
type input "1"
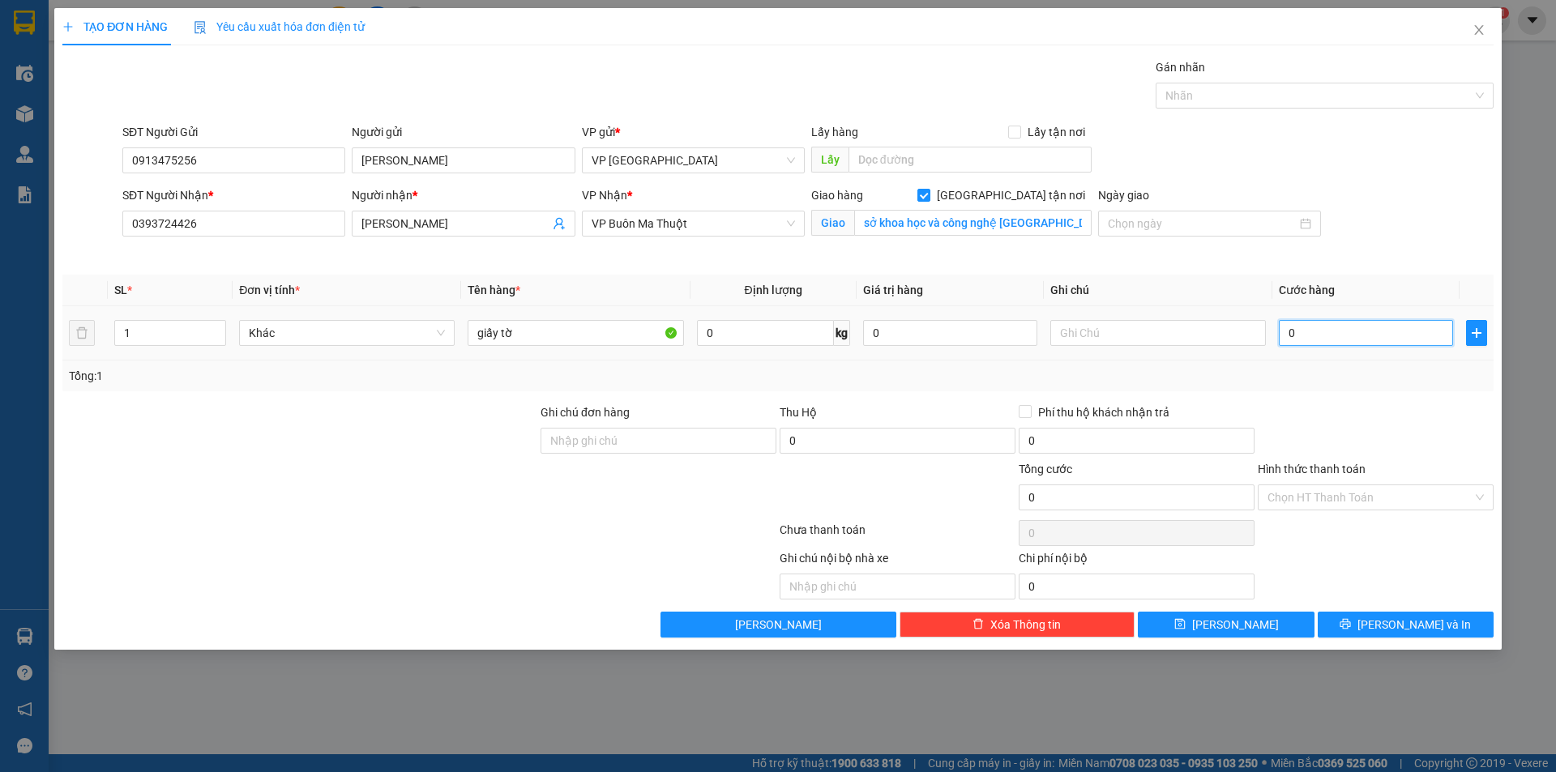
type input "1"
type input "10"
type input "100"
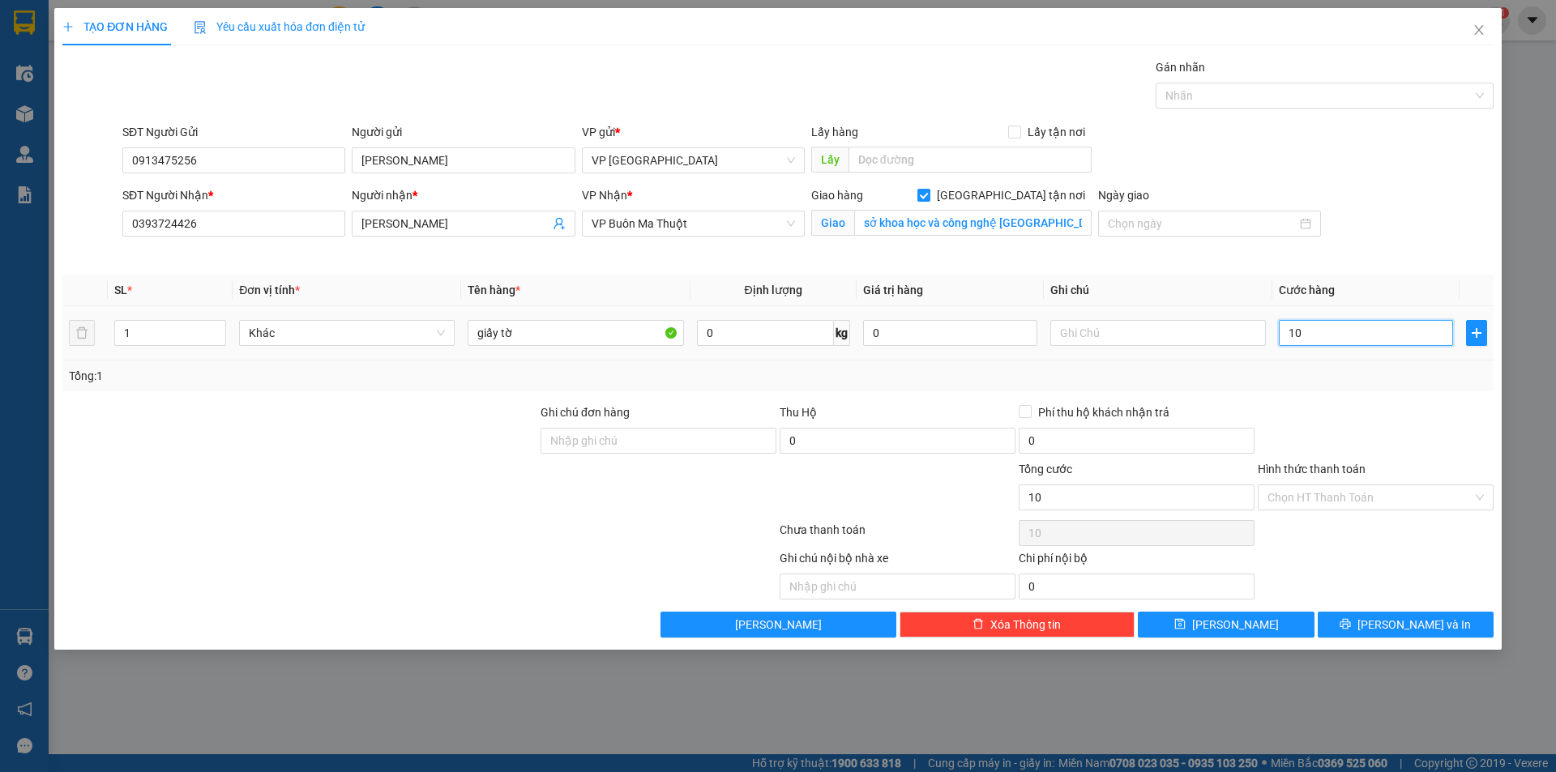
type input "100"
type input "1.000"
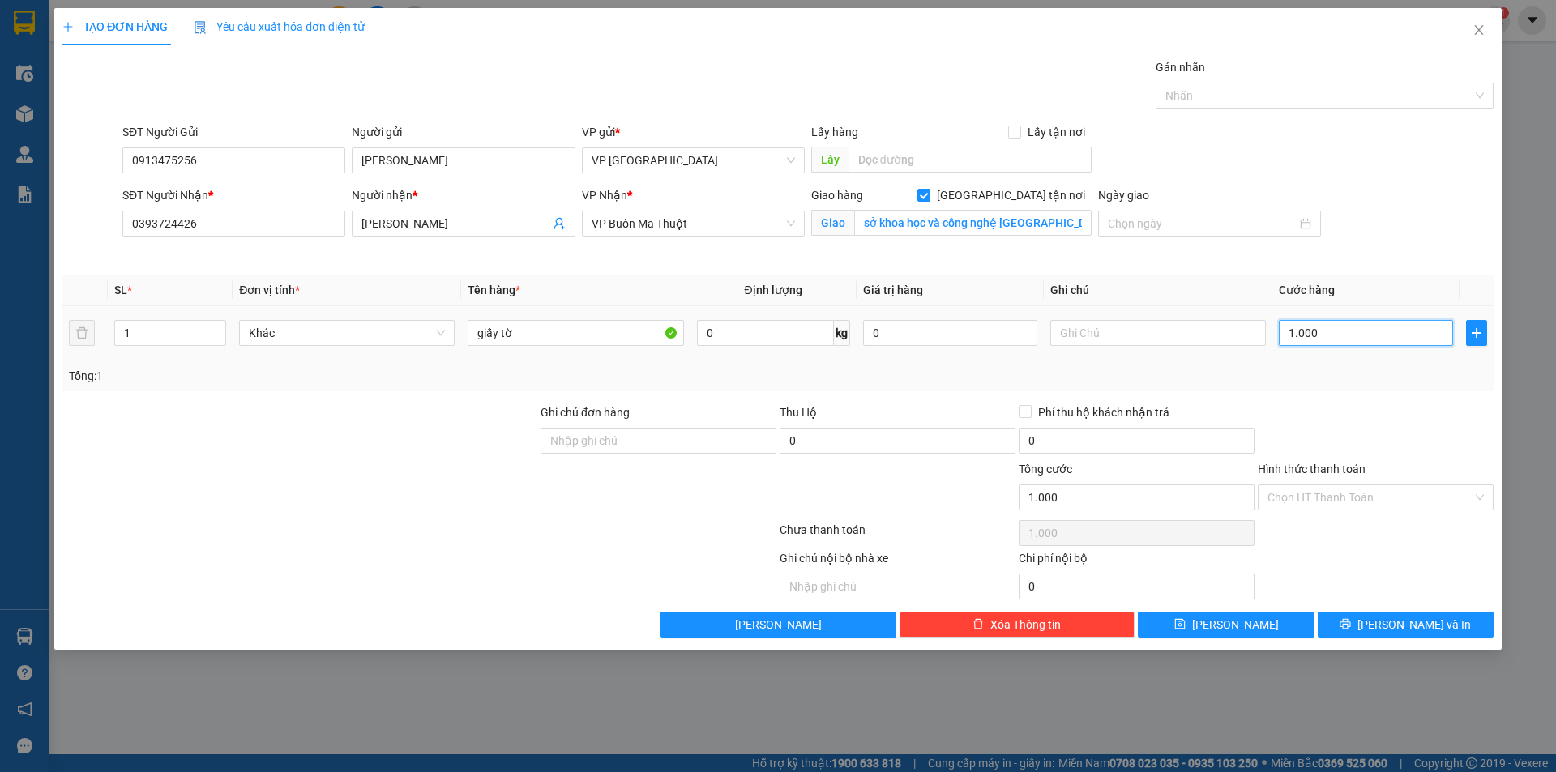
type input "10.000"
type input "100.000"
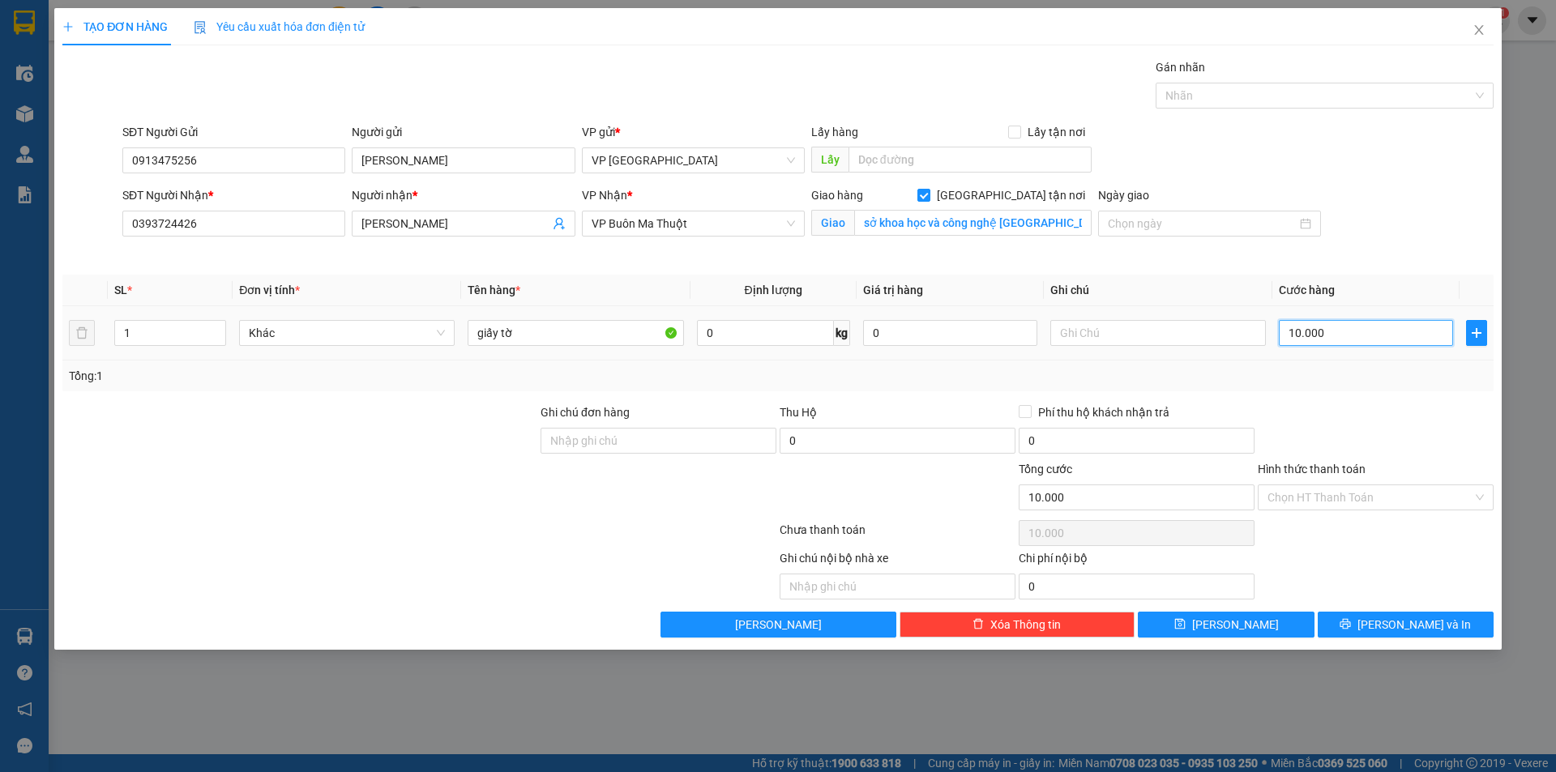
type input "100.000"
click at [1297, 505] on input "Hình thức thanh toán" at bounding box center [1369, 497] width 205 height 24
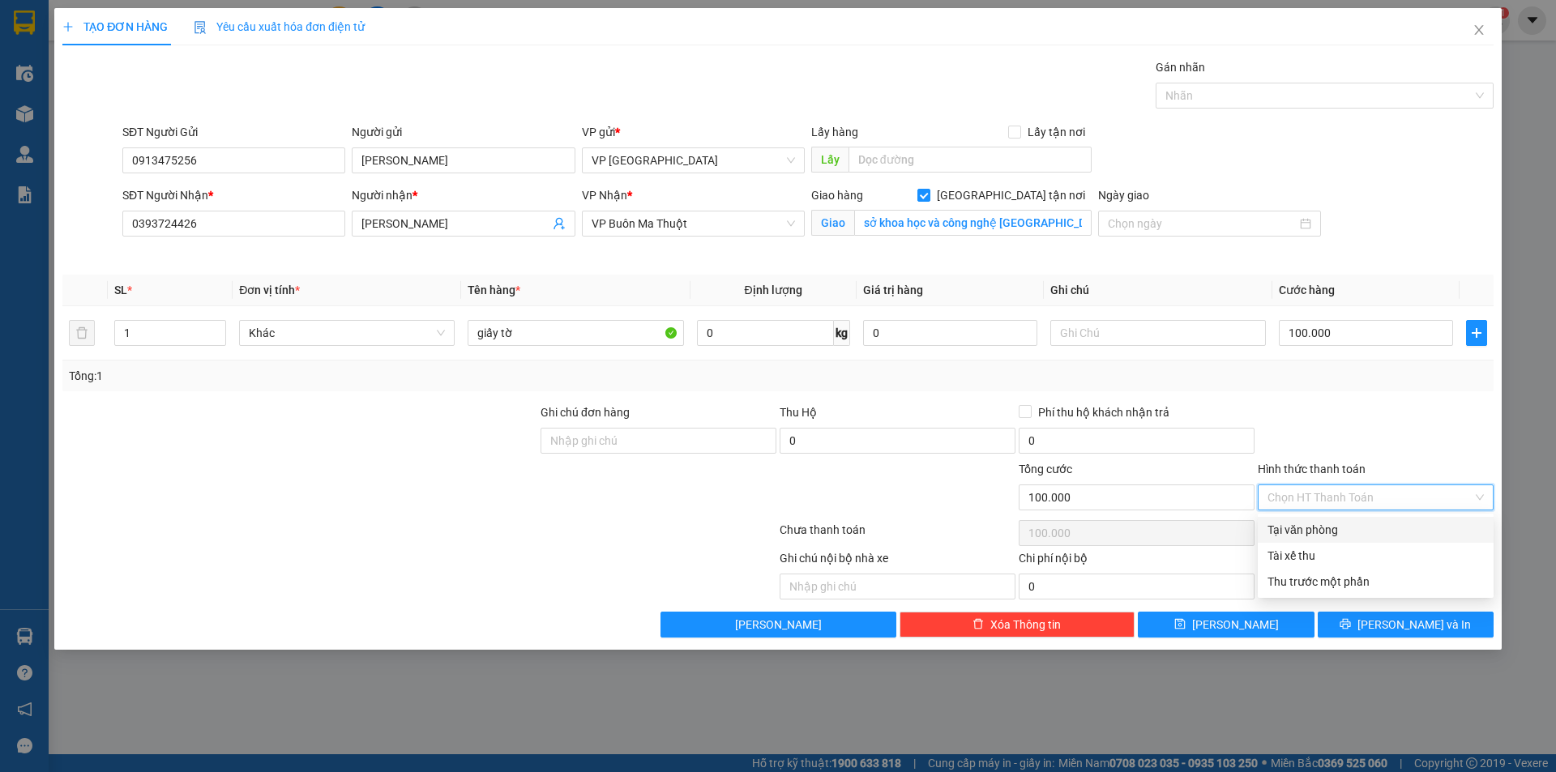
click at [1302, 533] on div "Tại văn phòng" at bounding box center [1375, 530] width 216 height 18
type input "0"
click at [1132, 234] on div at bounding box center [1209, 224] width 223 height 26
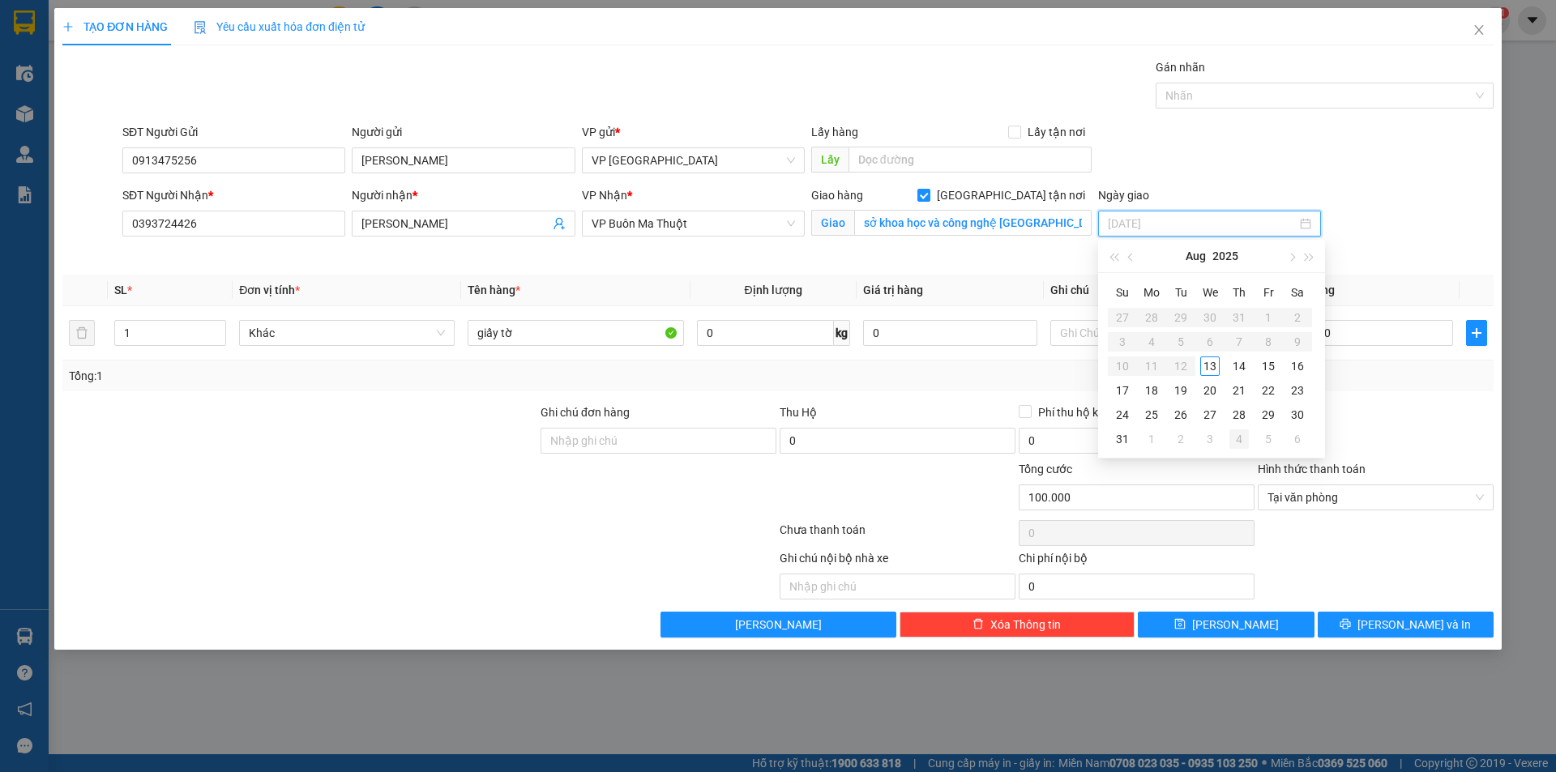
type input "[DATE]"
click at [1211, 367] on div "13" at bounding box center [1209, 366] width 19 height 19
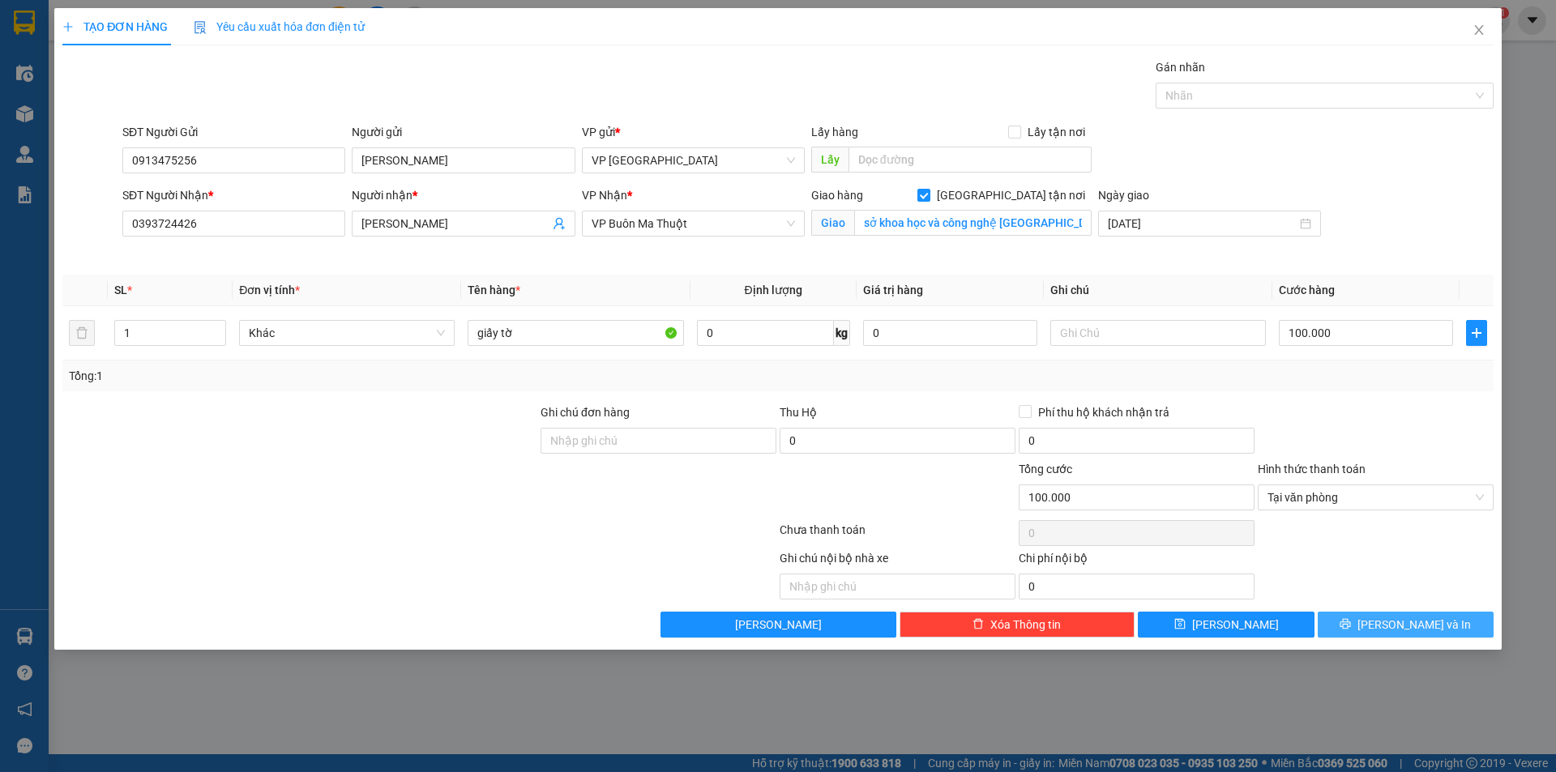
click at [1386, 623] on button "[PERSON_NAME] và In" at bounding box center [1406, 625] width 176 height 26
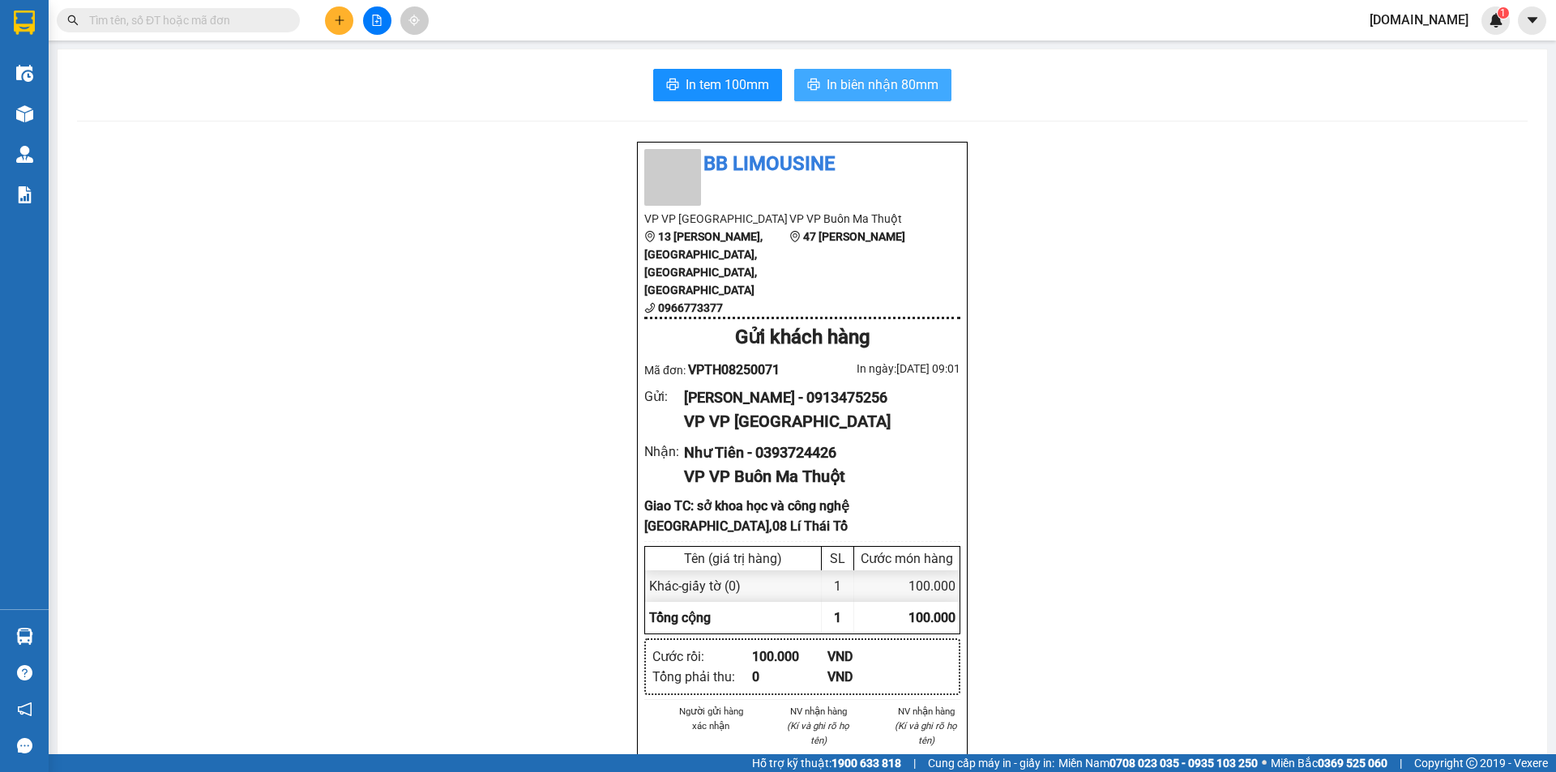
click at [878, 81] on span "In biên nhận 80mm" at bounding box center [882, 85] width 112 height 20
drag, startPoint x: 911, startPoint y: 64, endPoint x: 910, endPoint y: 84, distance: 20.3
click at [911, 77] on div "In tem 100mm In biên nhận 80mm BB Limousine VP VP Tuy Hòa [STREET_ADDRESS][PERS…" at bounding box center [802, 734] width 1489 height 1370
click at [904, 83] on span "In biên nhận 80mm" at bounding box center [882, 85] width 112 height 20
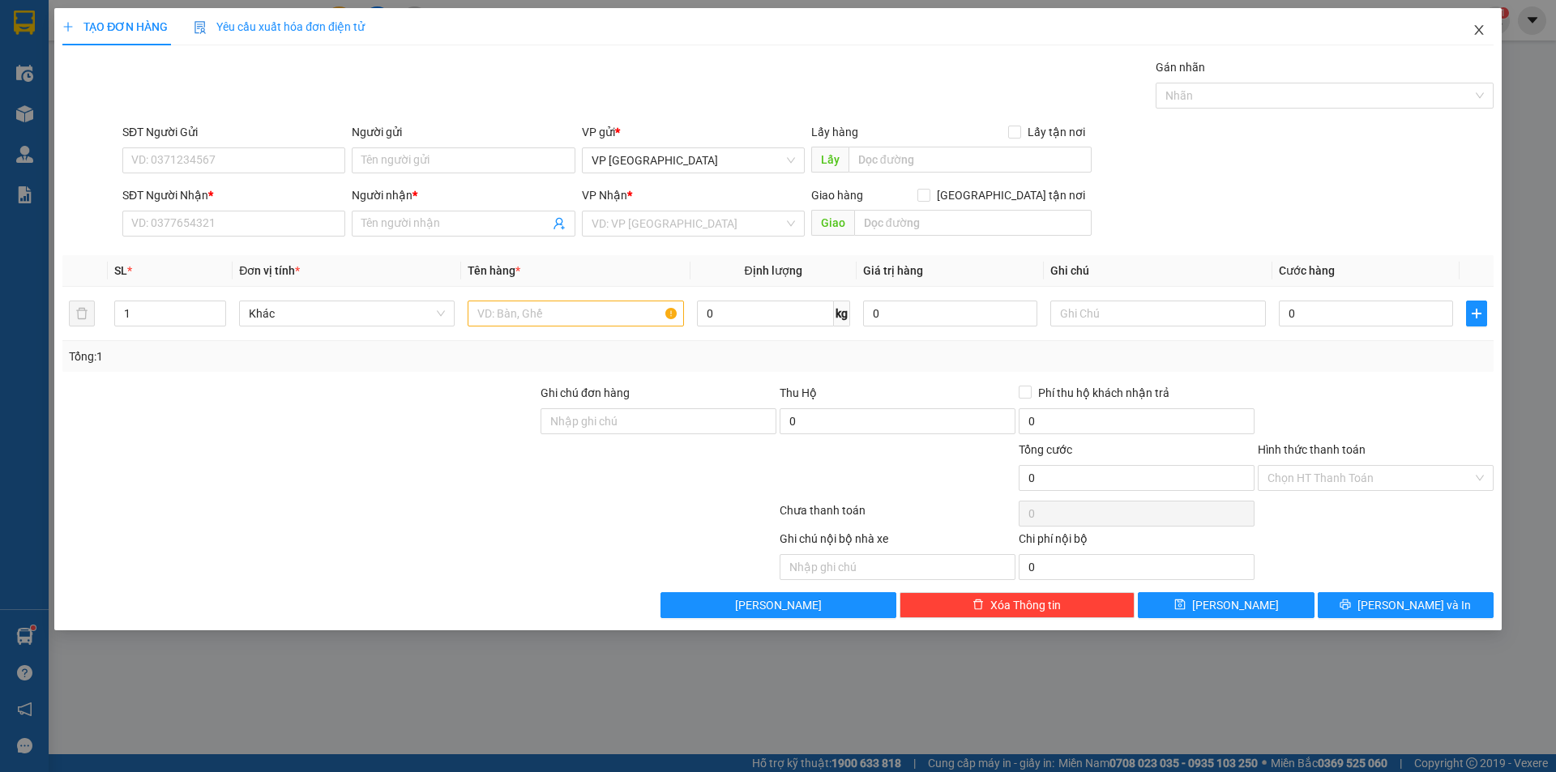
click at [1484, 28] on icon "close" at bounding box center [1478, 29] width 13 height 13
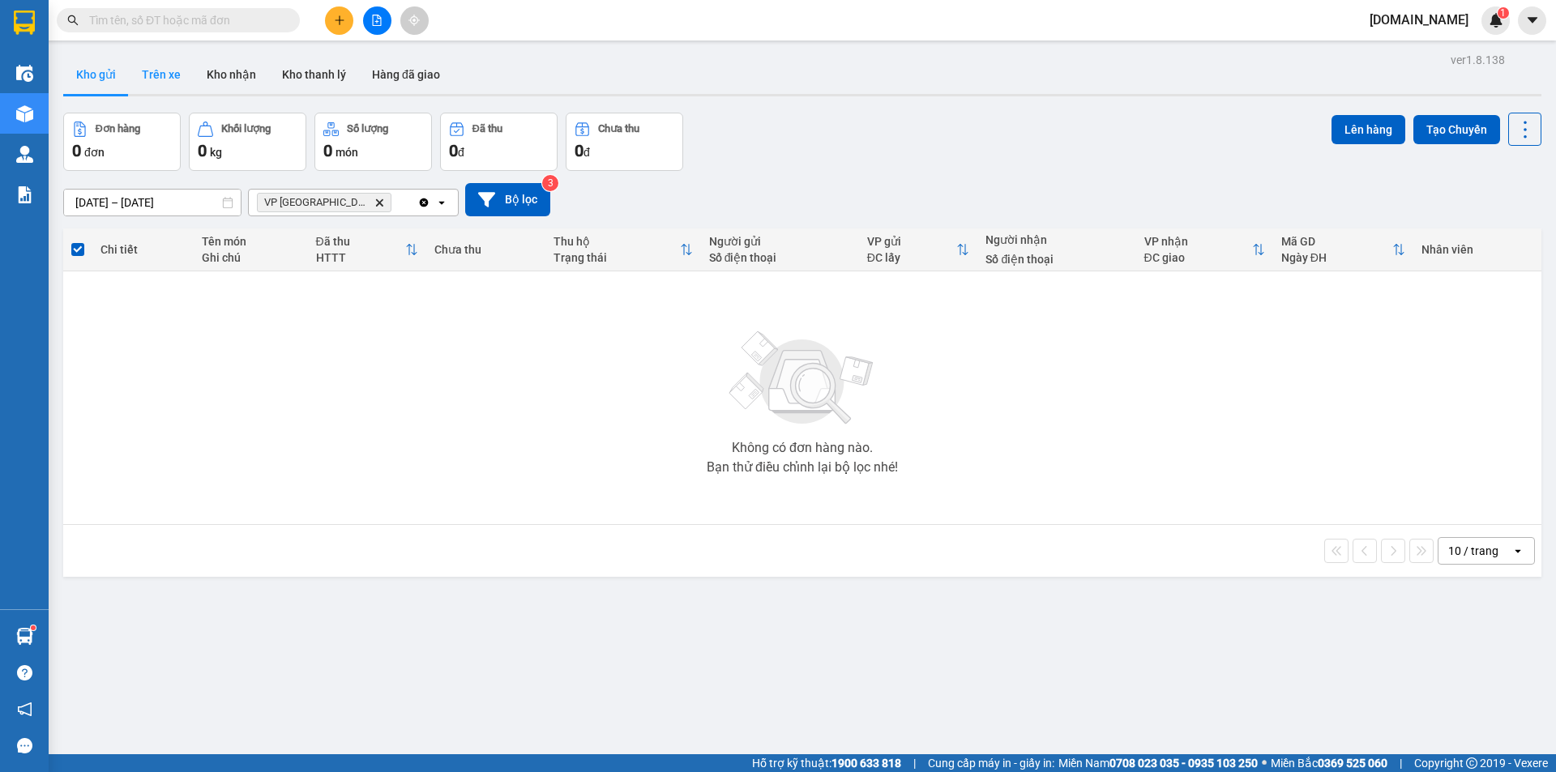
click at [180, 82] on button "Trên xe" at bounding box center [161, 74] width 65 height 39
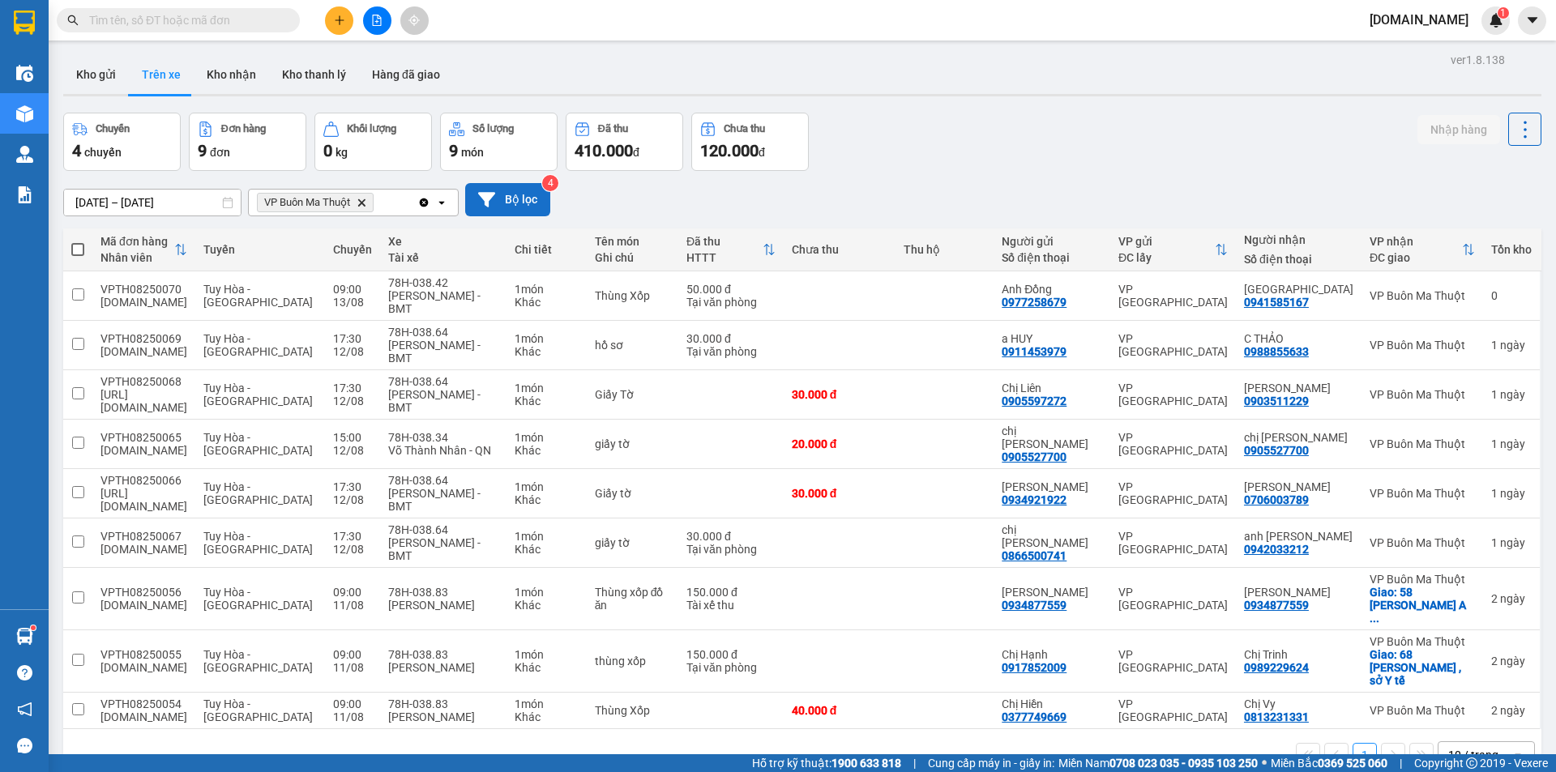
click at [510, 203] on button "Bộ lọc" at bounding box center [507, 199] width 85 height 33
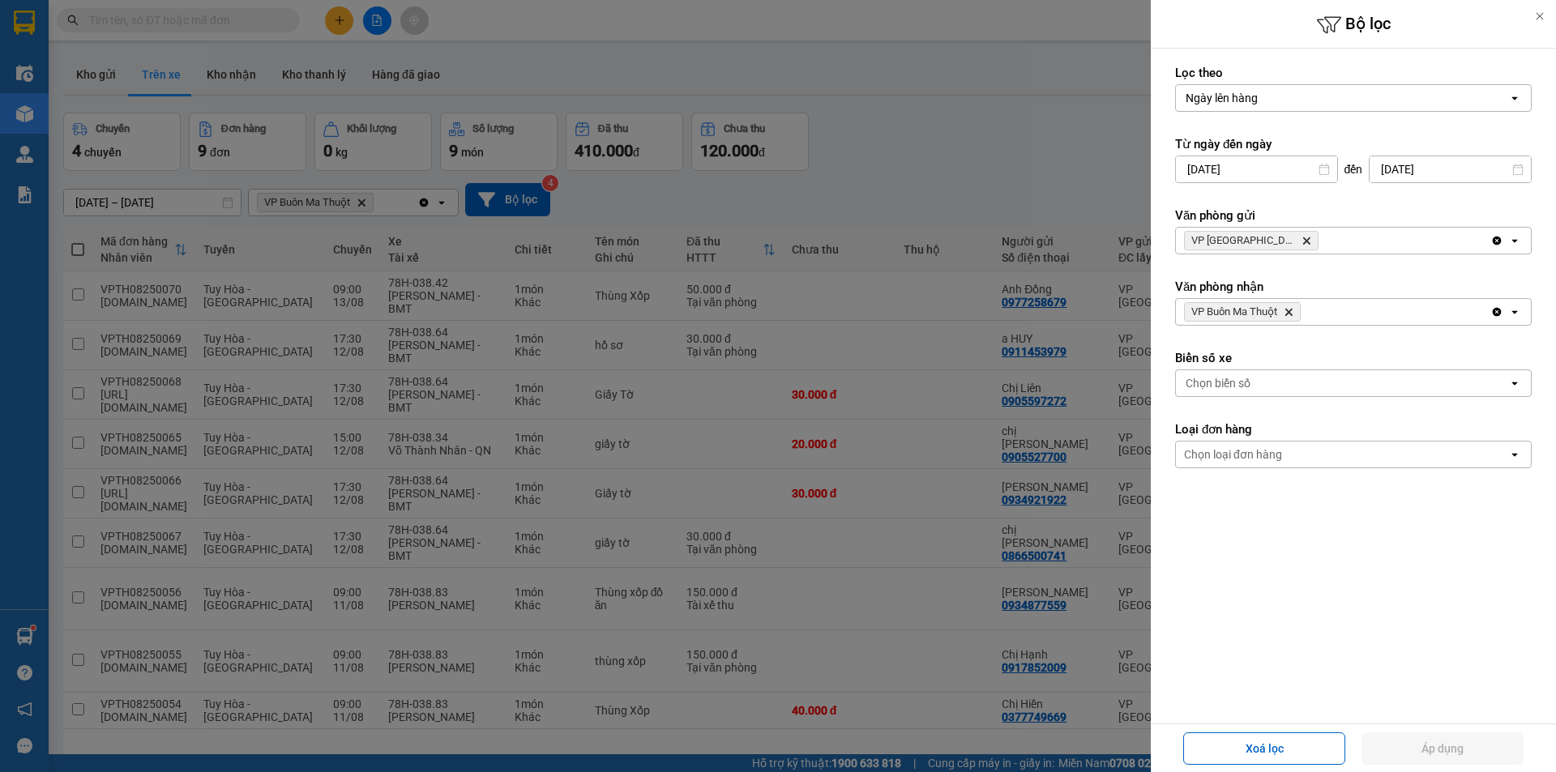
click at [1348, 507] on form "Lọc theo Ngày lên hàng open Từ ngày đến [DATE] Press the down arrow key to inte…" at bounding box center [1353, 339] width 357 height 549
click at [894, 720] on div at bounding box center [778, 386] width 1556 height 772
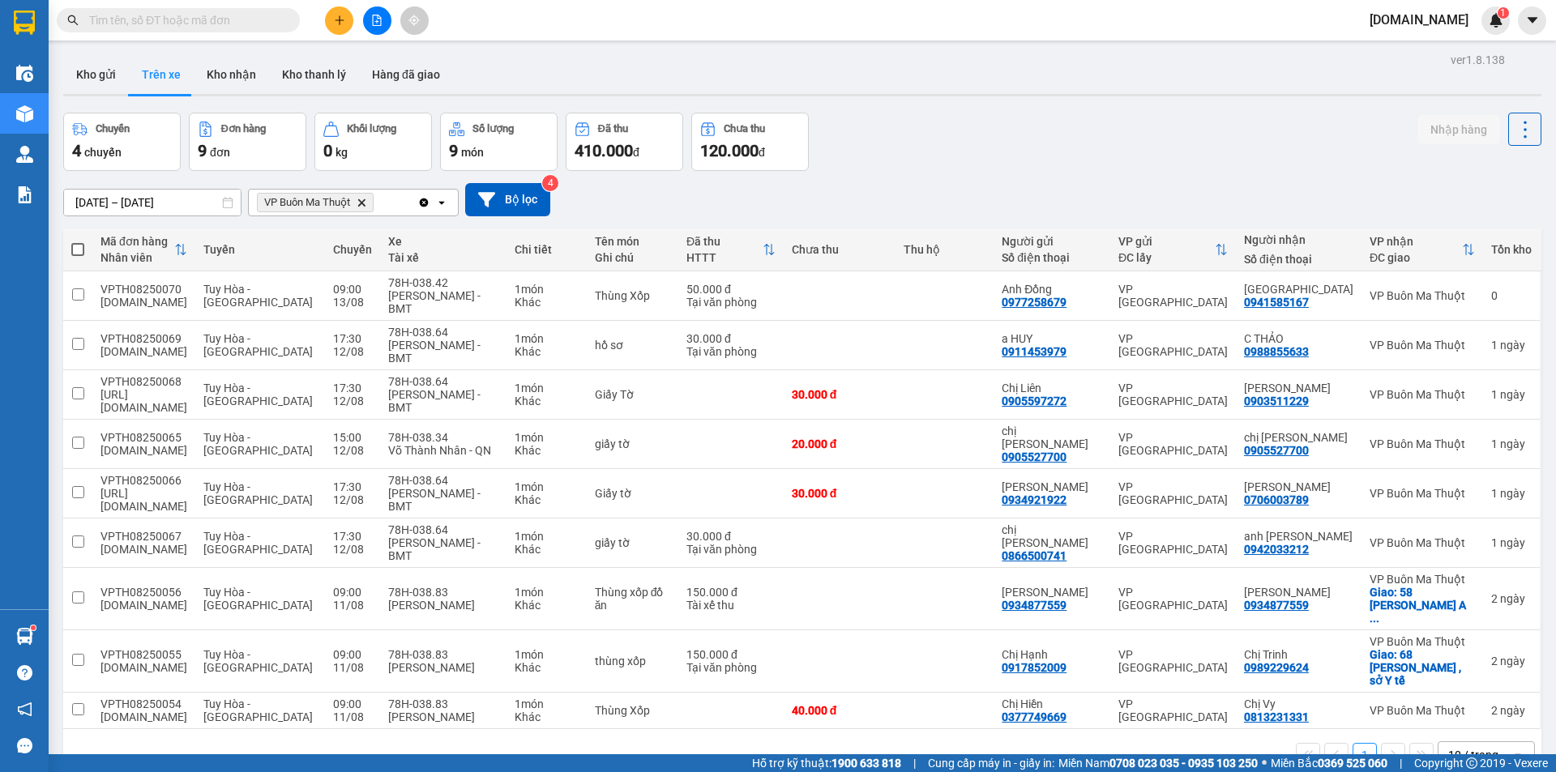
click at [361, 206] on icon "Delete" at bounding box center [362, 203] width 10 height 10
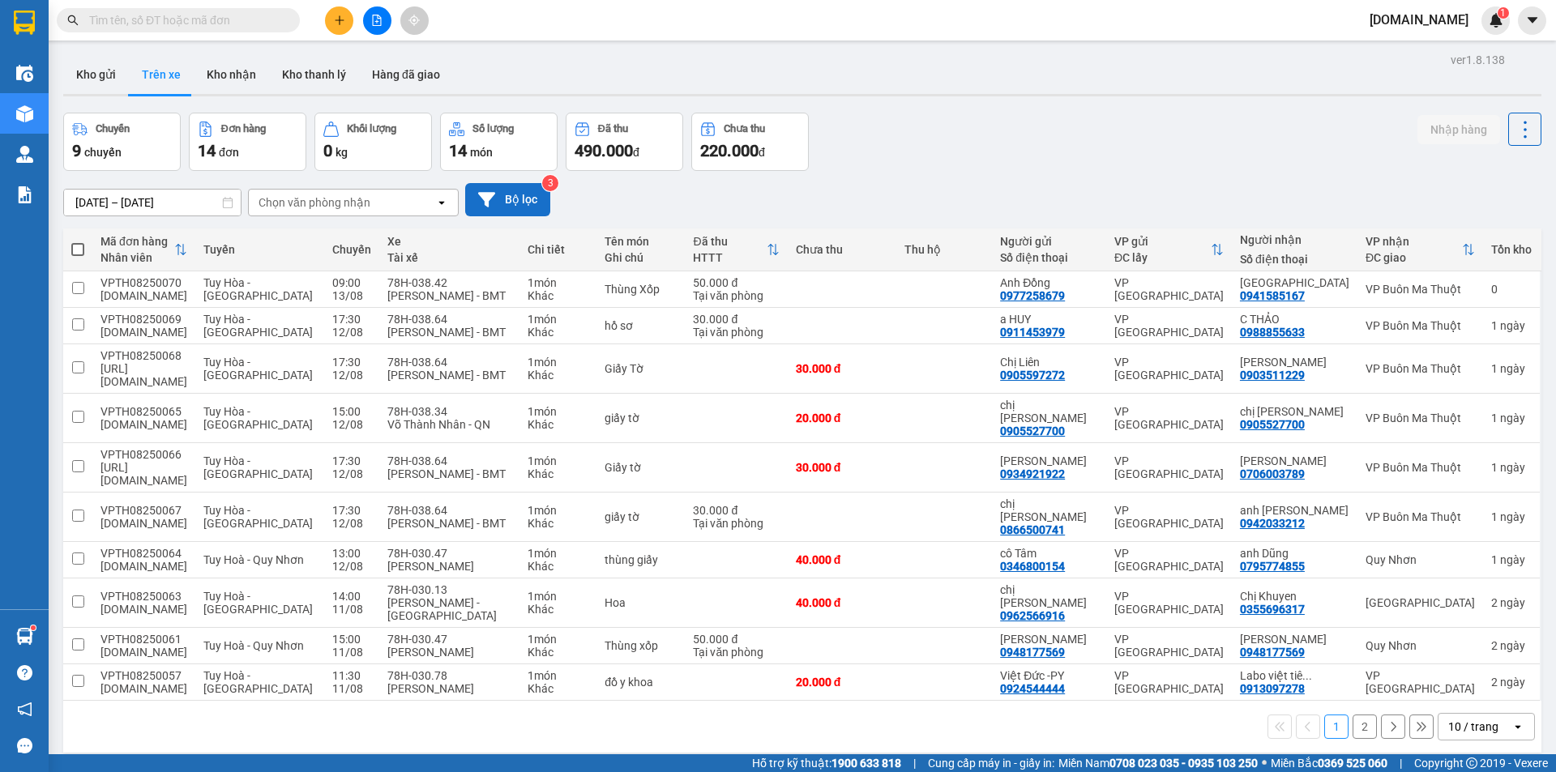
click at [485, 195] on icon at bounding box center [486, 199] width 17 height 15
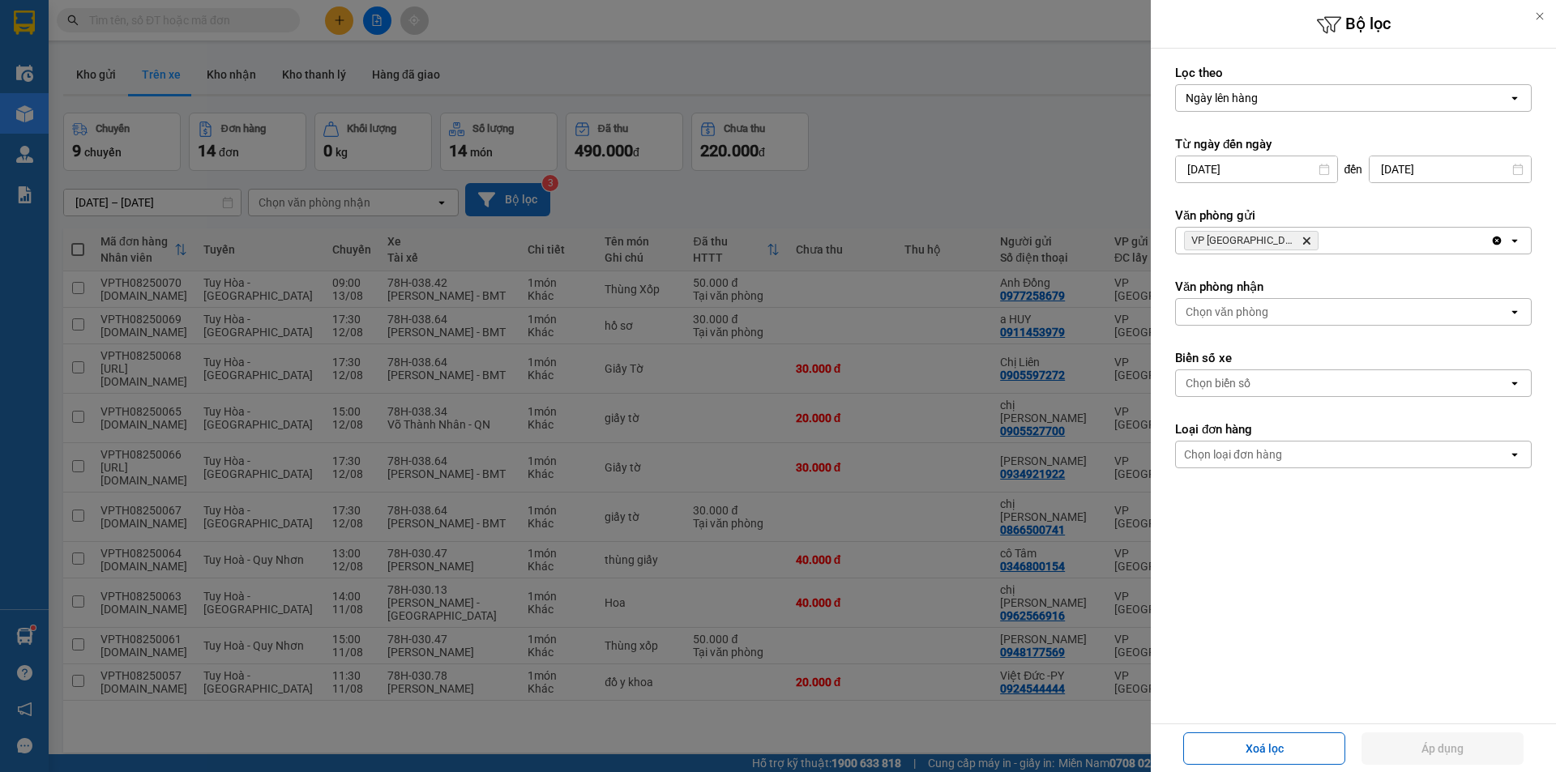
click at [1230, 301] on div "Chọn văn phòng" at bounding box center [1342, 312] width 332 height 26
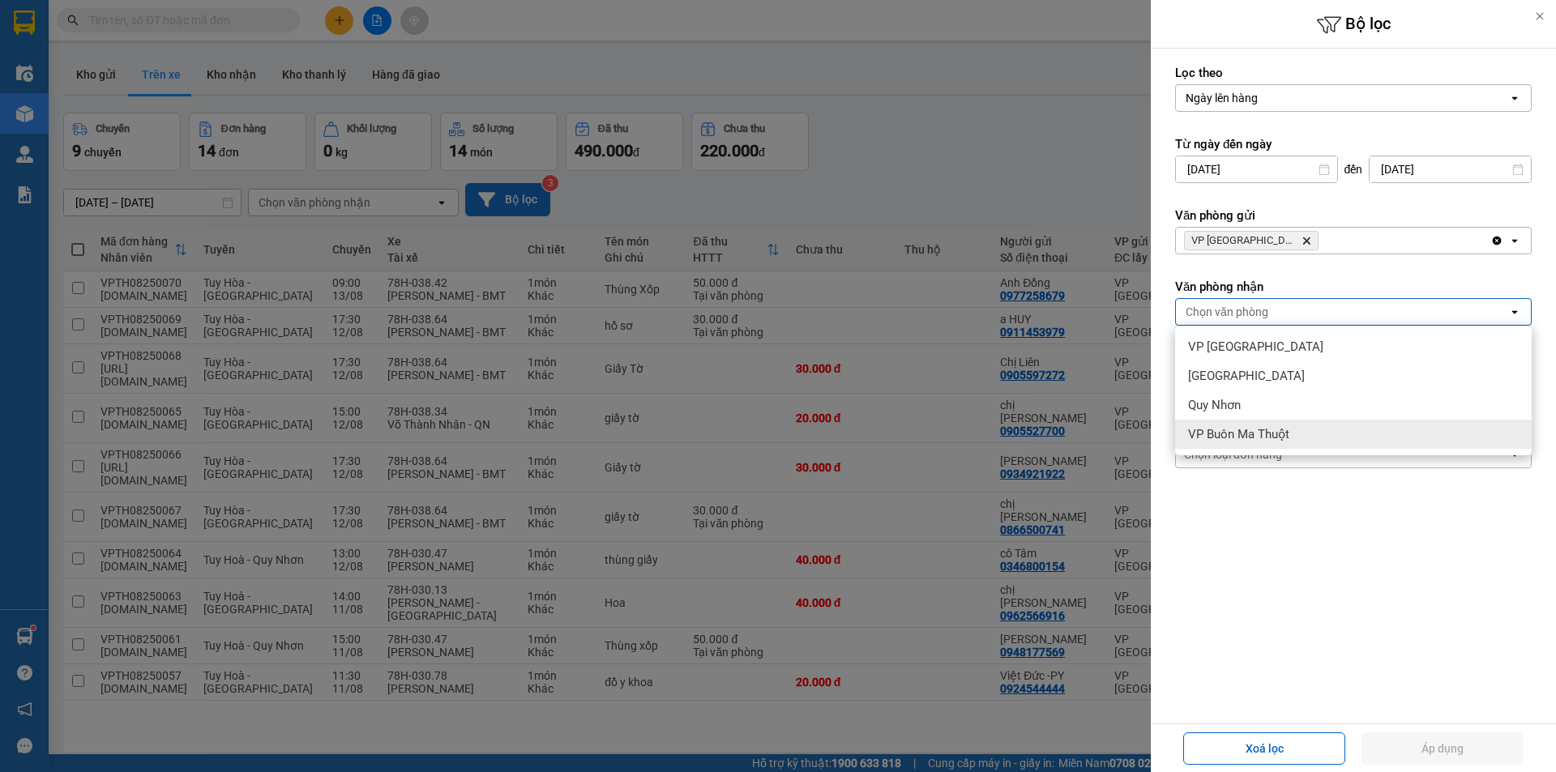
click at [1221, 431] on span "VP Buôn Ma Thuột" at bounding box center [1238, 434] width 101 height 16
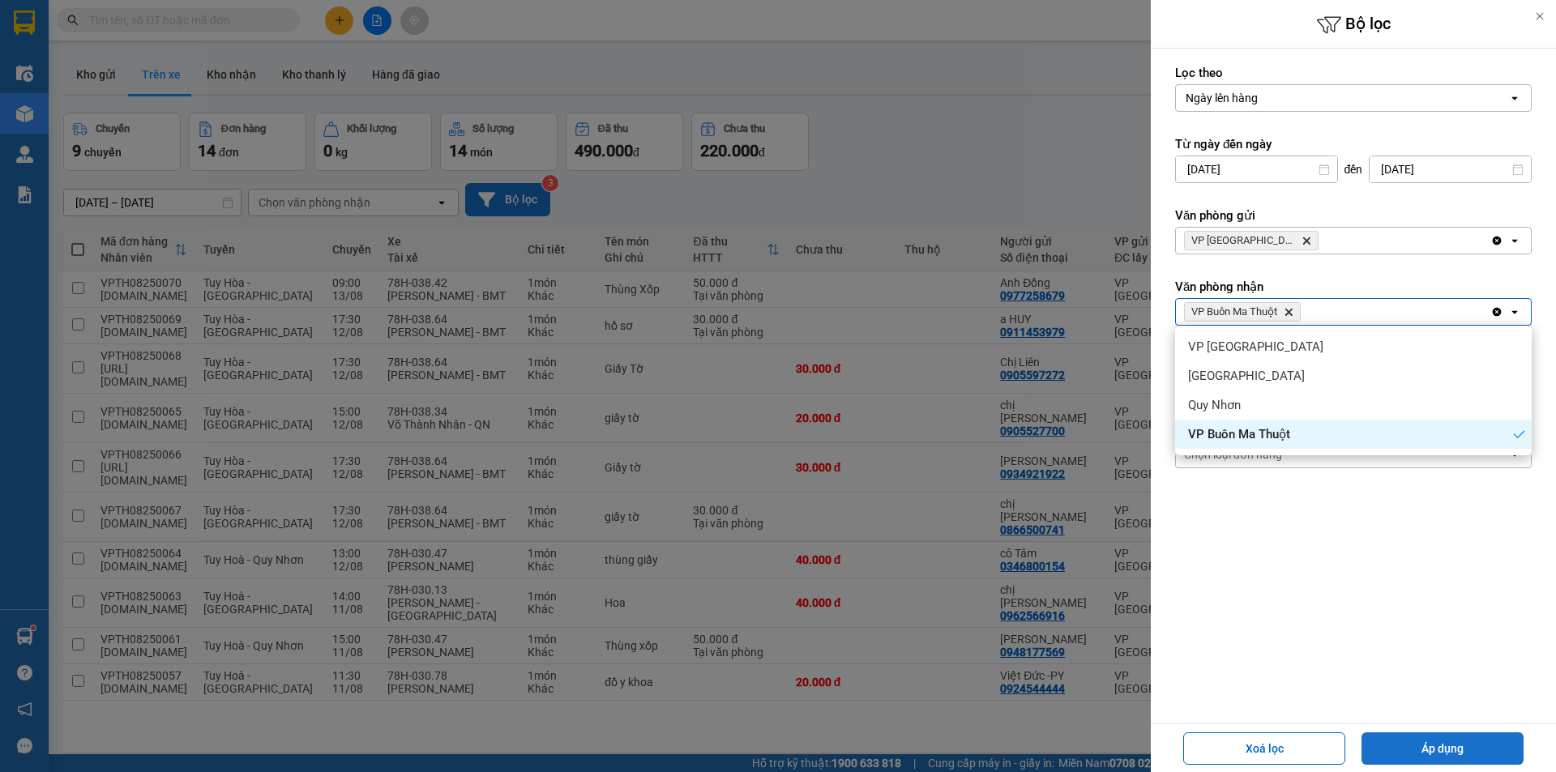
click at [1505, 741] on button "Áp dụng" at bounding box center [1442, 748] width 162 height 32
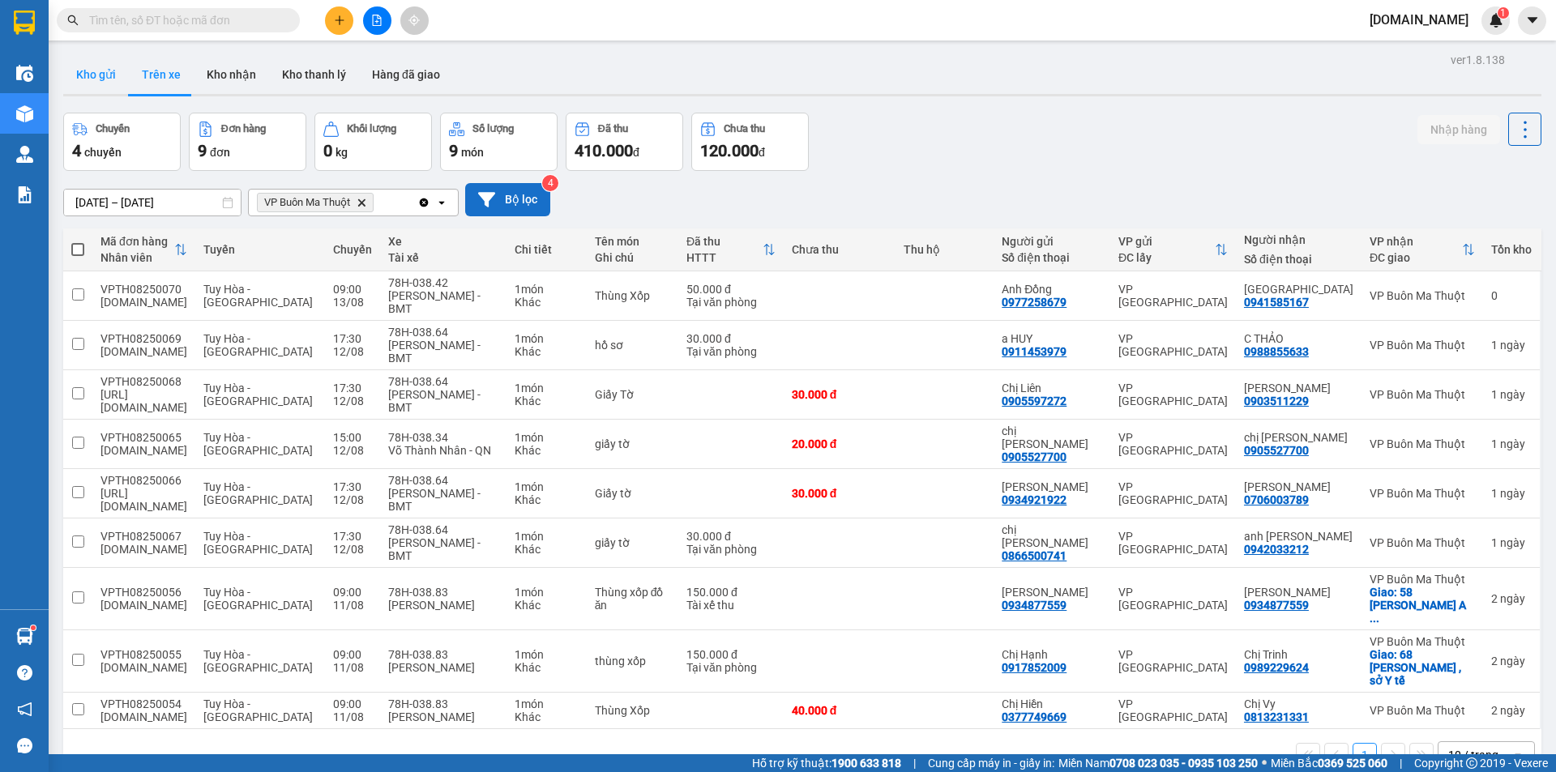
click at [100, 79] on button "Kho gửi" at bounding box center [96, 74] width 66 height 39
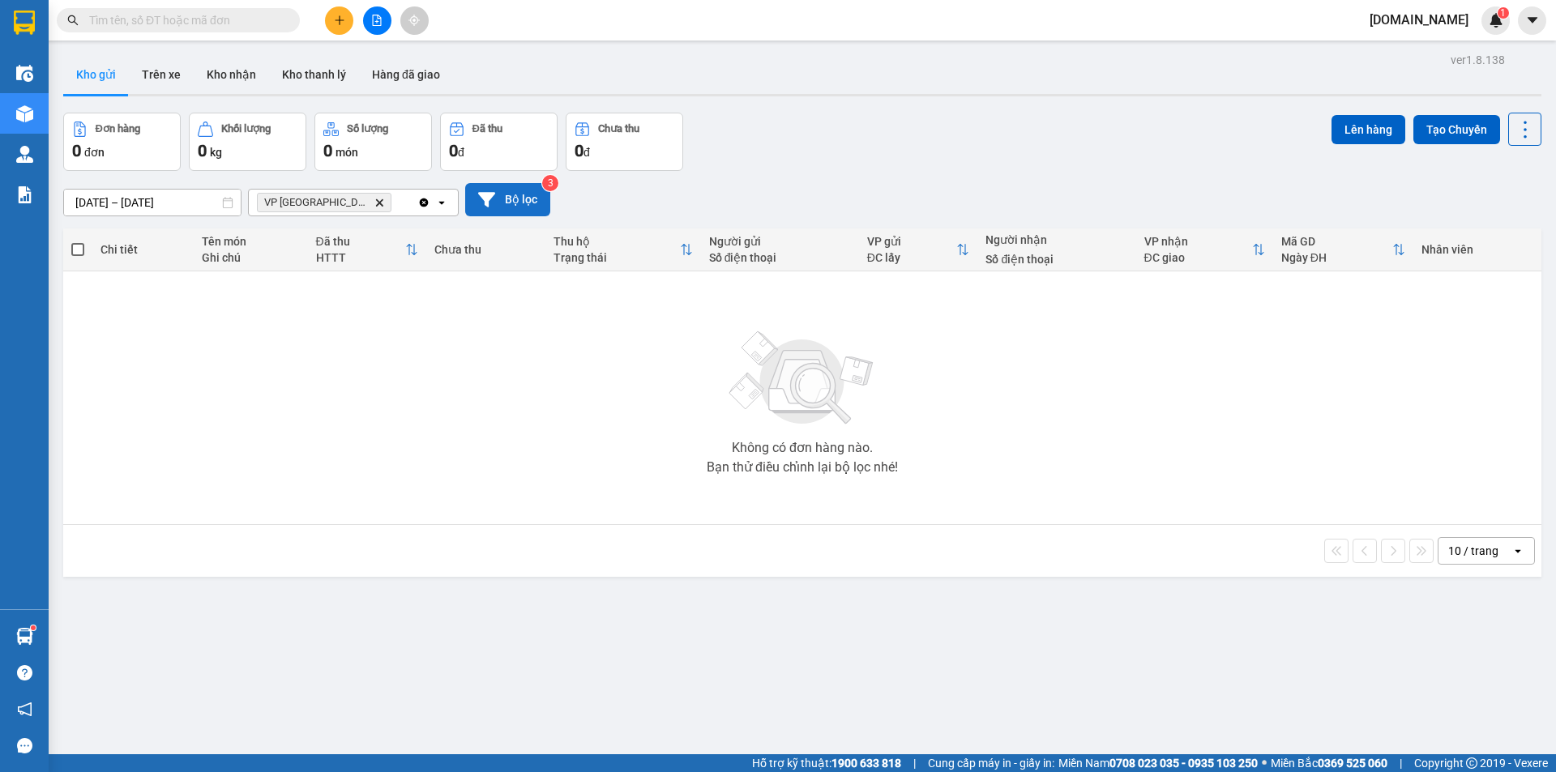
click at [516, 194] on button "Bộ lọc" at bounding box center [507, 199] width 85 height 33
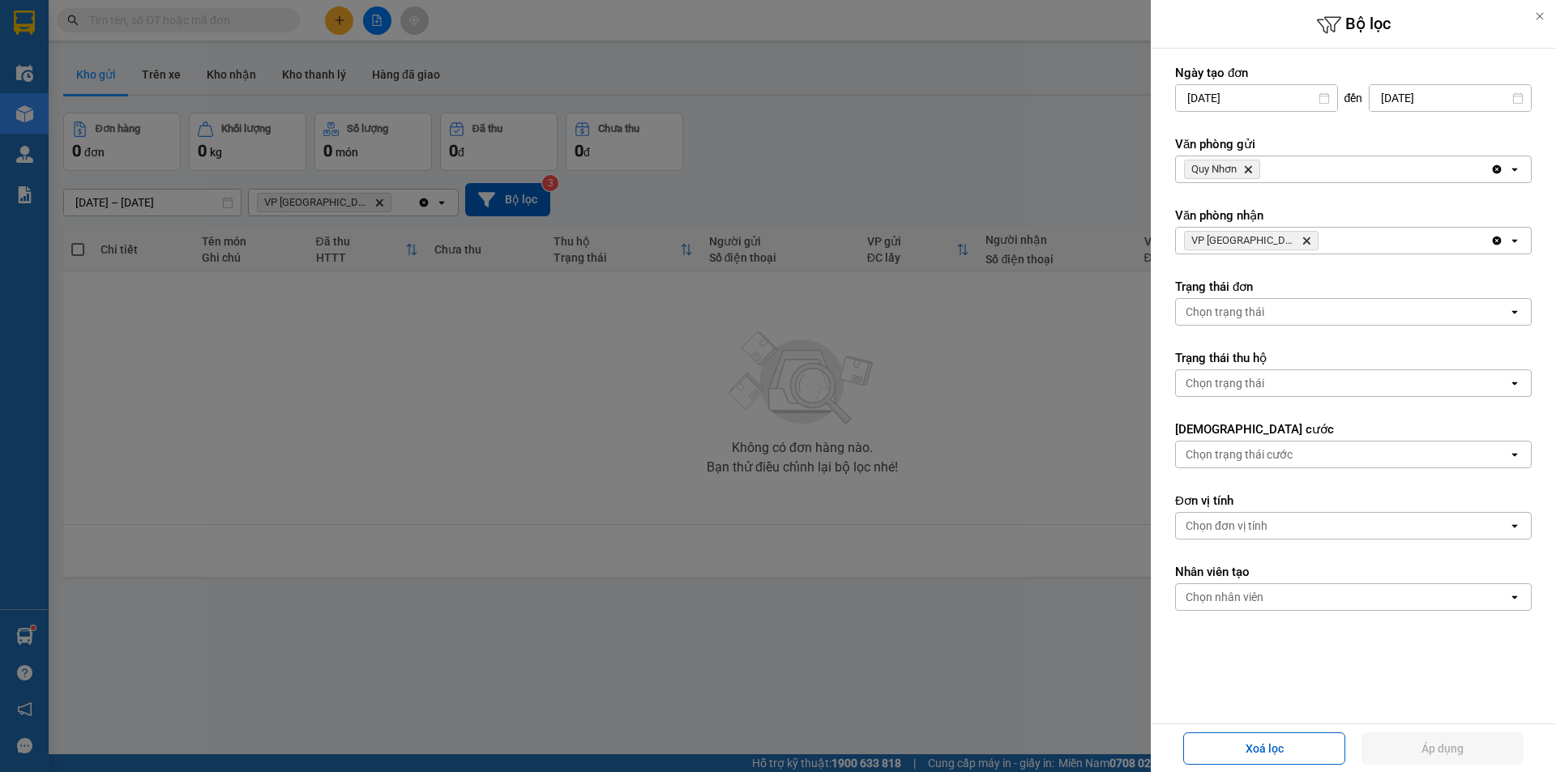
click at [1252, 172] on icon "Delete" at bounding box center [1248, 169] width 10 height 10
click at [1248, 176] on div "Chọn văn phòng" at bounding box center [1226, 169] width 83 height 16
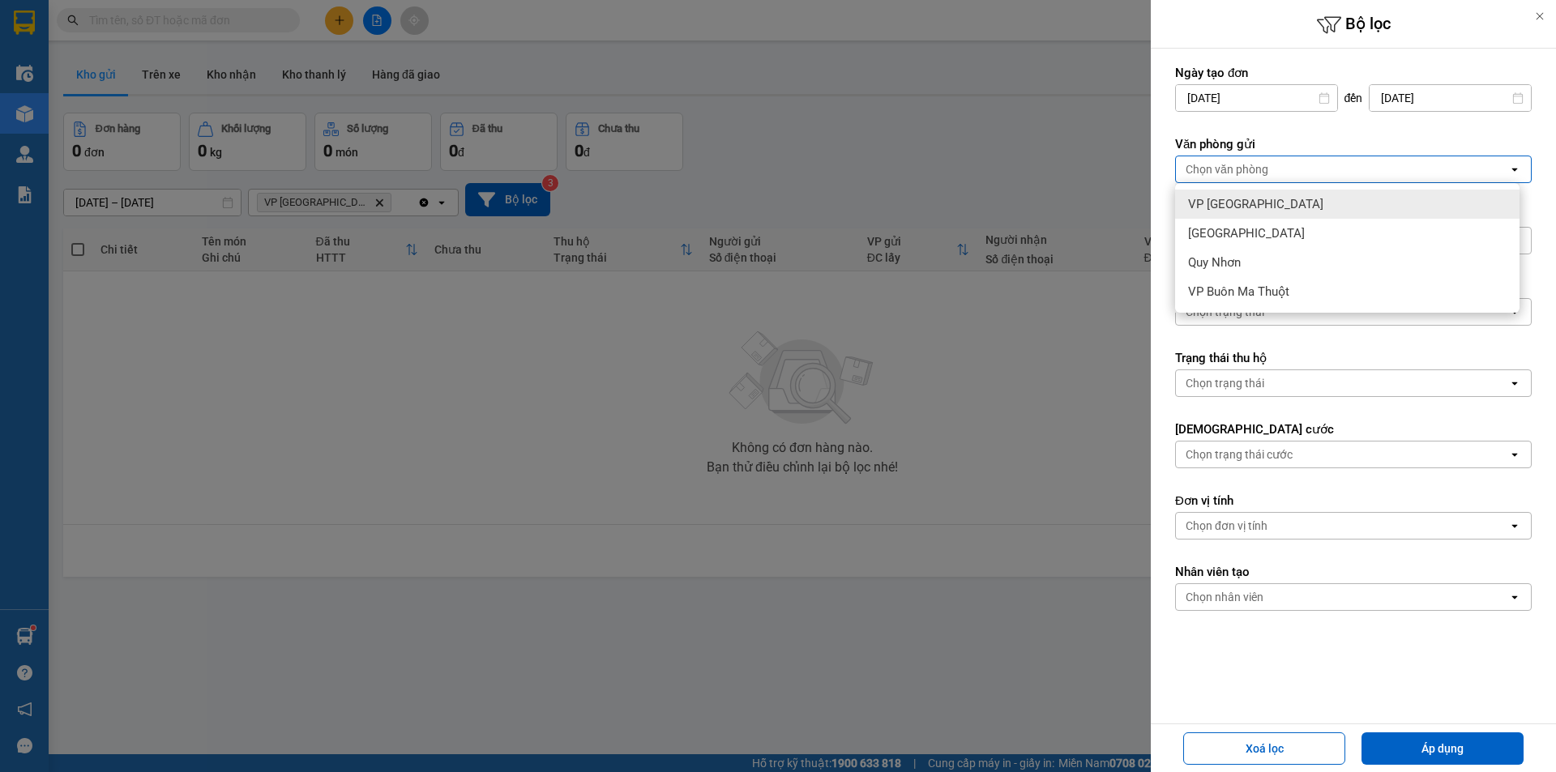
click at [1248, 206] on span "VP [GEOGRAPHIC_DATA]" at bounding box center [1255, 204] width 135 height 16
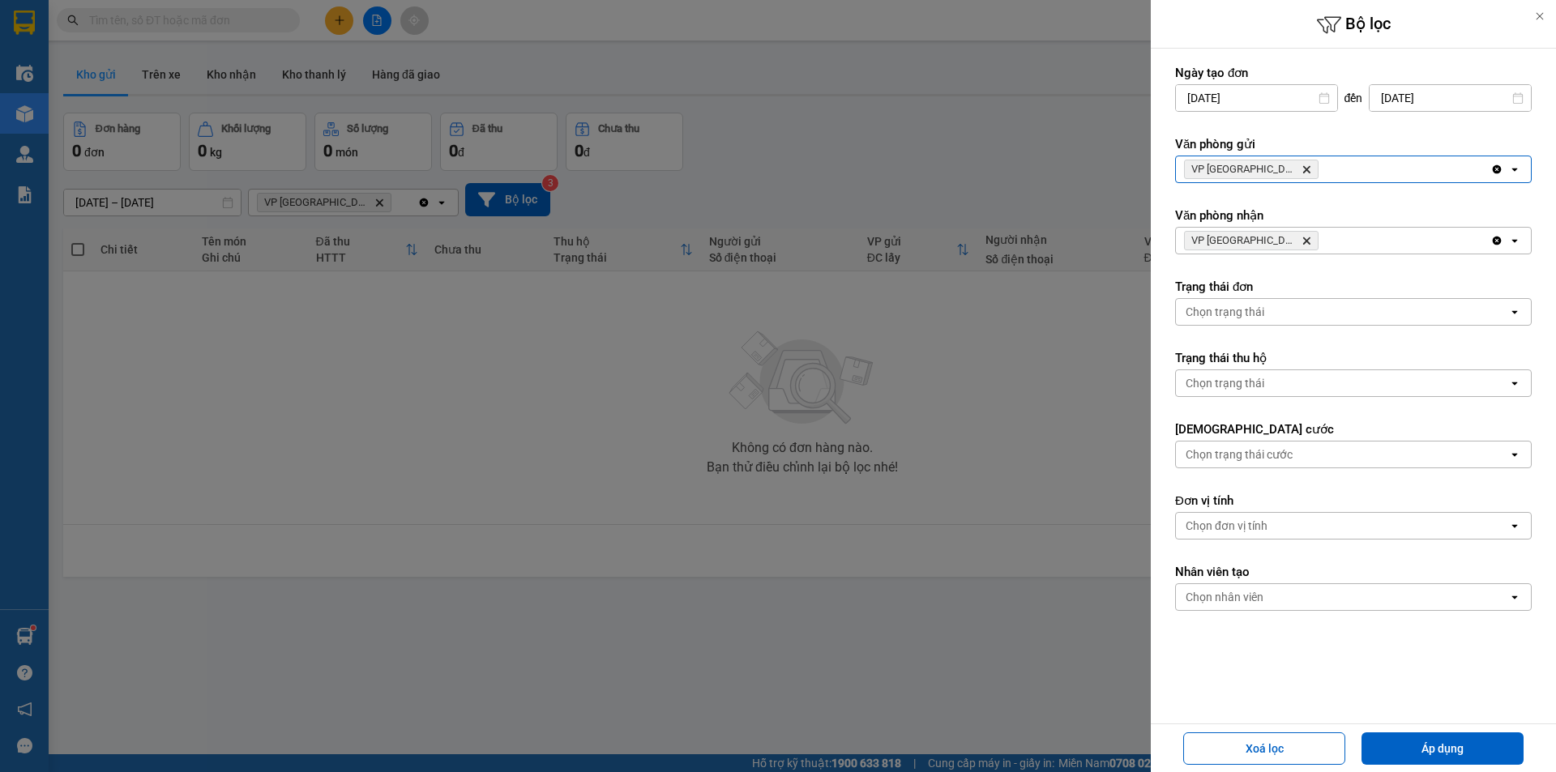
click at [1262, 241] on span "VP Tuy Hòa Delete" at bounding box center [1251, 240] width 135 height 19
click at [1301, 241] on icon "Delete" at bounding box center [1306, 241] width 10 height 10
click at [1253, 241] on div "Chọn văn phòng" at bounding box center [1226, 241] width 83 height 16
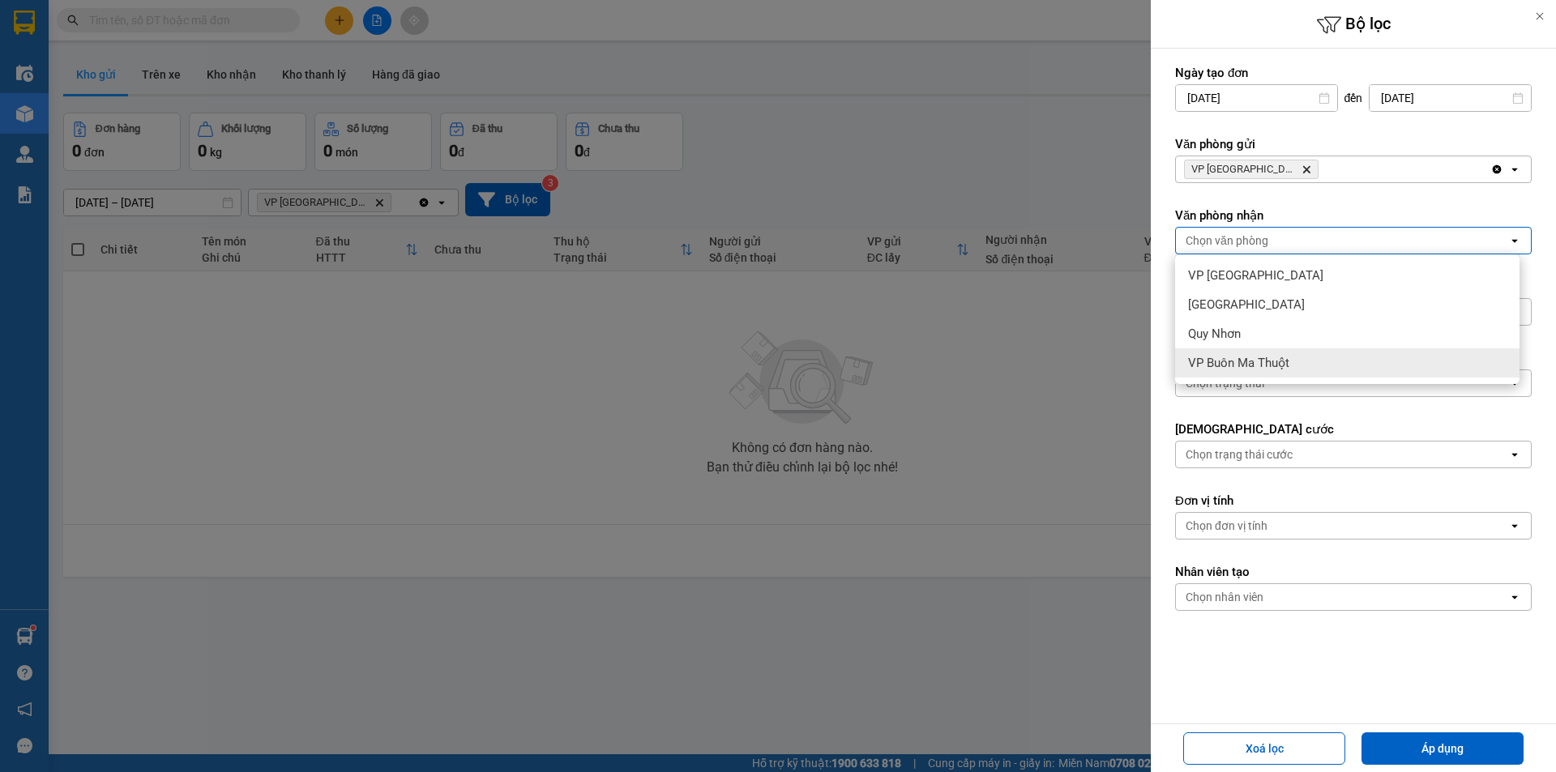
click at [1246, 362] on span "VP Buôn Ma Thuột" at bounding box center [1238, 363] width 101 height 16
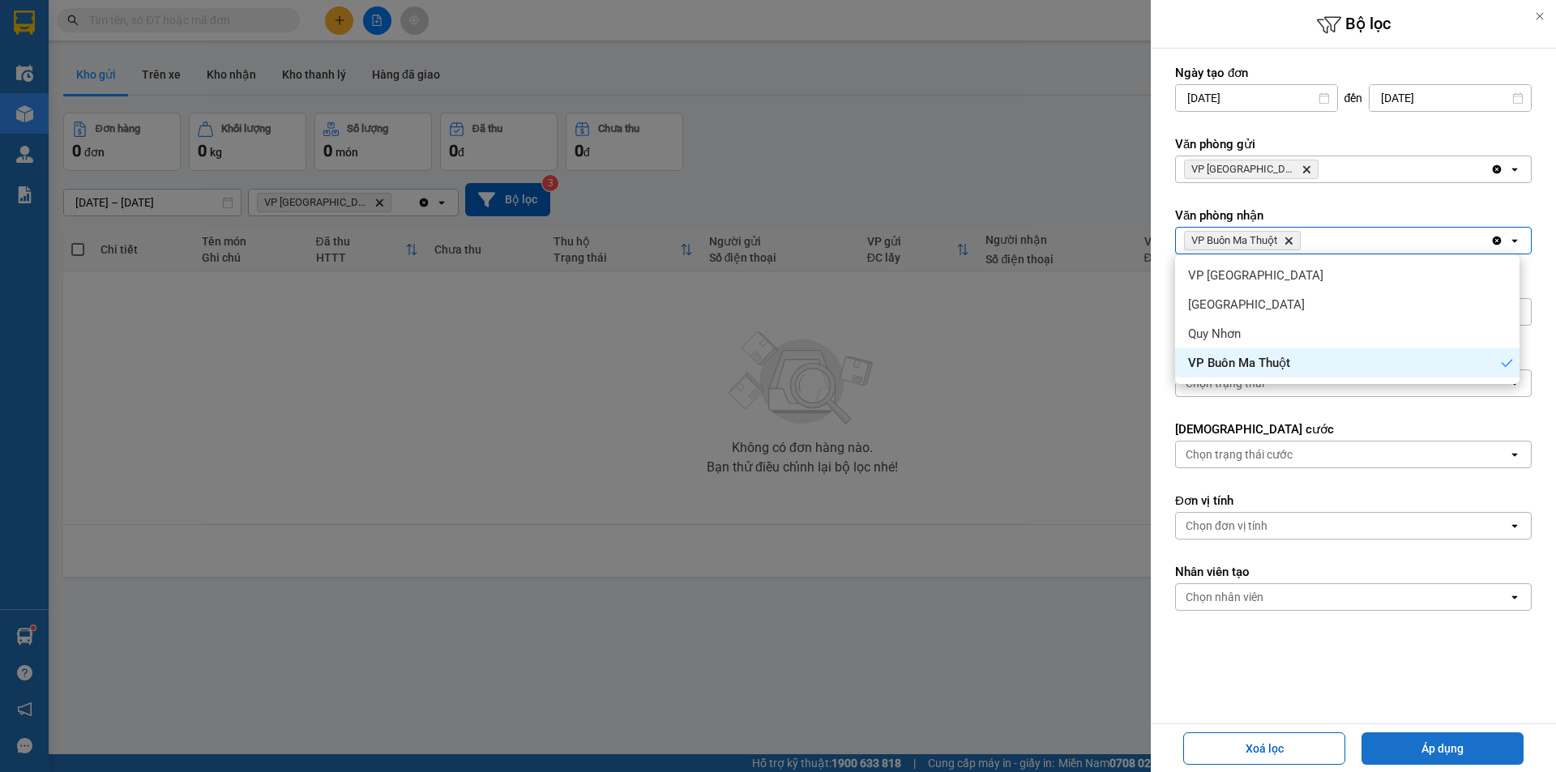
click at [1420, 737] on button "Áp dụng" at bounding box center [1442, 748] width 162 height 32
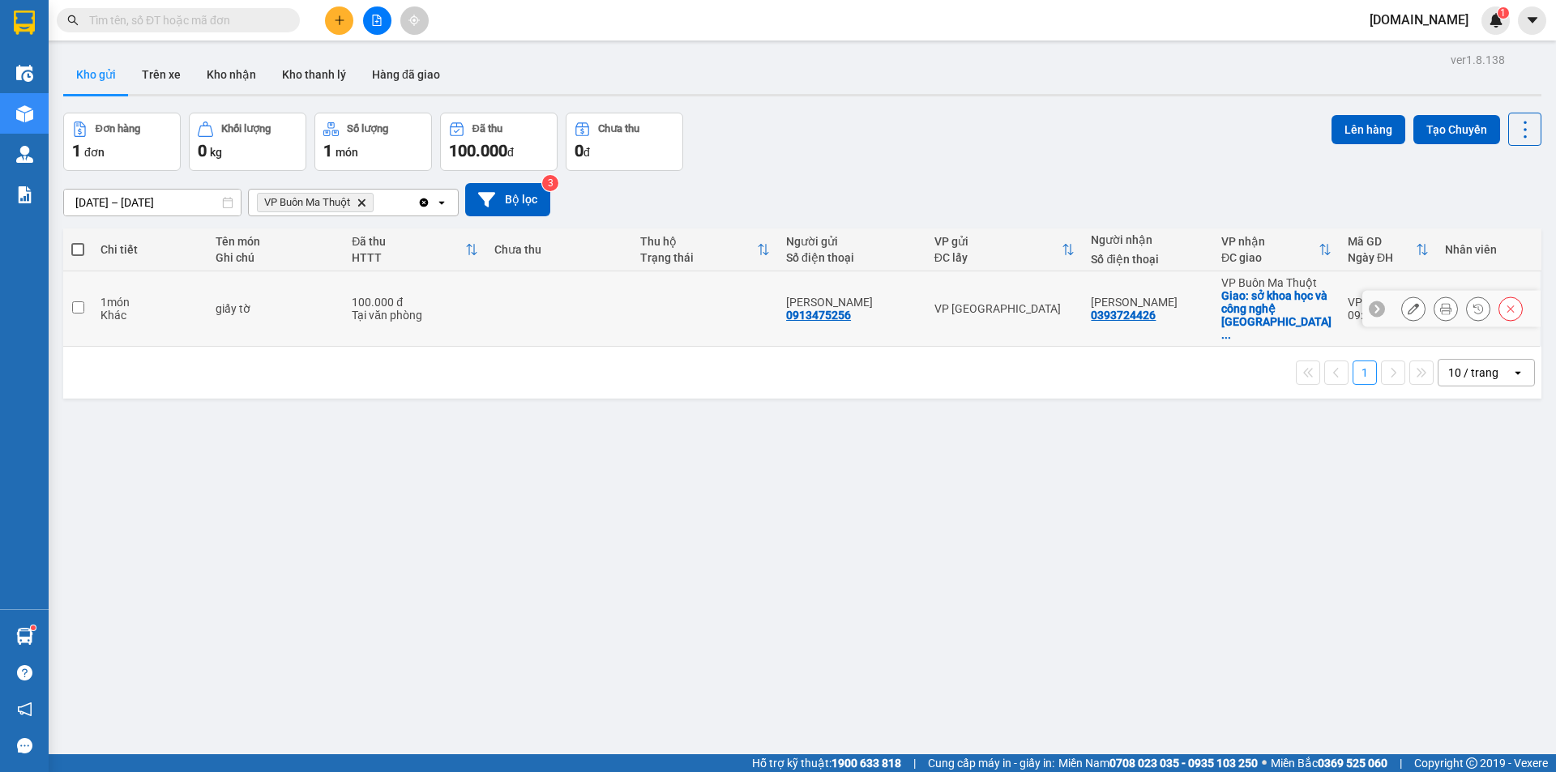
click at [78, 301] on input "checkbox" at bounding box center [78, 307] width 12 height 12
checkbox input "true"
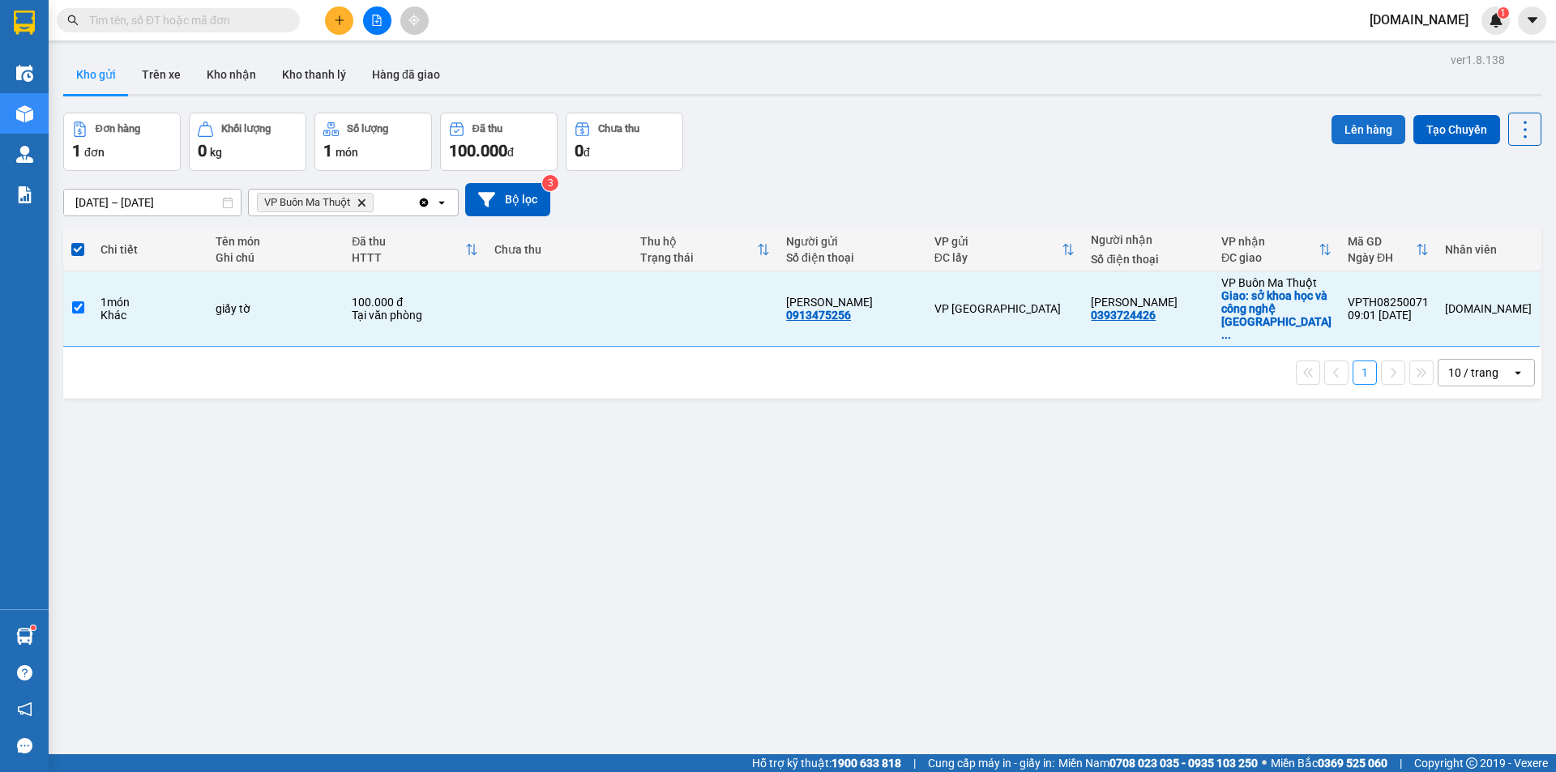
click at [1343, 135] on button "Lên hàng" at bounding box center [1368, 129] width 74 height 29
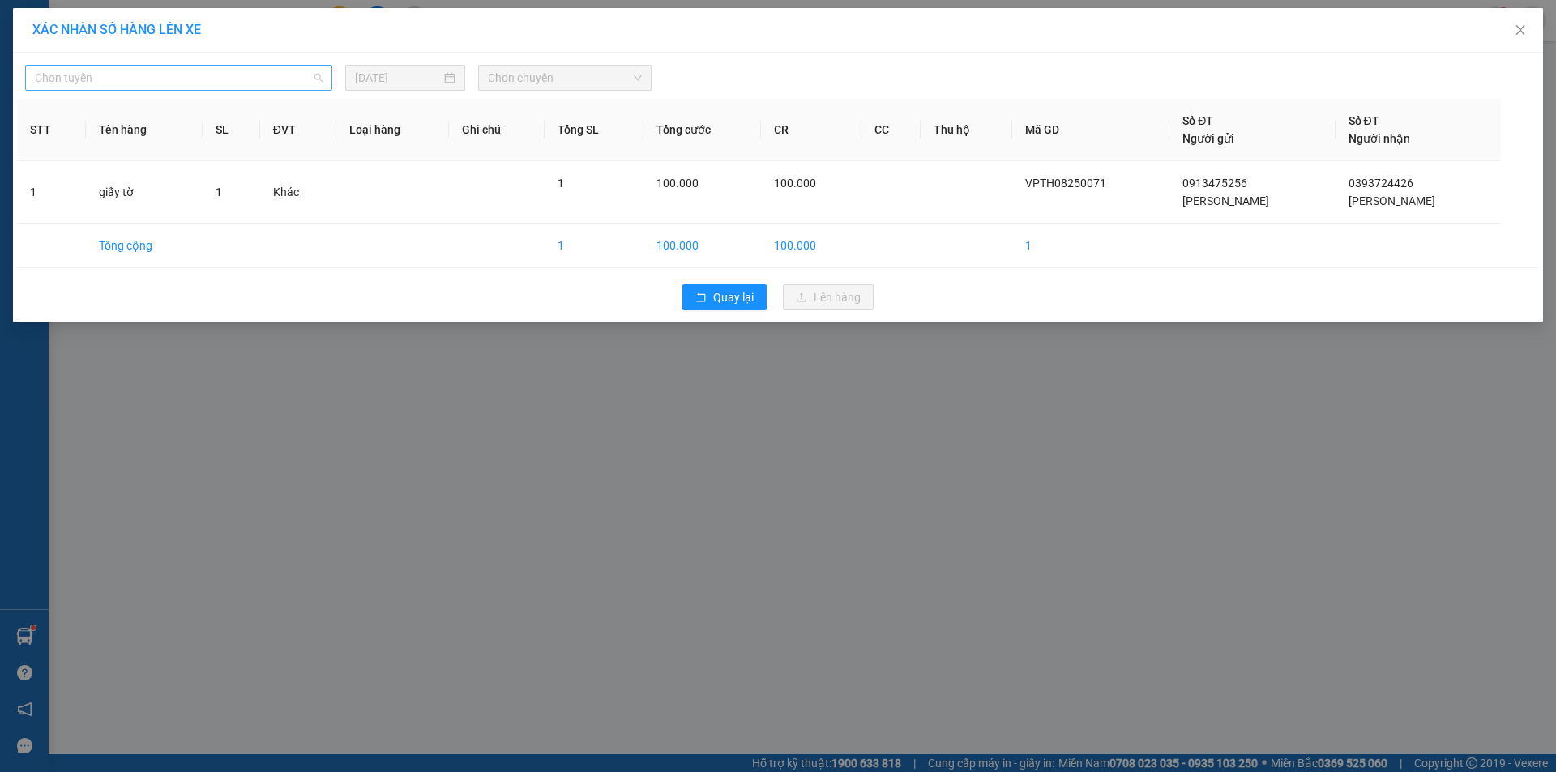
click at [310, 70] on span "Chọn tuyến" at bounding box center [179, 78] width 288 height 24
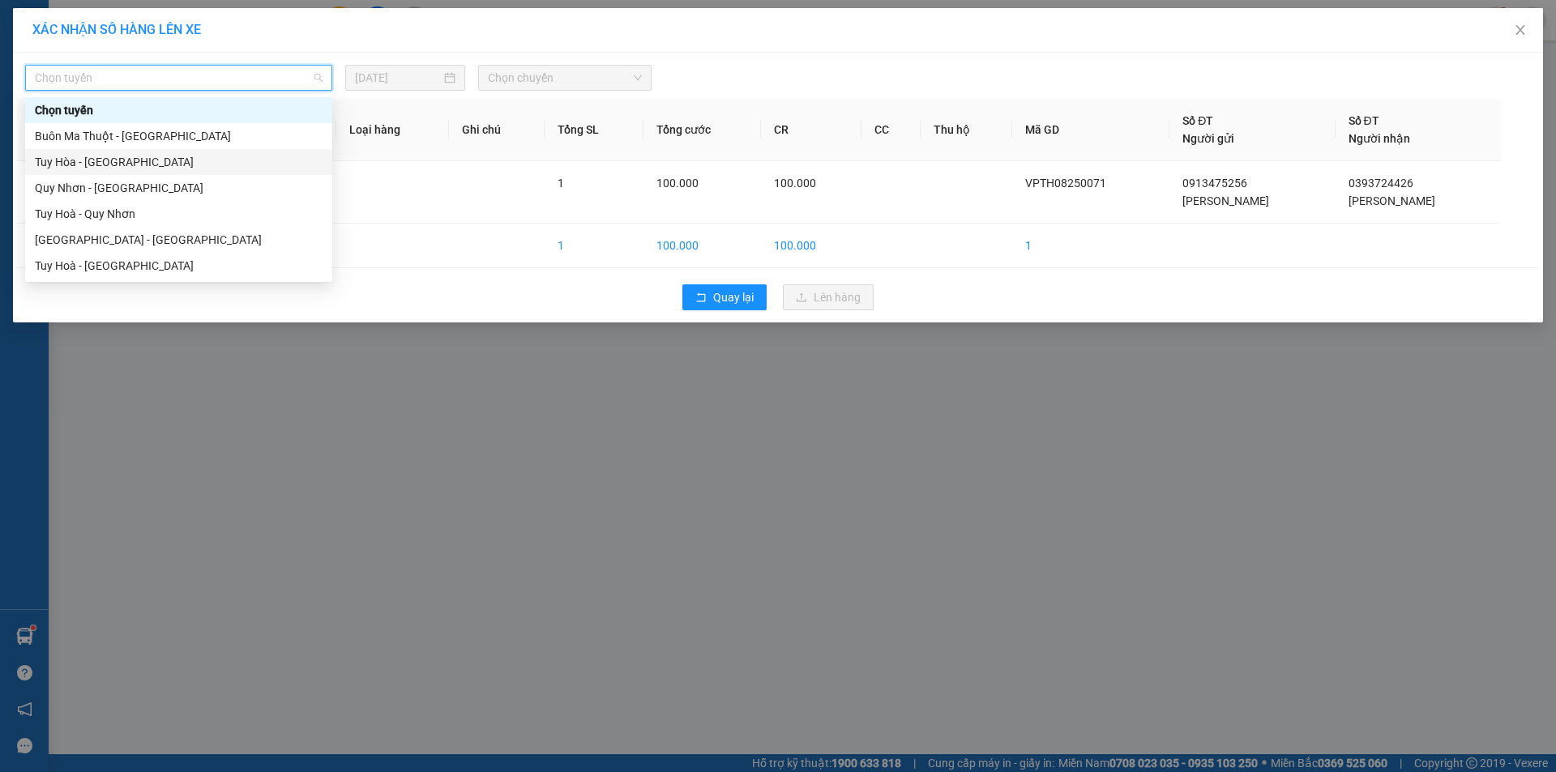
click at [190, 171] on div "Tuy Hòa - [GEOGRAPHIC_DATA]" at bounding box center [178, 162] width 307 height 26
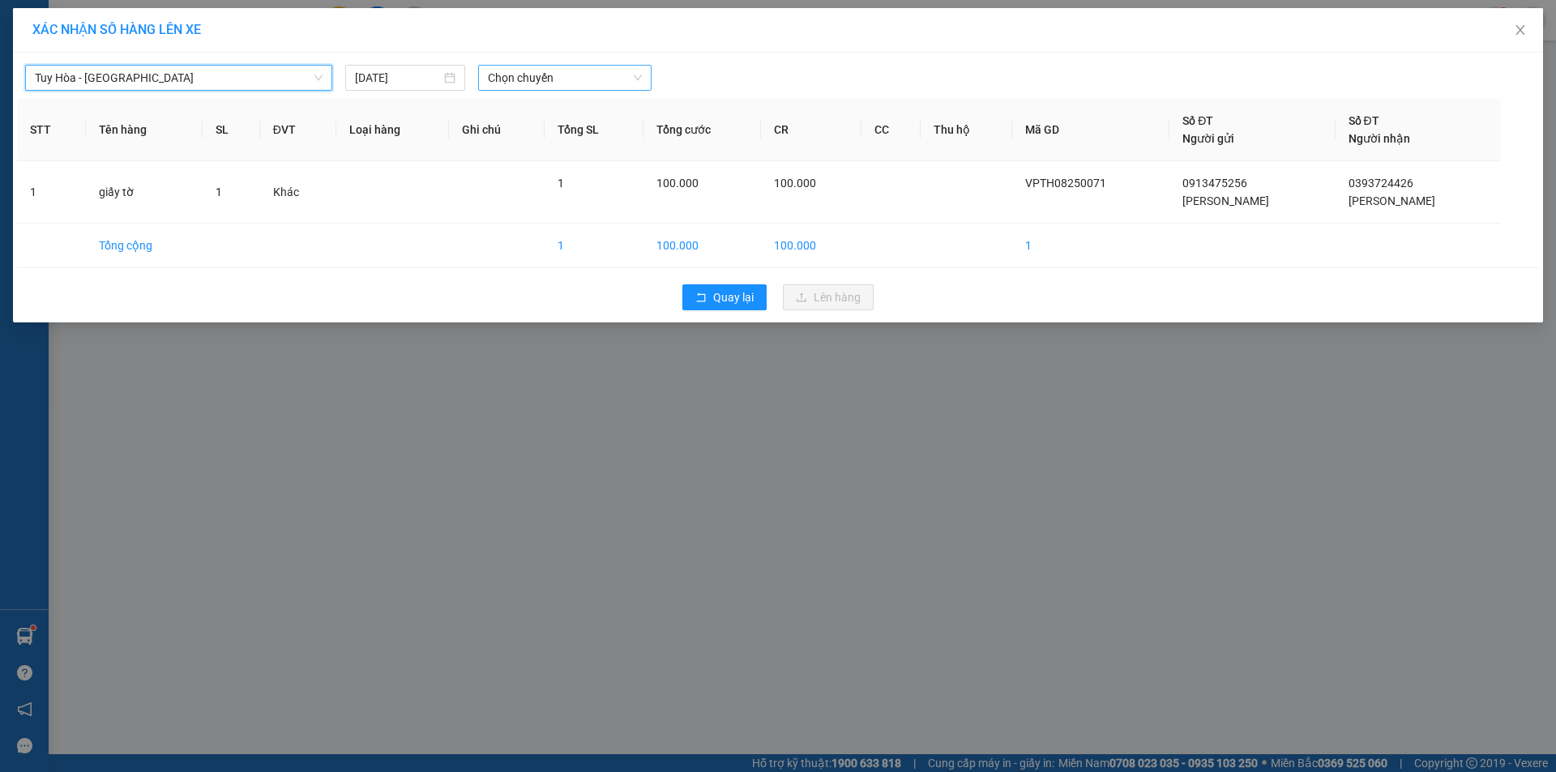
click at [495, 79] on span "Chọn chuyến" at bounding box center [565, 78] width 154 height 24
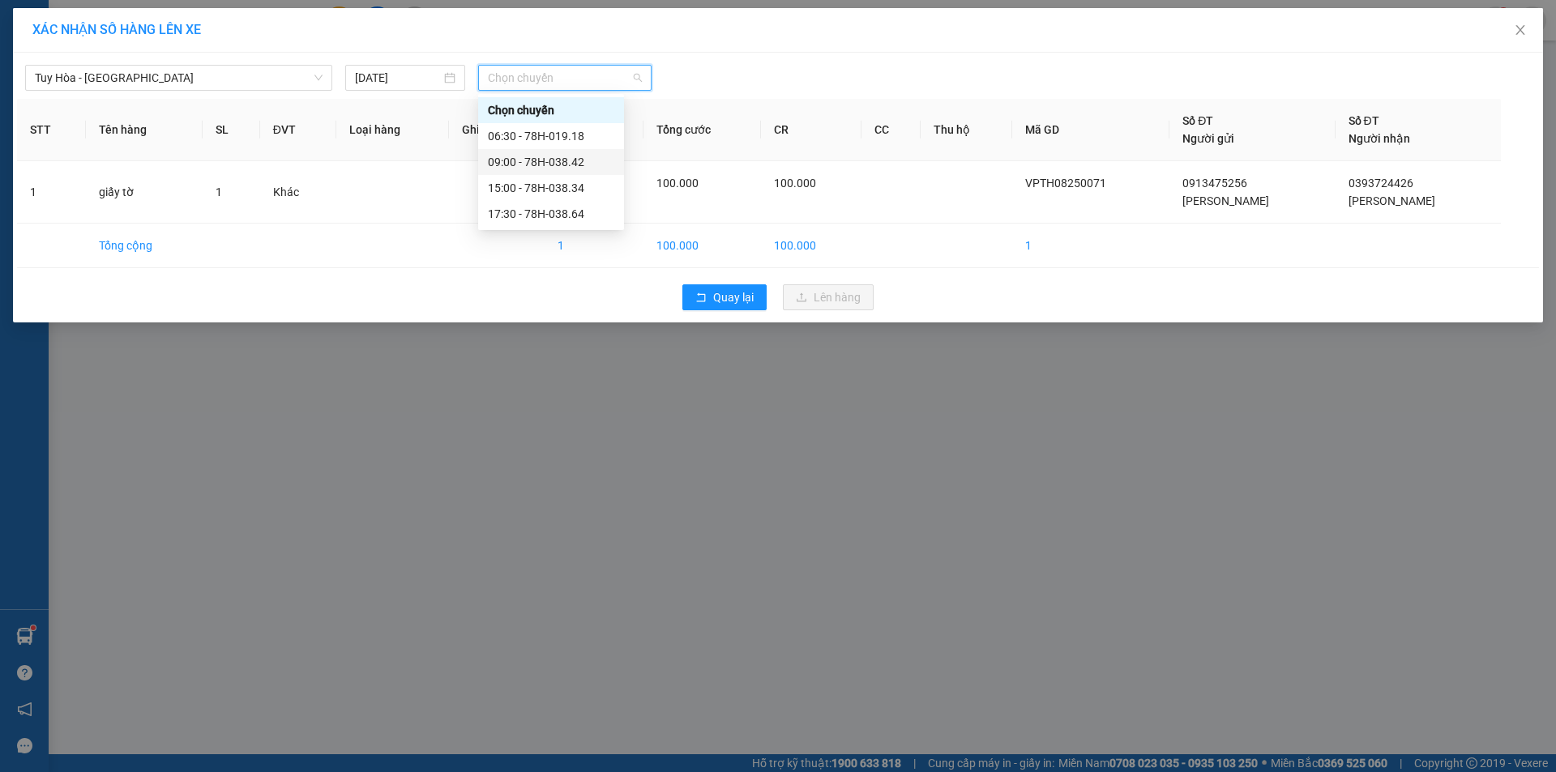
click at [502, 160] on div "09:00 - 78H-038.42" at bounding box center [551, 162] width 126 height 18
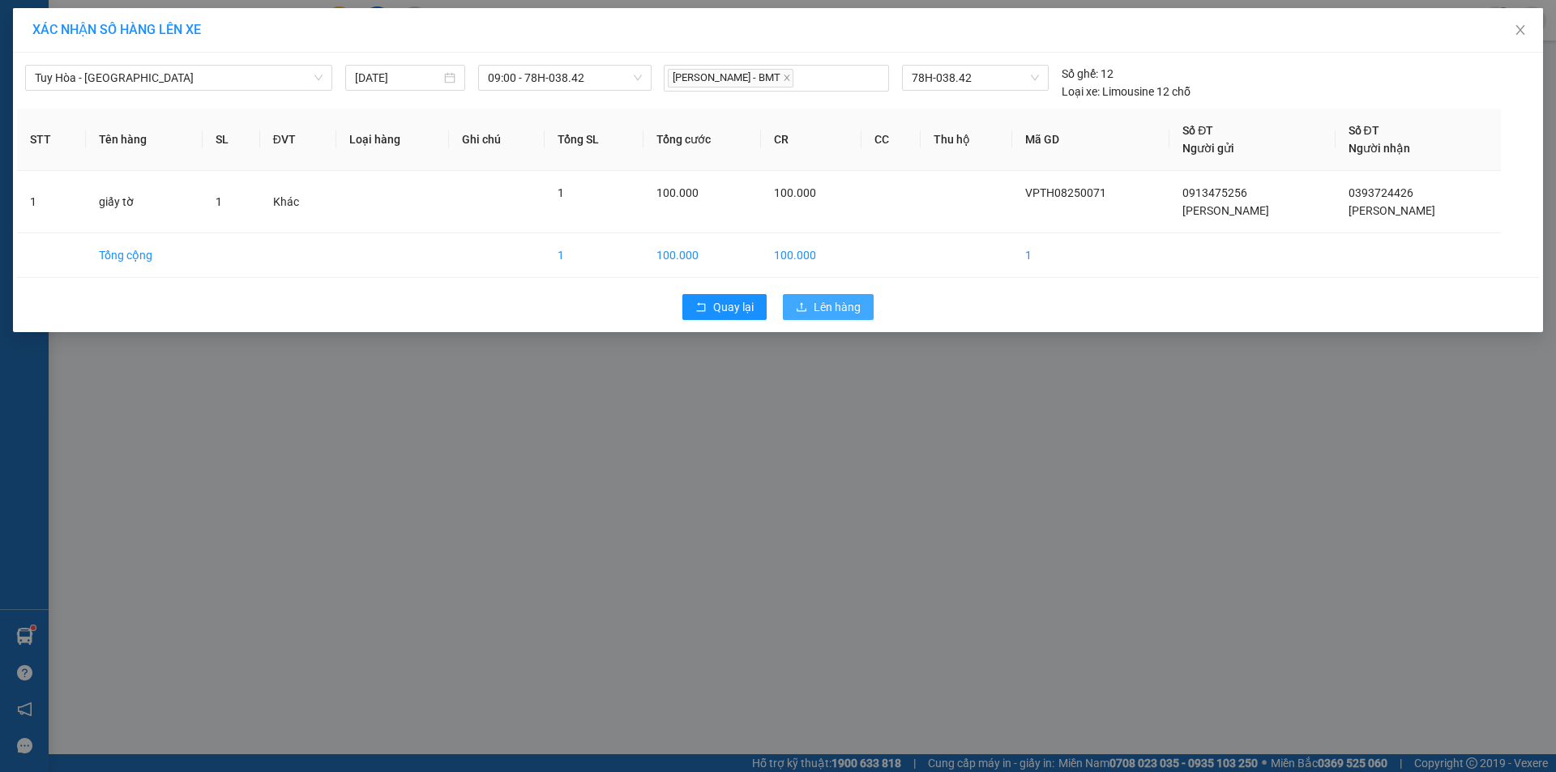
click at [822, 301] on span "Lên hàng" at bounding box center [837, 307] width 47 height 18
